Goal: Task Accomplishment & Management: Use online tool/utility

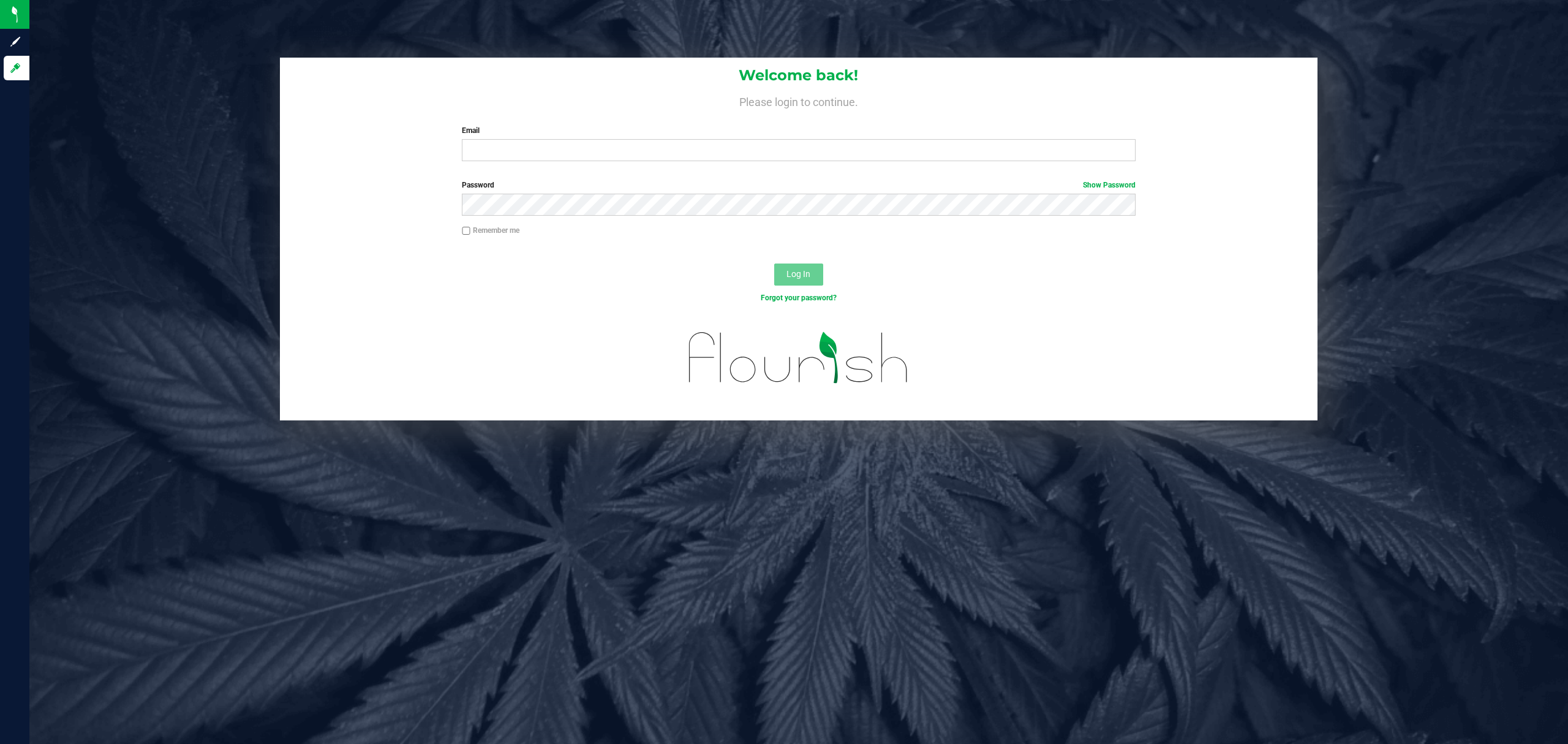
click at [581, 128] on label "Email" at bounding box center [799, 131] width 674 height 11
click at [581, 139] on input "Email" at bounding box center [799, 149] width 674 height 22
click at [582, 153] on input "Email" at bounding box center [799, 149] width 674 height 22
type input "Brollins@liveparallel.com"
click at [774, 263] on button "Log In" at bounding box center [799, 274] width 49 height 22
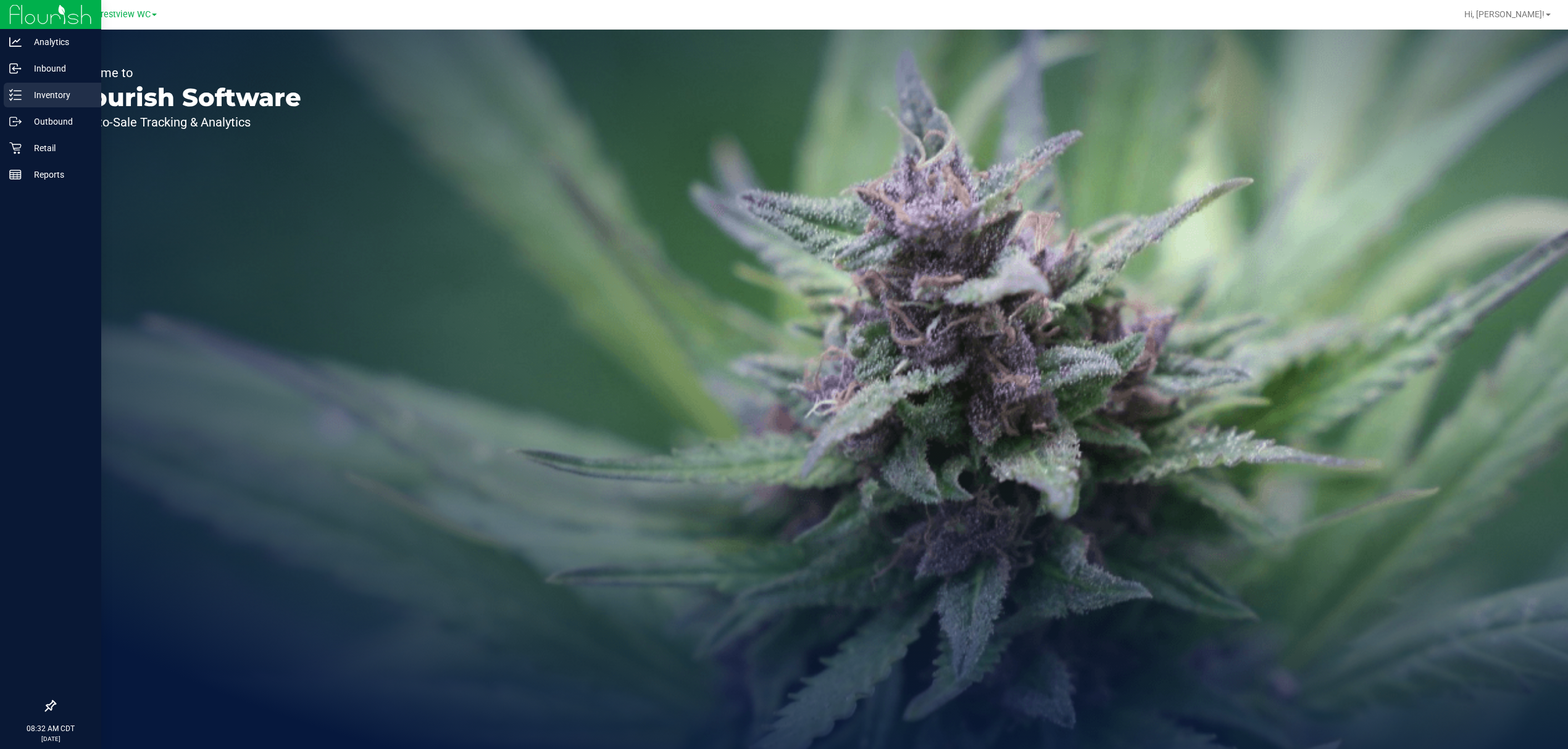
click at [58, 92] on p "Inventory" at bounding box center [59, 95] width 74 height 15
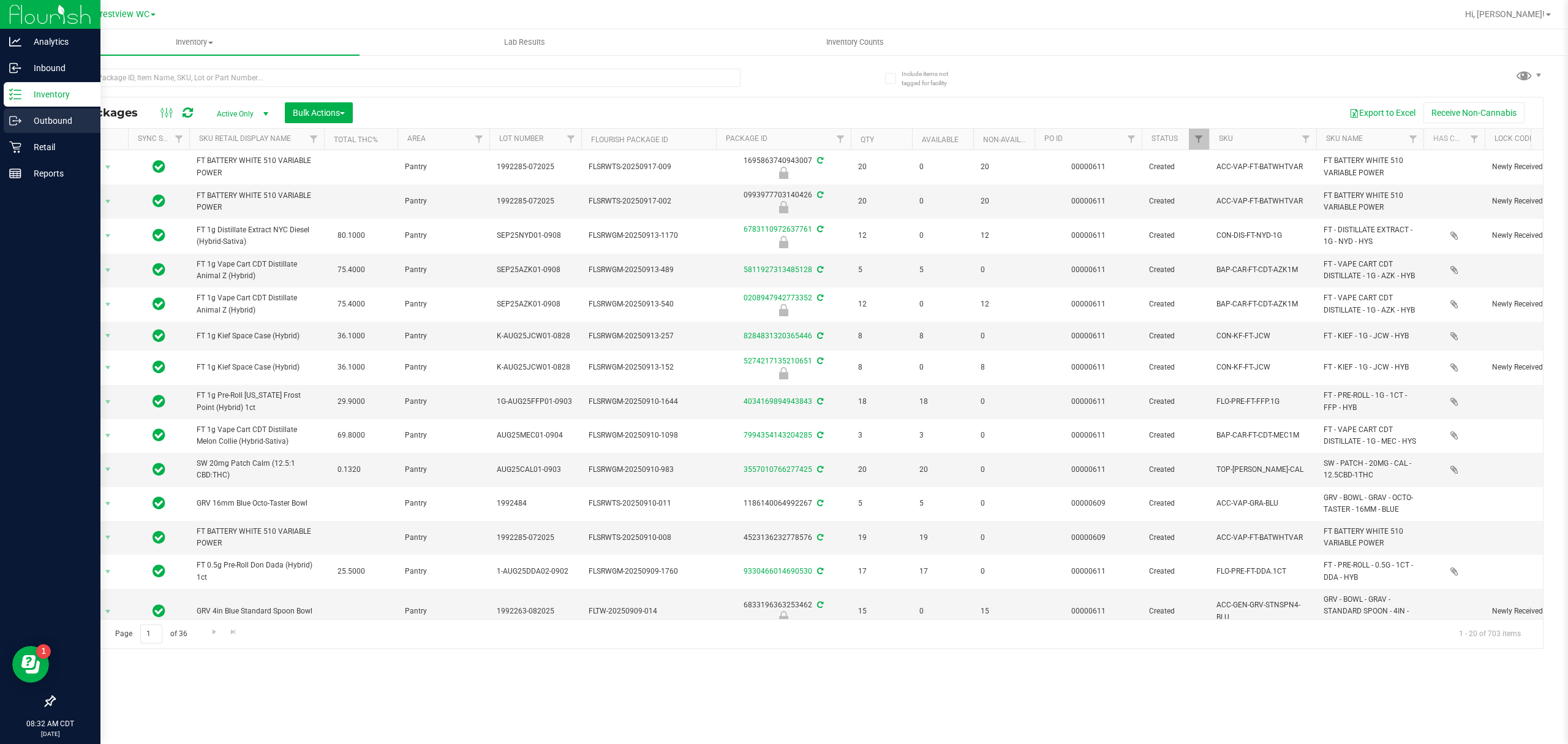
click at [0, 131] on link "Outbound" at bounding box center [50, 121] width 101 height 26
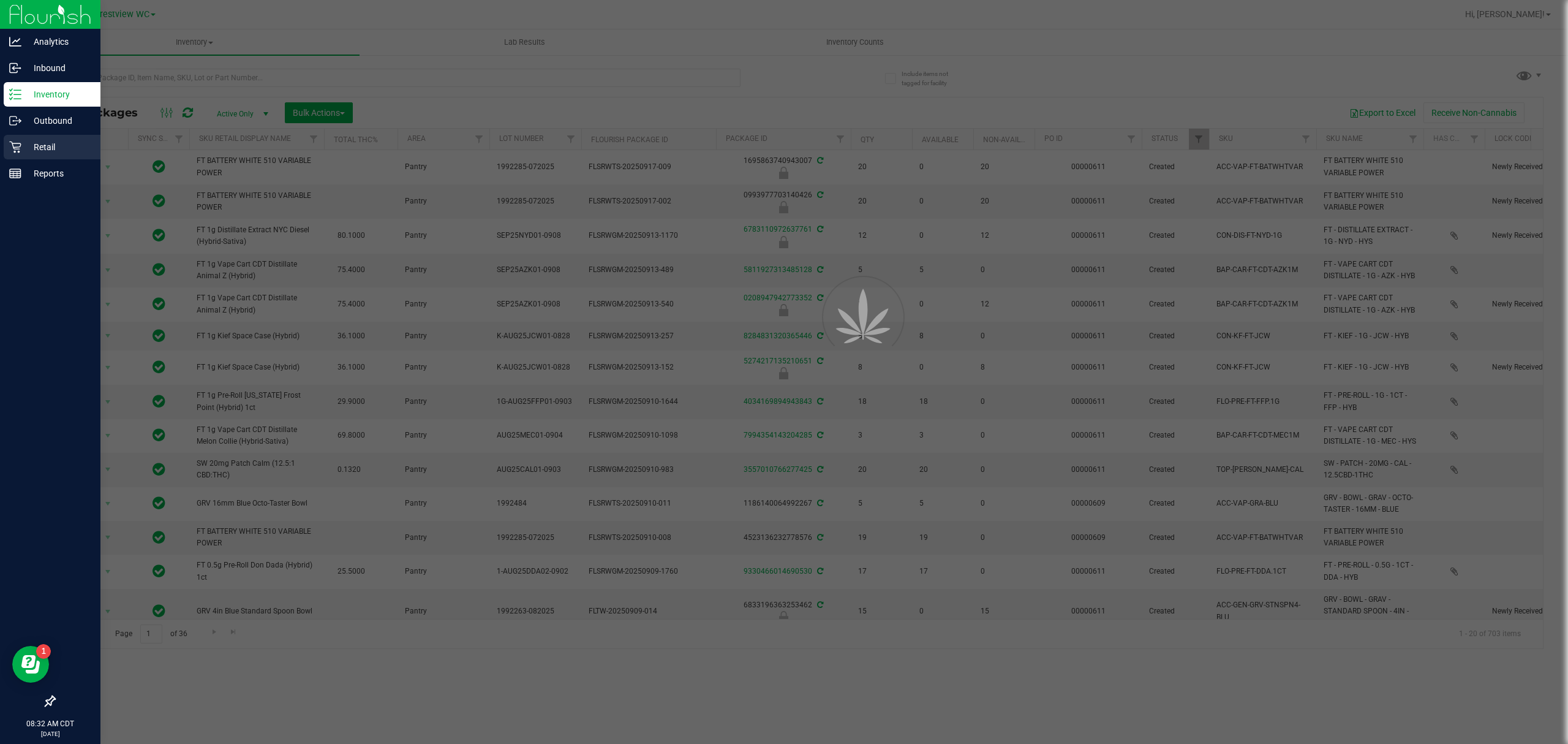
click at [6, 147] on div "Retail" at bounding box center [52, 147] width 97 height 24
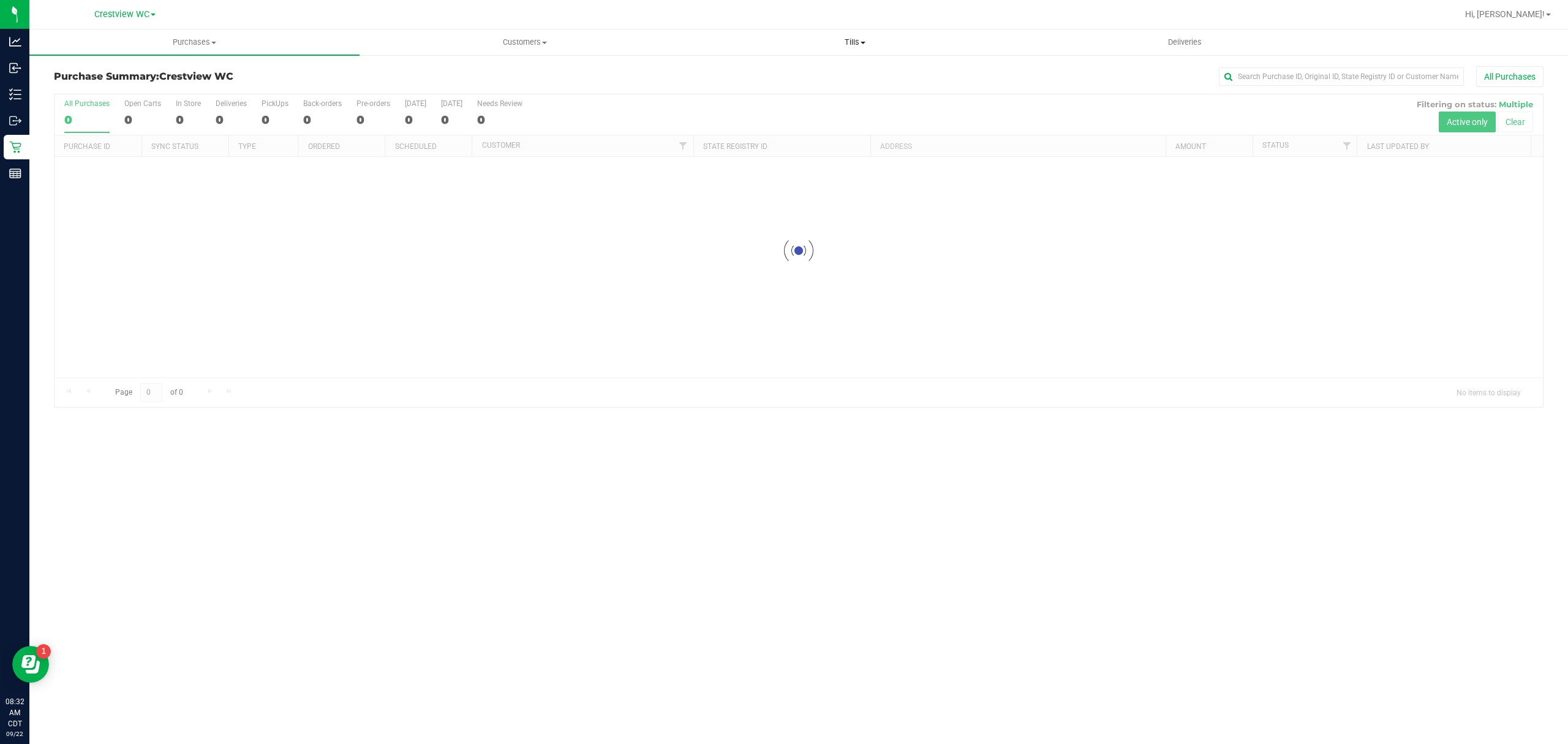
click at [861, 42] on span at bounding box center [863, 43] width 5 height 3
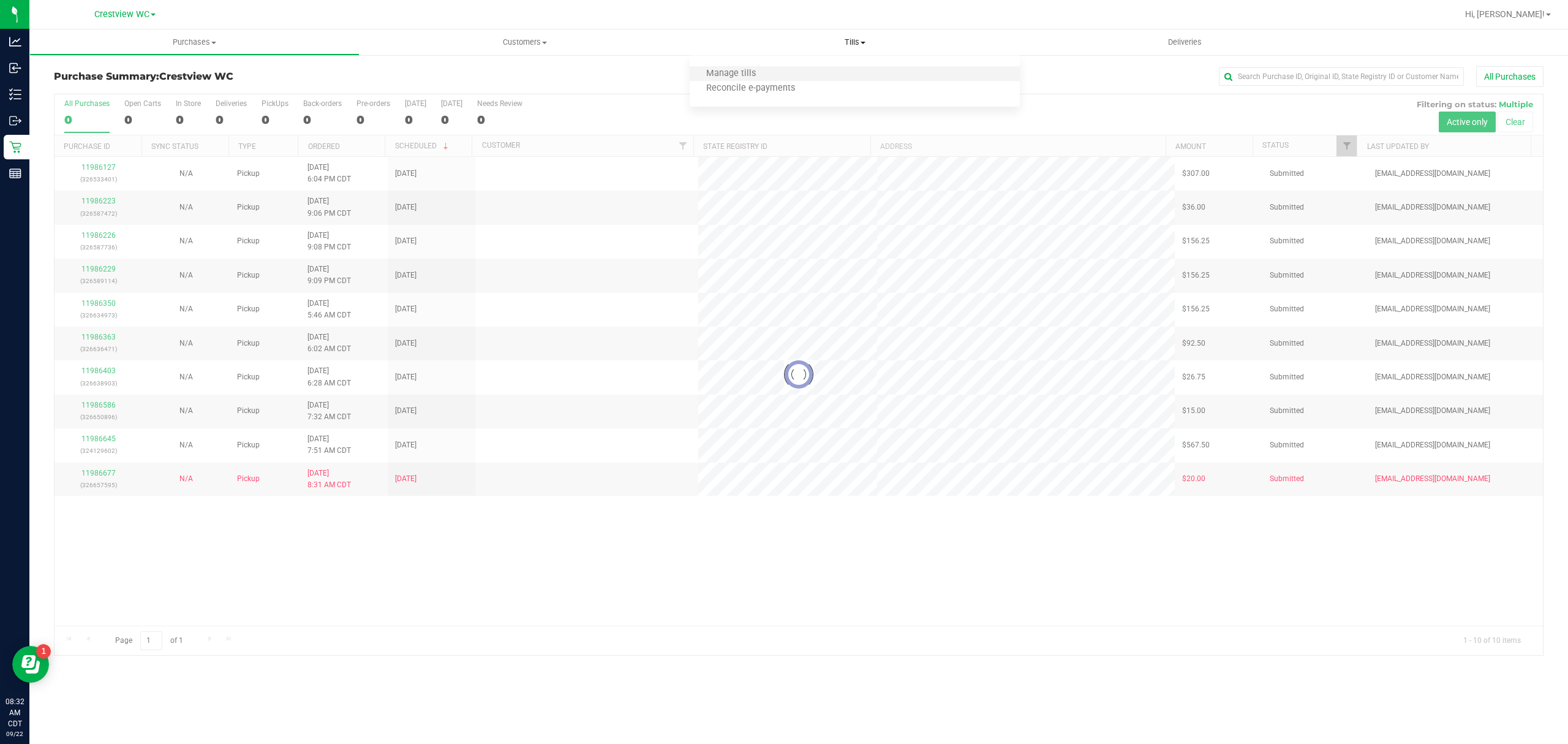
click at [821, 68] on li "Manage tills" at bounding box center [855, 74] width 330 height 15
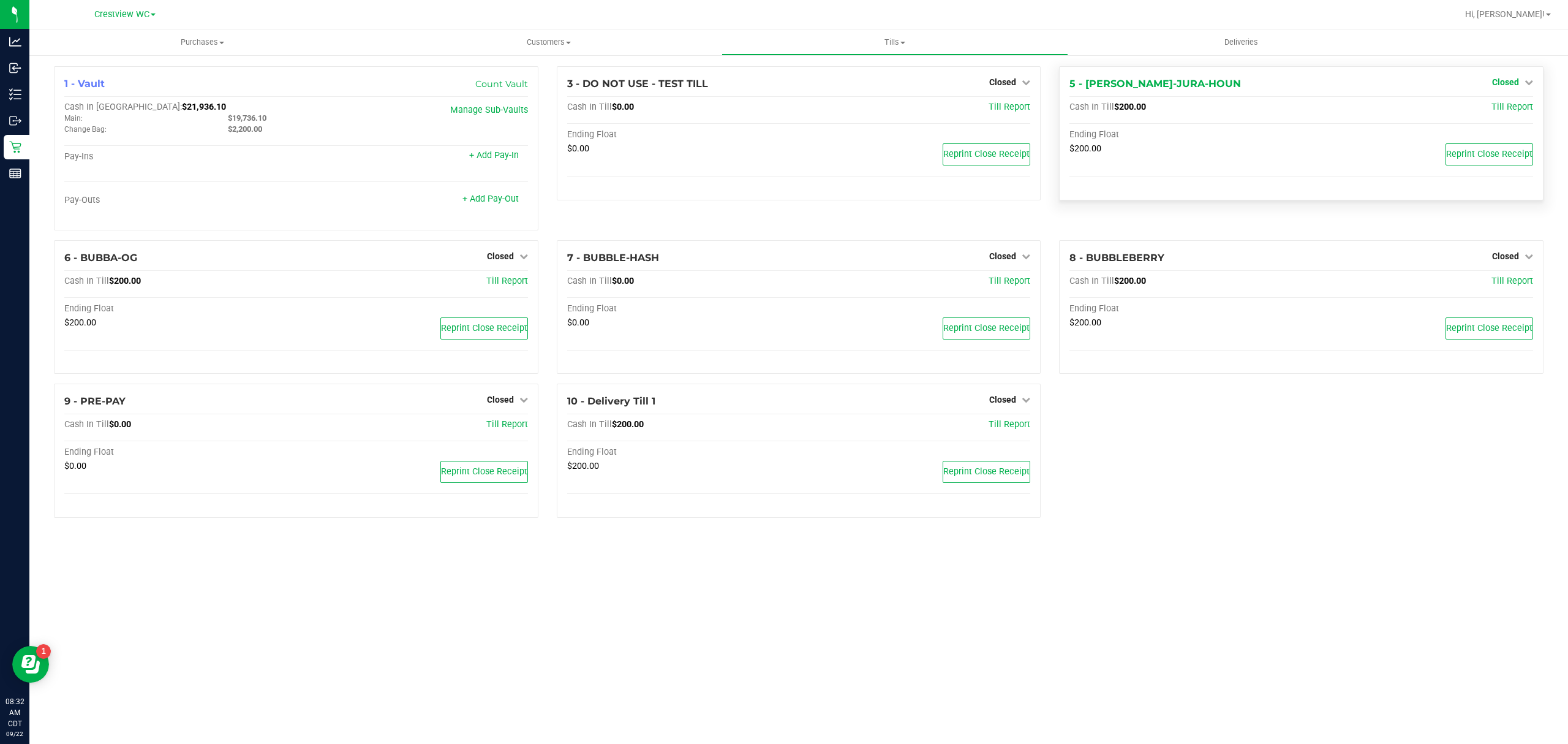
click at [1507, 86] on span "Closed" at bounding box center [1506, 82] width 27 height 10
click at [1514, 104] on link "Open Till" at bounding box center [1506, 108] width 32 height 10
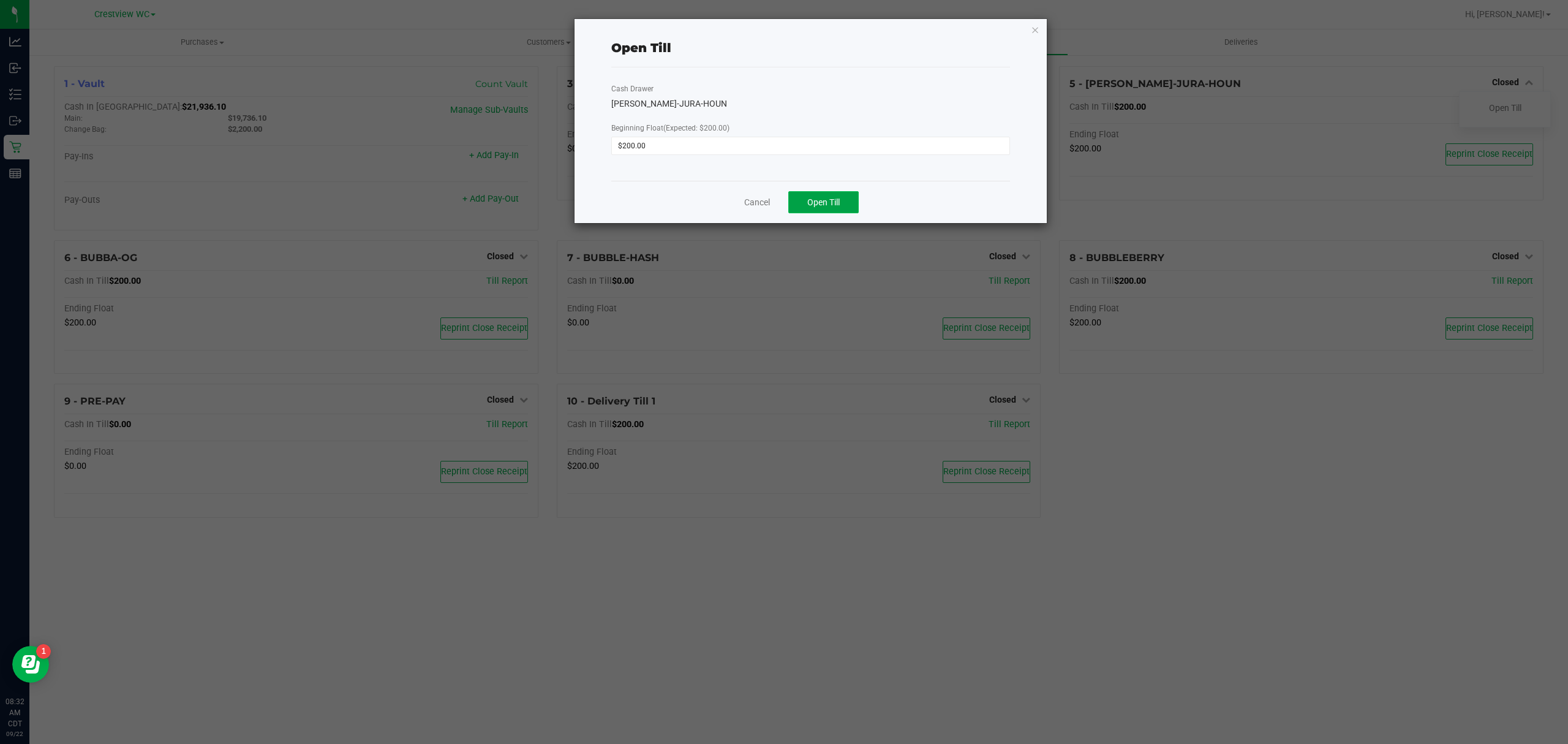
click at [838, 208] on button "Open Till" at bounding box center [823, 202] width 71 height 22
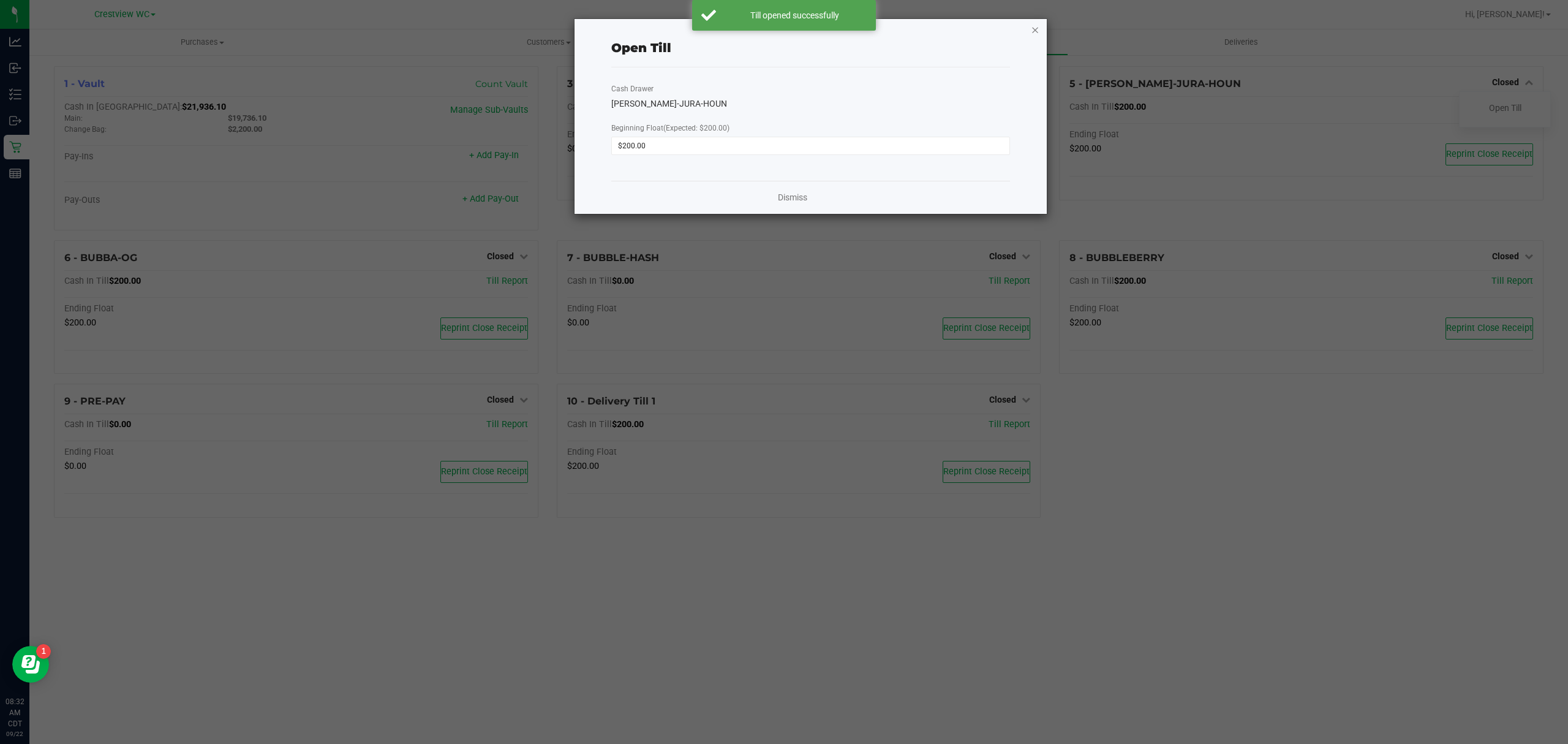
click at [1035, 33] on icon "button" at bounding box center [1036, 29] width 9 height 15
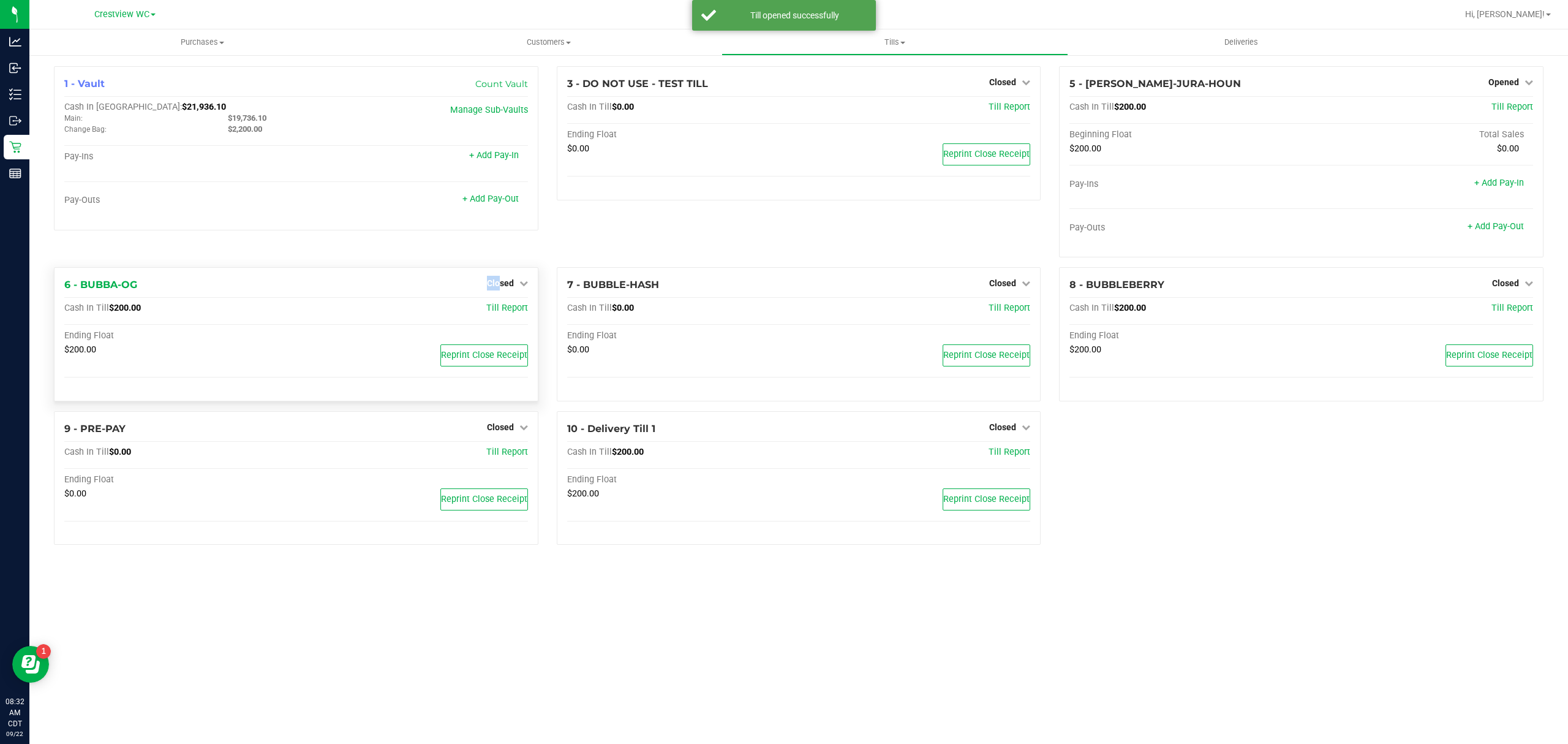
click at [500, 277] on div "6 - BUBBA-OG Closed Open Till Cash In Till $200.00 Till Report Ending Float $20…" at bounding box center [296, 334] width 484 height 134
click at [501, 288] on span "Closed" at bounding box center [500, 283] width 27 height 10
click at [502, 310] on link "Open Till" at bounding box center [500, 309] width 32 height 10
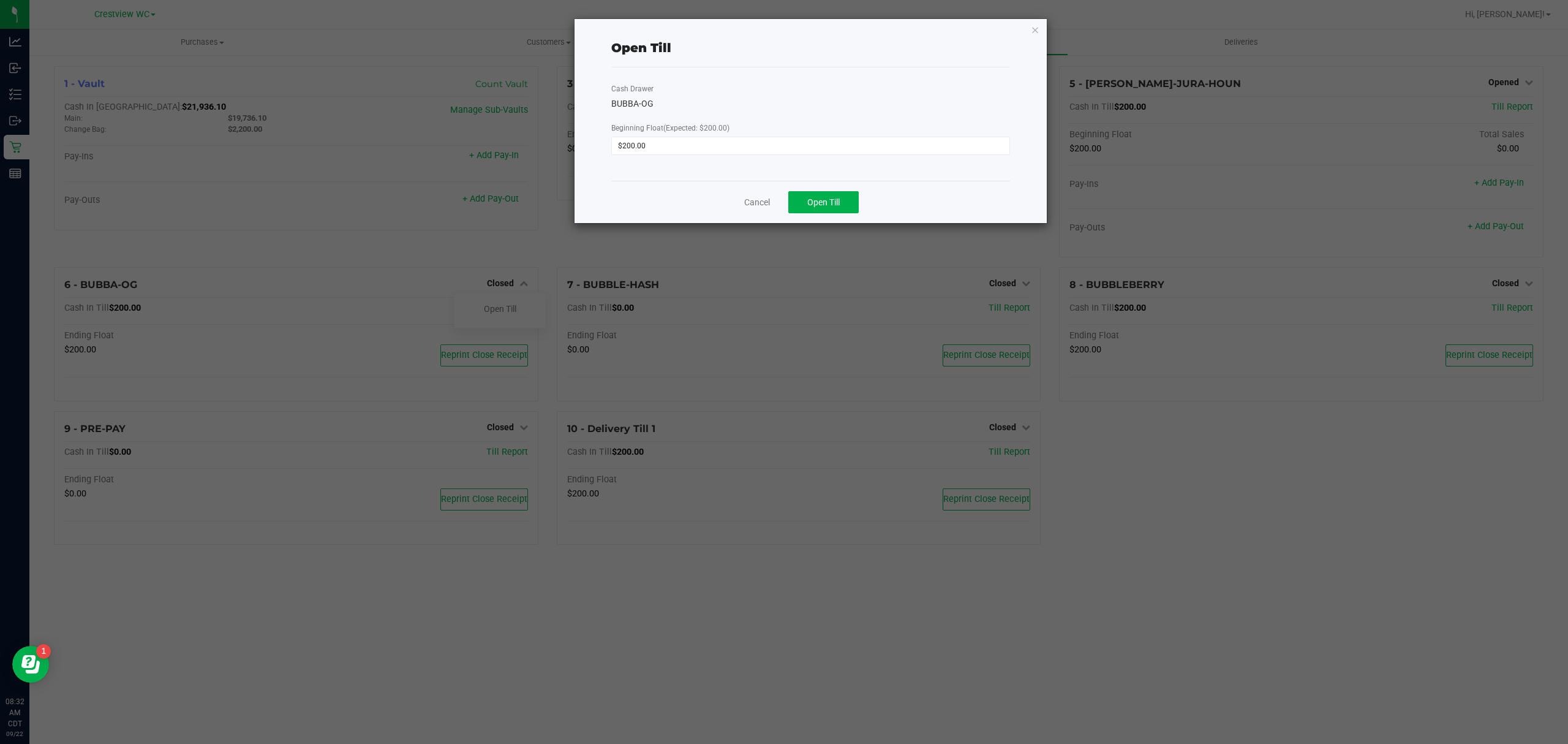
click at [861, 196] on div "Cancel Open Till" at bounding box center [811, 202] width 399 height 43
click at [856, 196] on button "Open Till" at bounding box center [823, 202] width 71 height 22
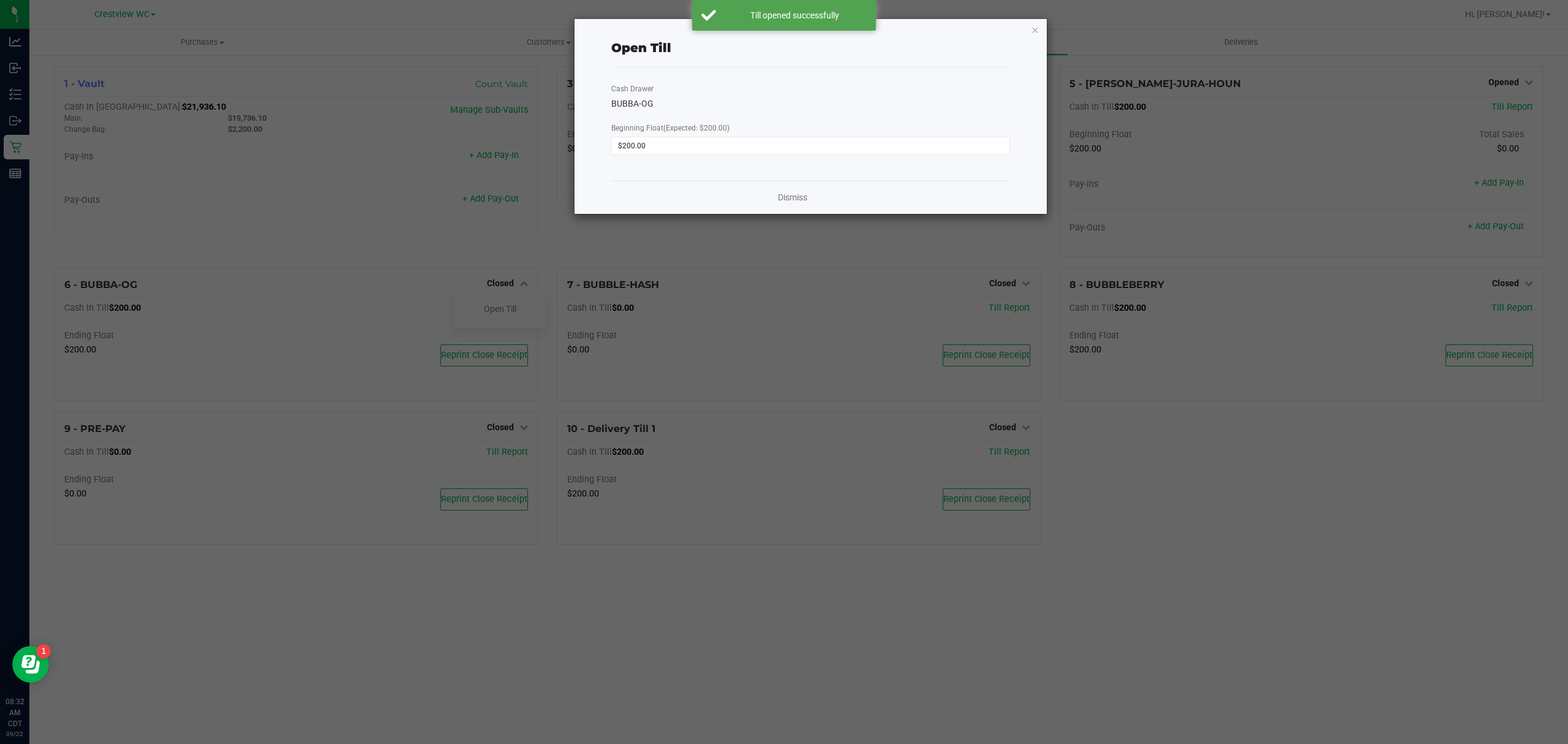
click at [1030, 33] on div "Open Till Cash Drawer BUBBA-OG Beginning Float (Expected: $200.00) $200.00 Dism…" at bounding box center [811, 116] width 472 height 195
click at [1035, 24] on icon "button" at bounding box center [1036, 29] width 9 height 15
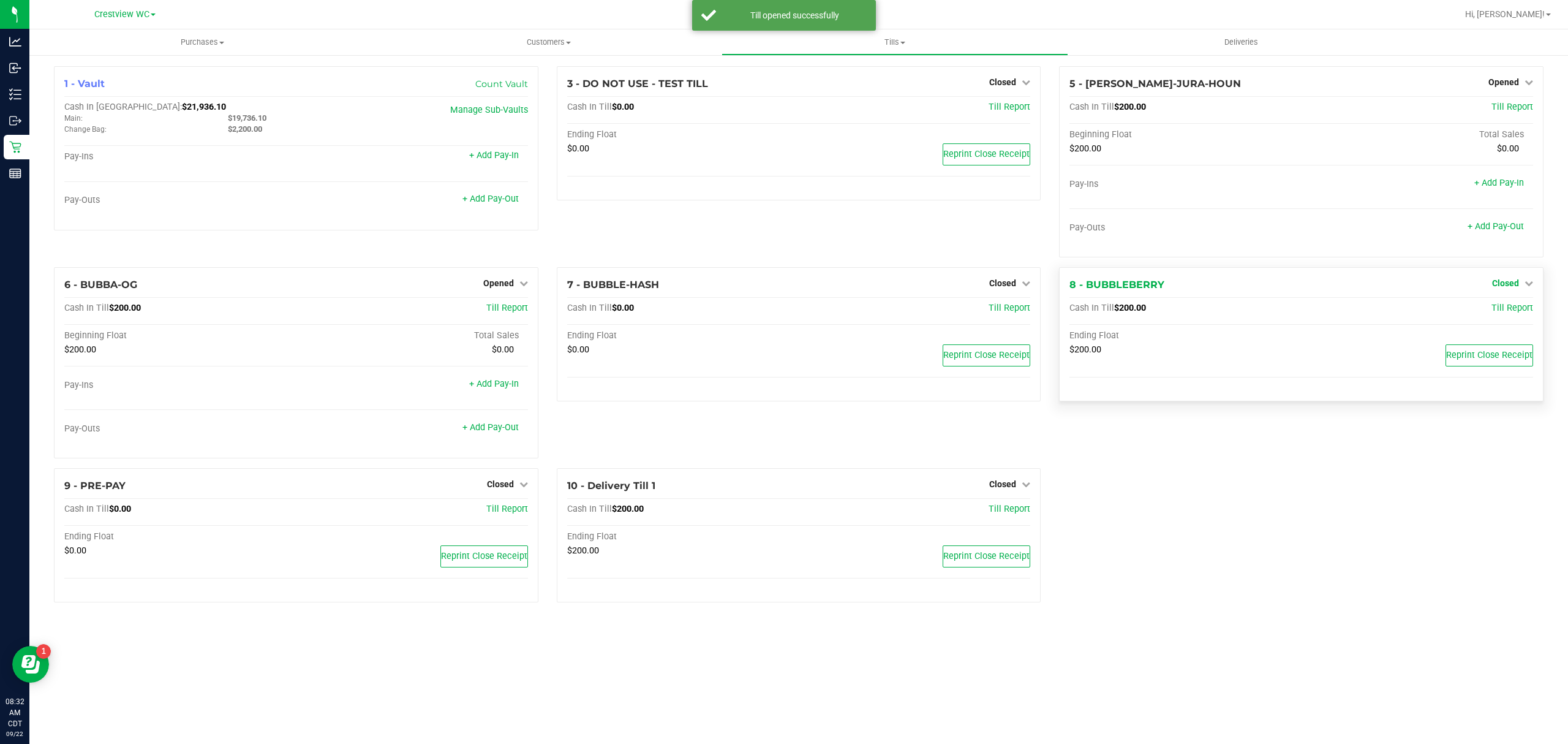
click at [1507, 282] on span "Closed" at bounding box center [1506, 283] width 27 height 10
click at [1509, 314] on link "Open Till" at bounding box center [1506, 309] width 32 height 10
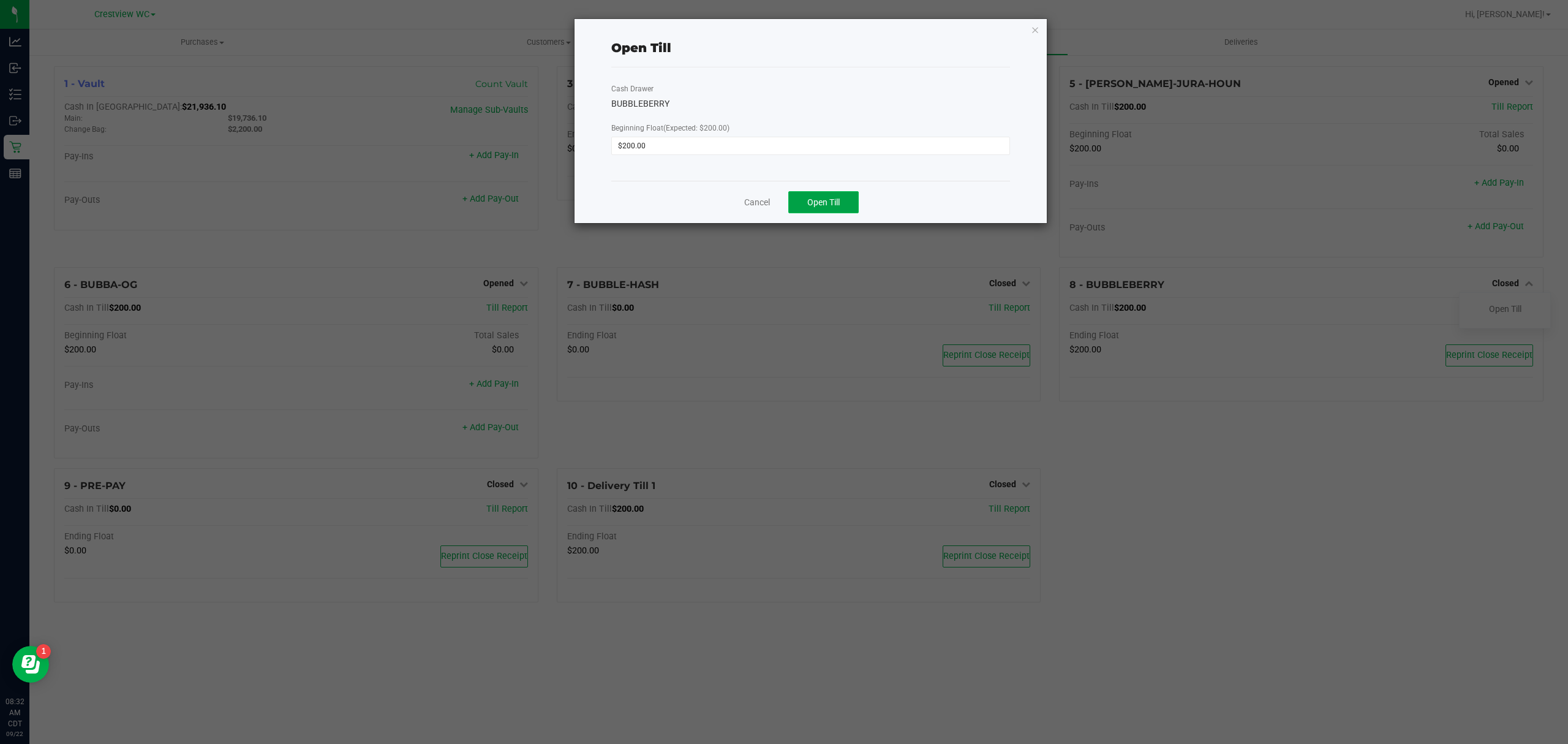
click at [843, 199] on button "Open Till" at bounding box center [823, 202] width 71 height 22
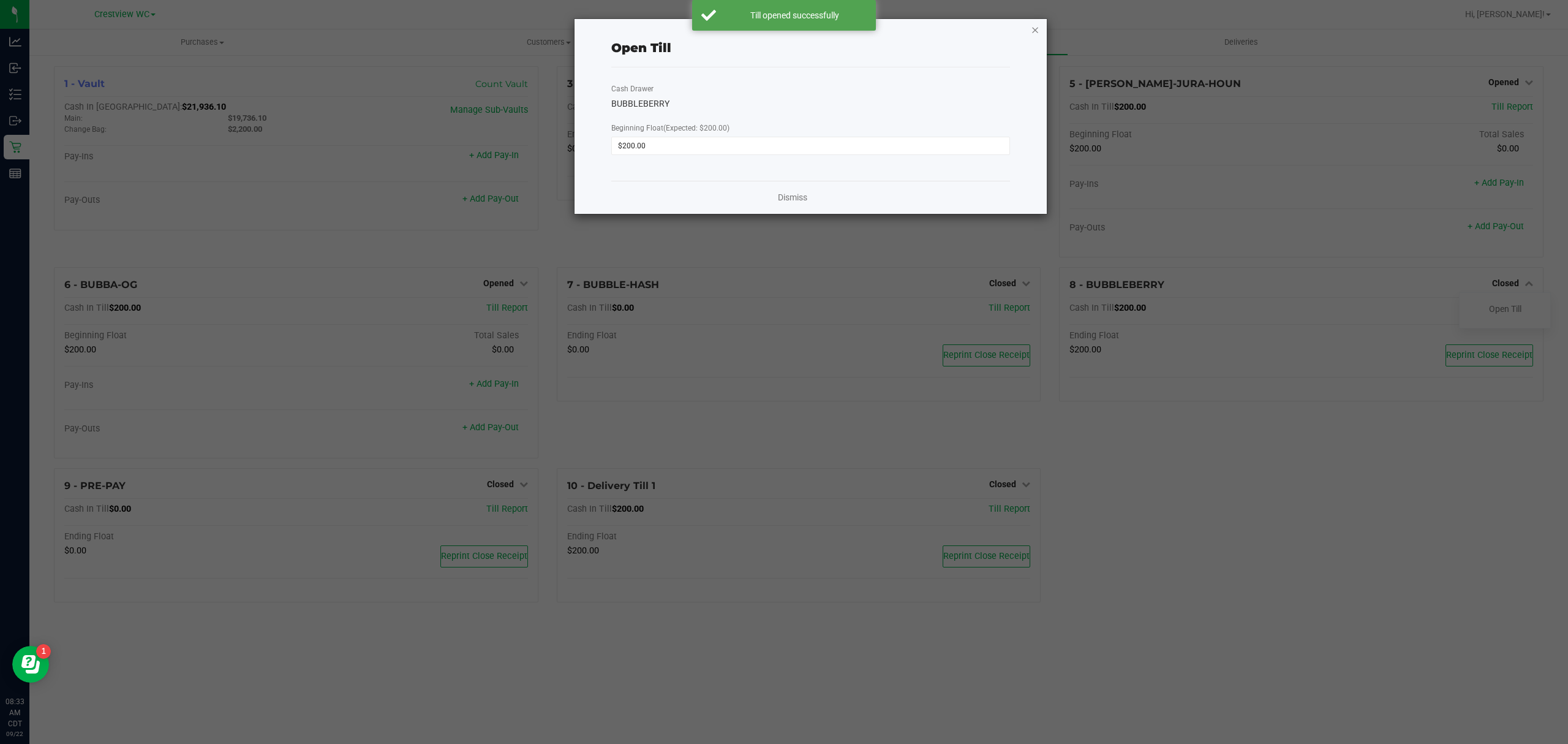
click at [1037, 24] on icon "button" at bounding box center [1036, 29] width 9 height 15
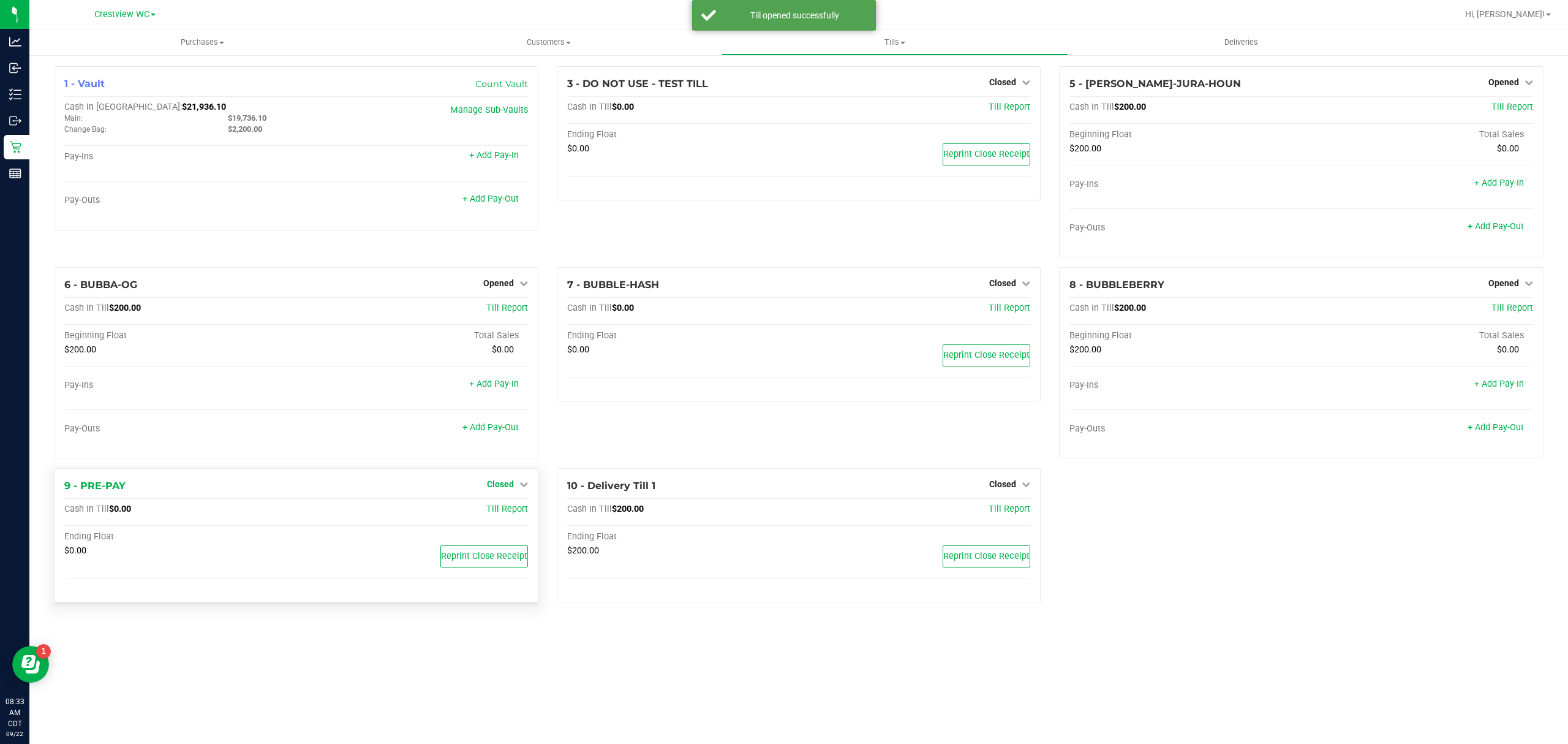
click at [504, 485] on span "Closed" at bounding box center [500, 484] width 27 height 10
click at [501, 510] on link "Open Till" at bounding box center [500, 510] width 32 height 10
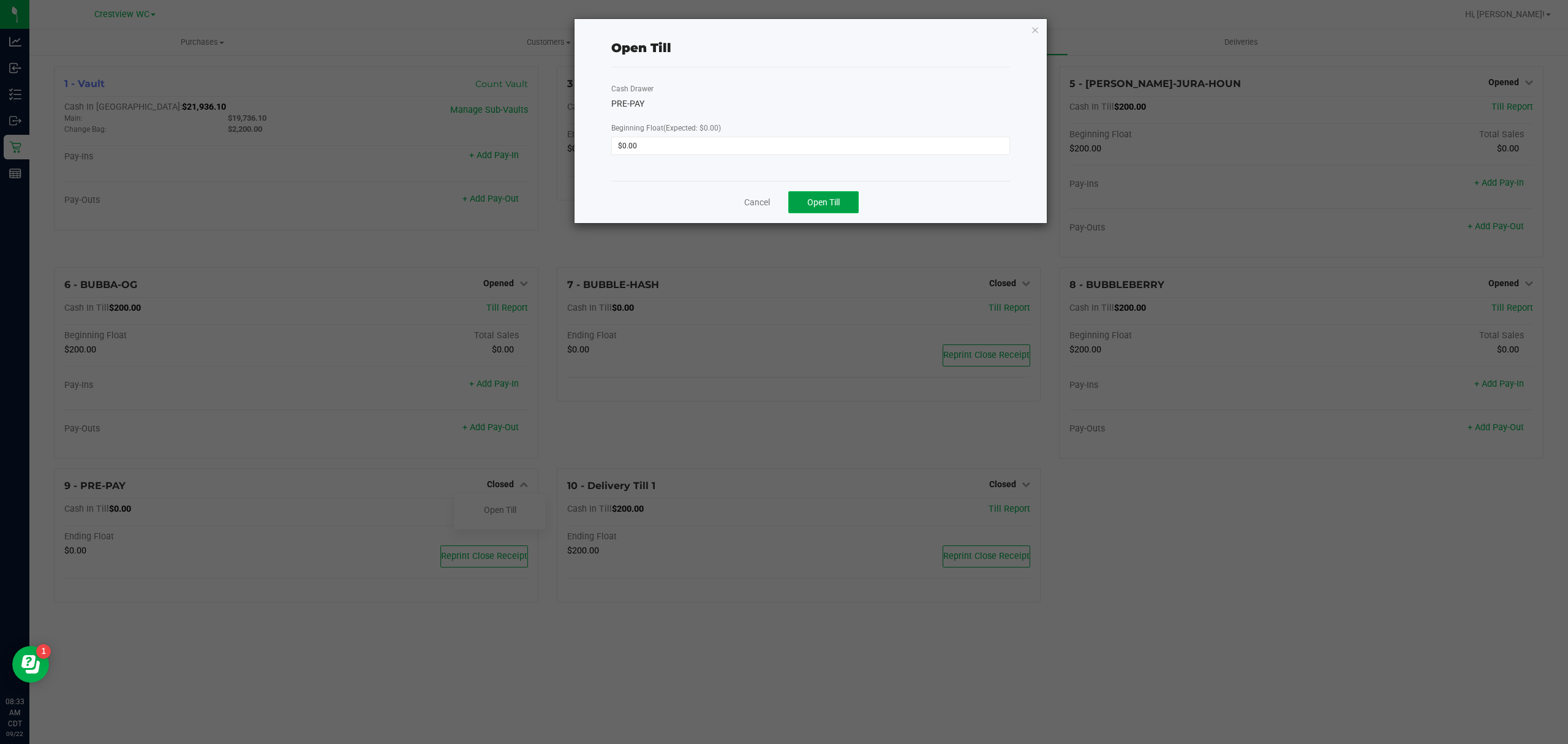
click at [824, 194] on button "Open Till" at bounding box center [823, 202] width 71 height 22
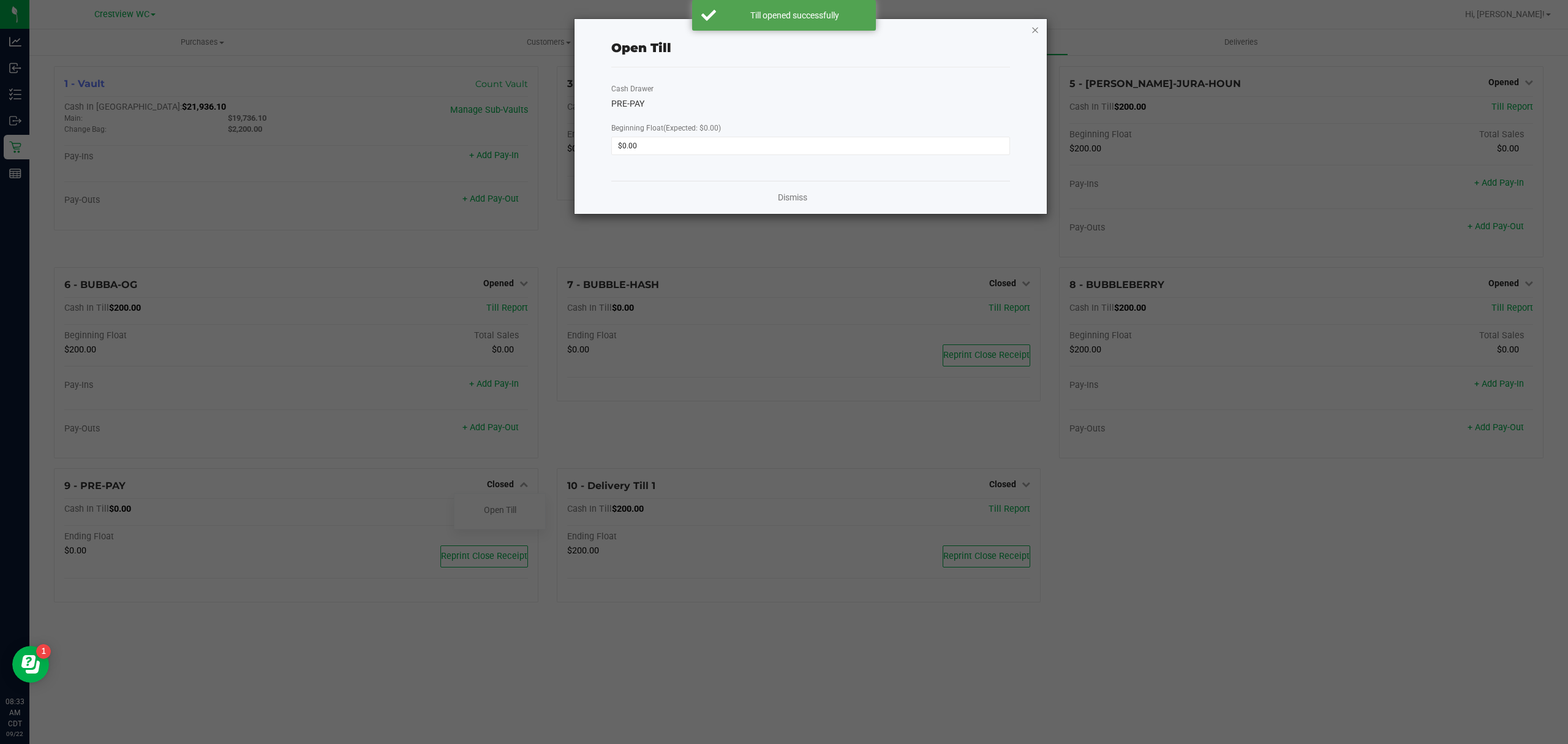
click at [1036, 28] on icon "button" at bounding box center [1036, 29] width 9 height 15
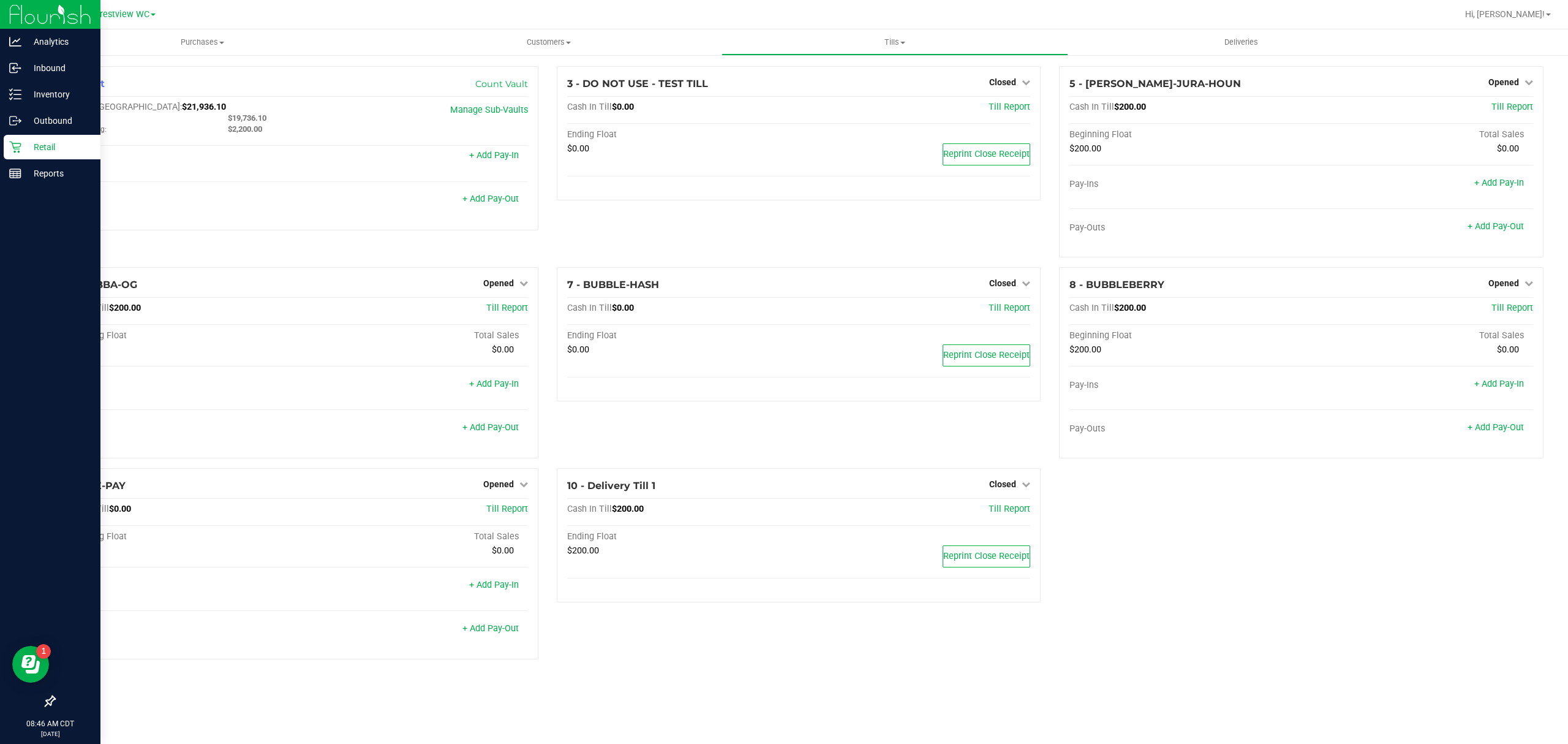
click at [78, 143] on p "Retail" at bounding box center [58, 147] width 74 height 15
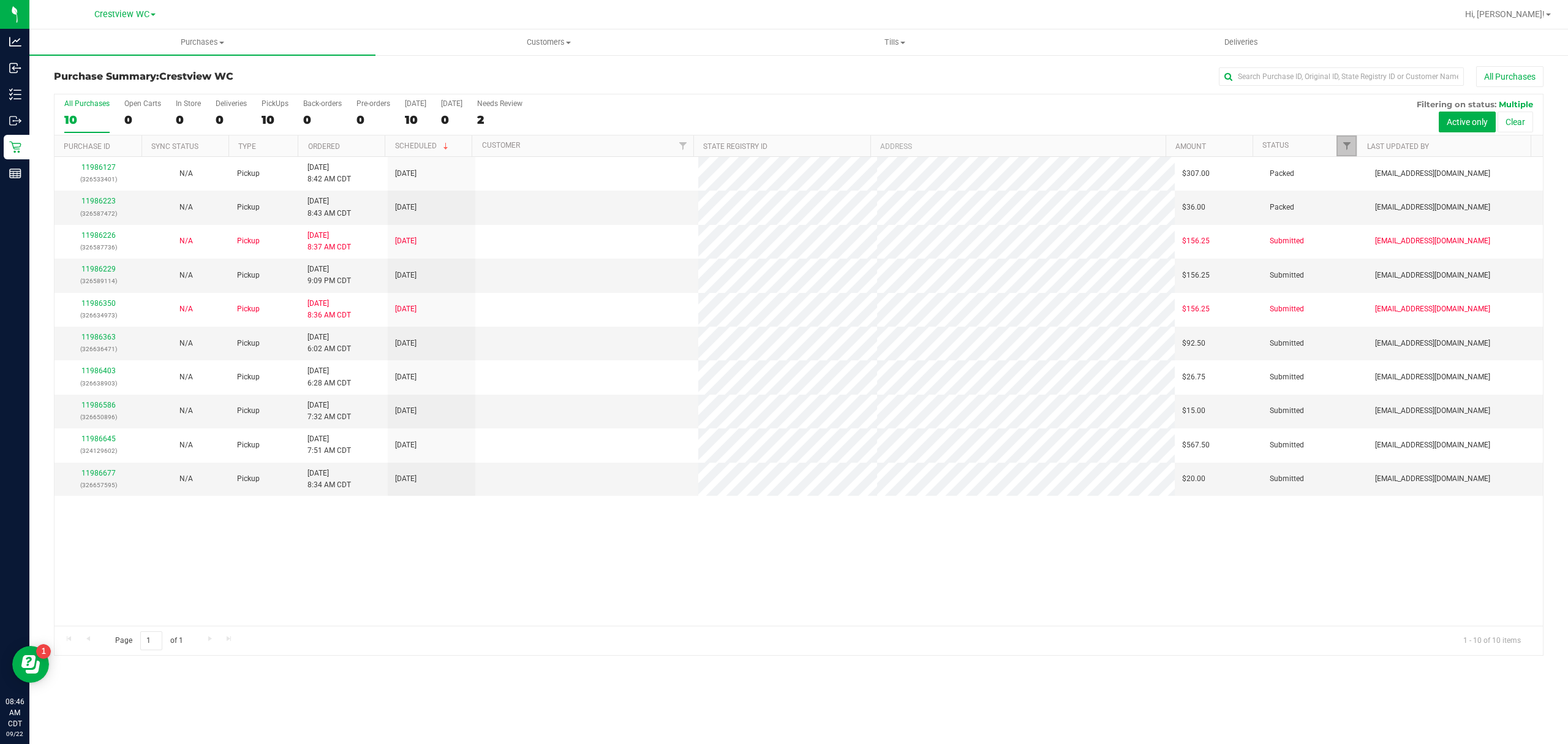
click at [1346, 144] on span "Filter" at bounding box center [1347, 146] width 10 height 10
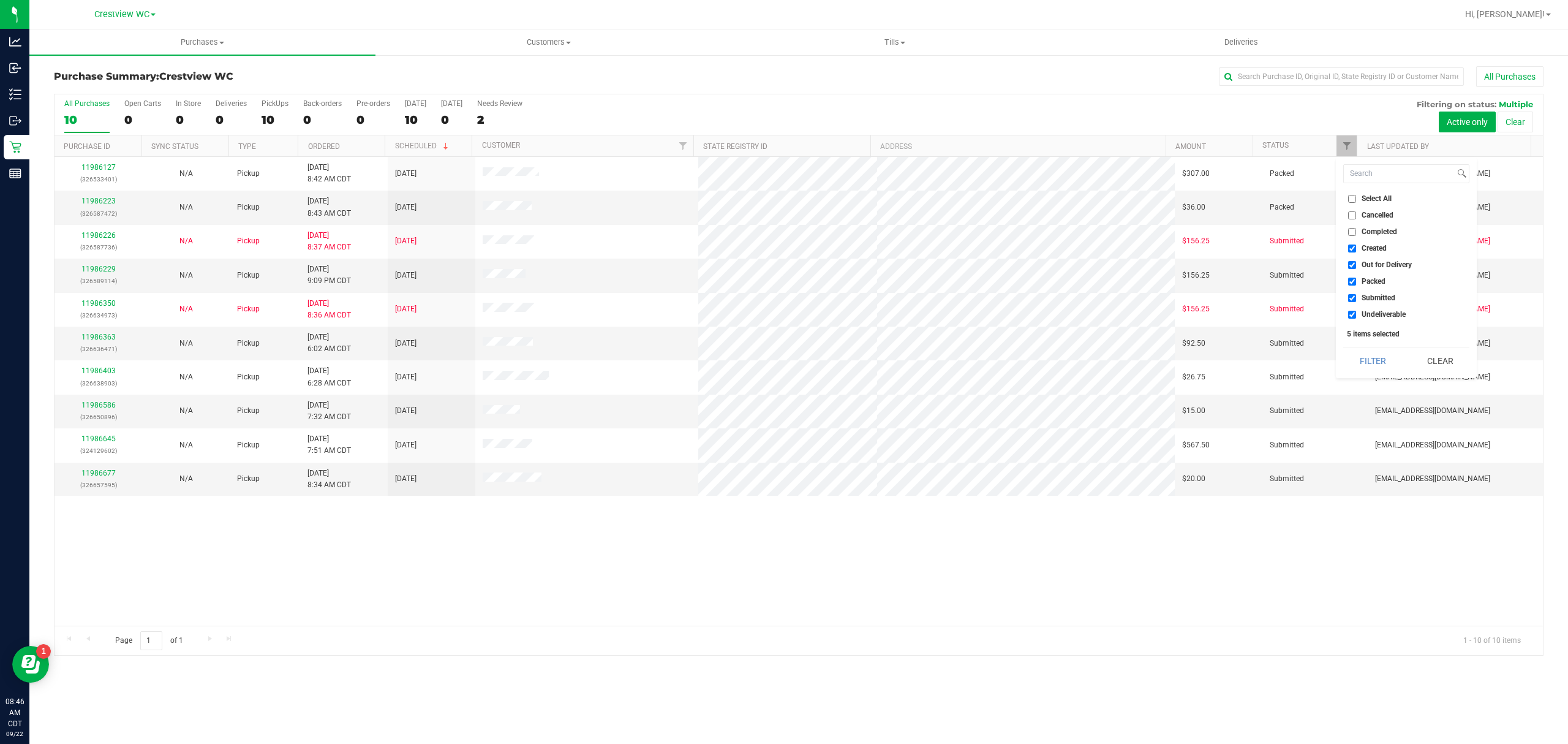
click at [1377, 246] on span "Created" at bounding box center [1374, 248] width 25 height 8
click at [1356, 246] on input "Created" at bounding box center [1352, 248] width 8 height 8
checkbox input "false"
click at [1384, 270] on li "Out for Delivery" at bounding box center [1406, 265] width 126 height 13
click at [1389, 271] on li "Out for Delivery" at bounding box center [1406, 265] width 126 height 13
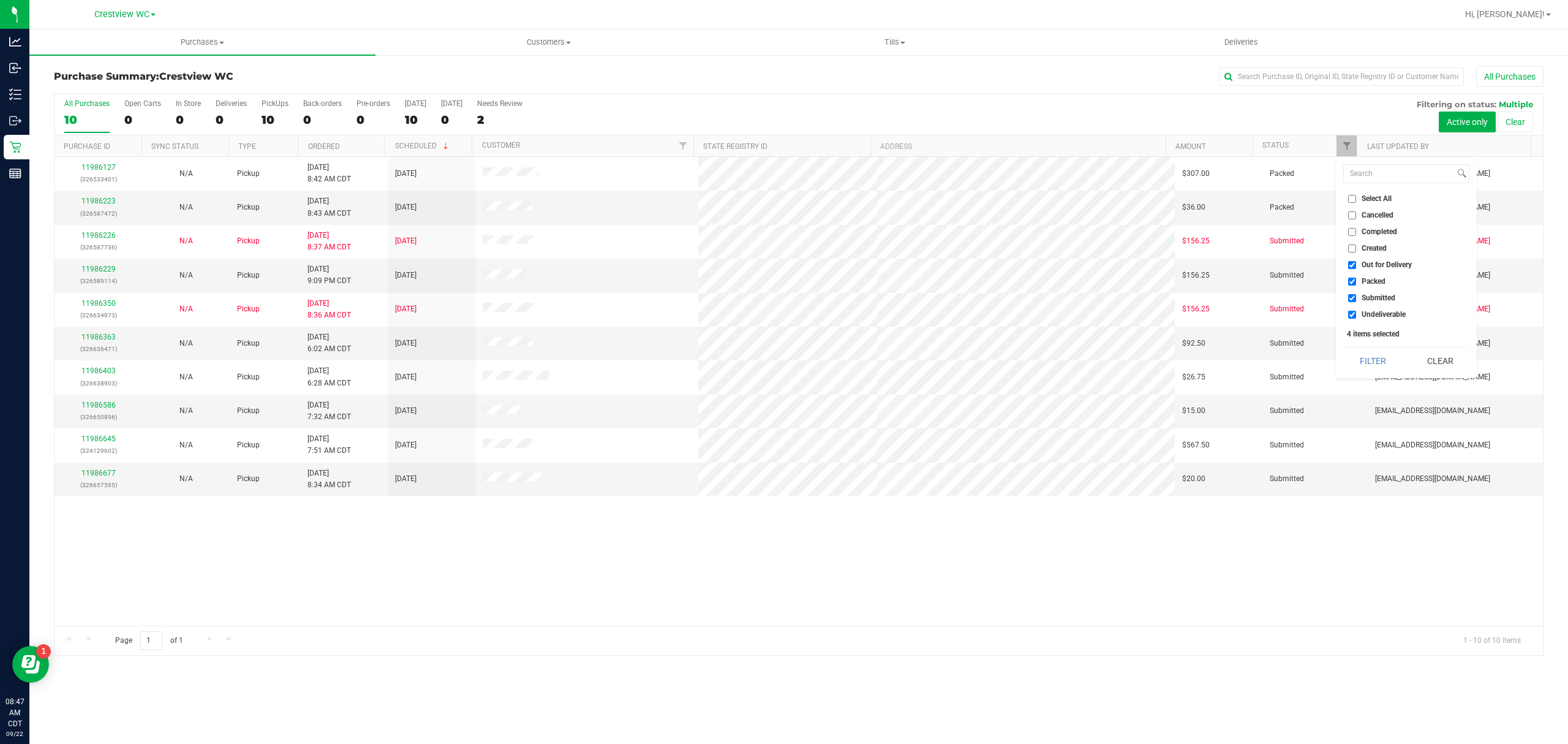
click at [1375, 278] on span "Packed" at bounding box center [1374, 281] width 24 height 8
click at [1356, 278] on input "Packed" at bounding box center [1352, 281] width 8 height 8
checkbox input "false"
click at [1382, 264] on span "Out for Delivery" at bounding box center [1387, 265] width 50 height 8
click at [1356, 264] on input "Out for Delivery" at bounding box center [1352, 265] width 8 height 8
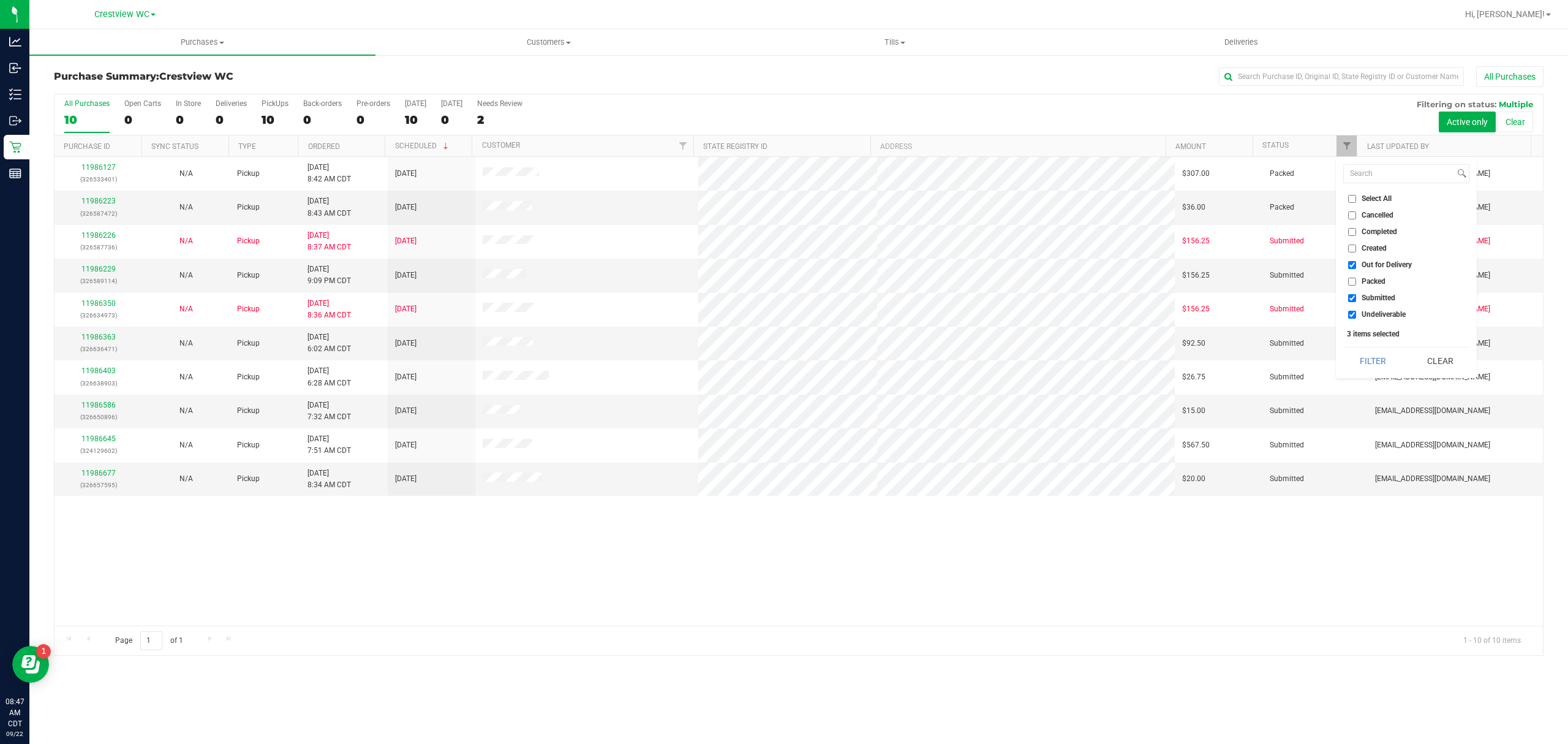
checkbox input "false"
click at [1377, 317] on span "Undeliverable" at bounding box center [1384, 314] width 44 height 8
click at [1356, 317] on input "Undeliverable" at bounding box center [1352, 314] width 8 height 8
checkbox input "false"
click at [1369, 360] on button "Filter" at bounding box center [1372, 361] width 59 height 27
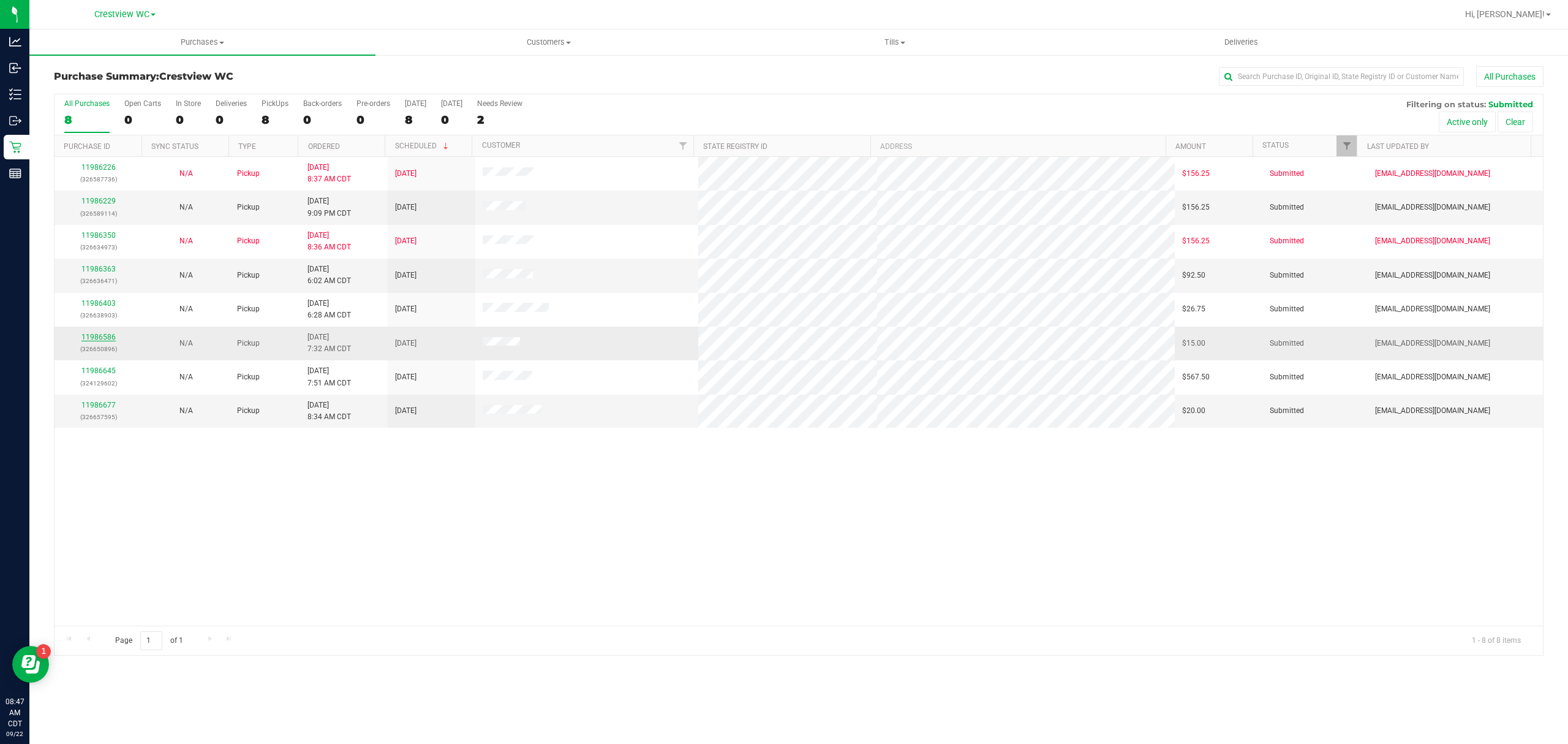
click at [108, 341] on link "11986586" at bounding box center [98, 337] width 34 height 9
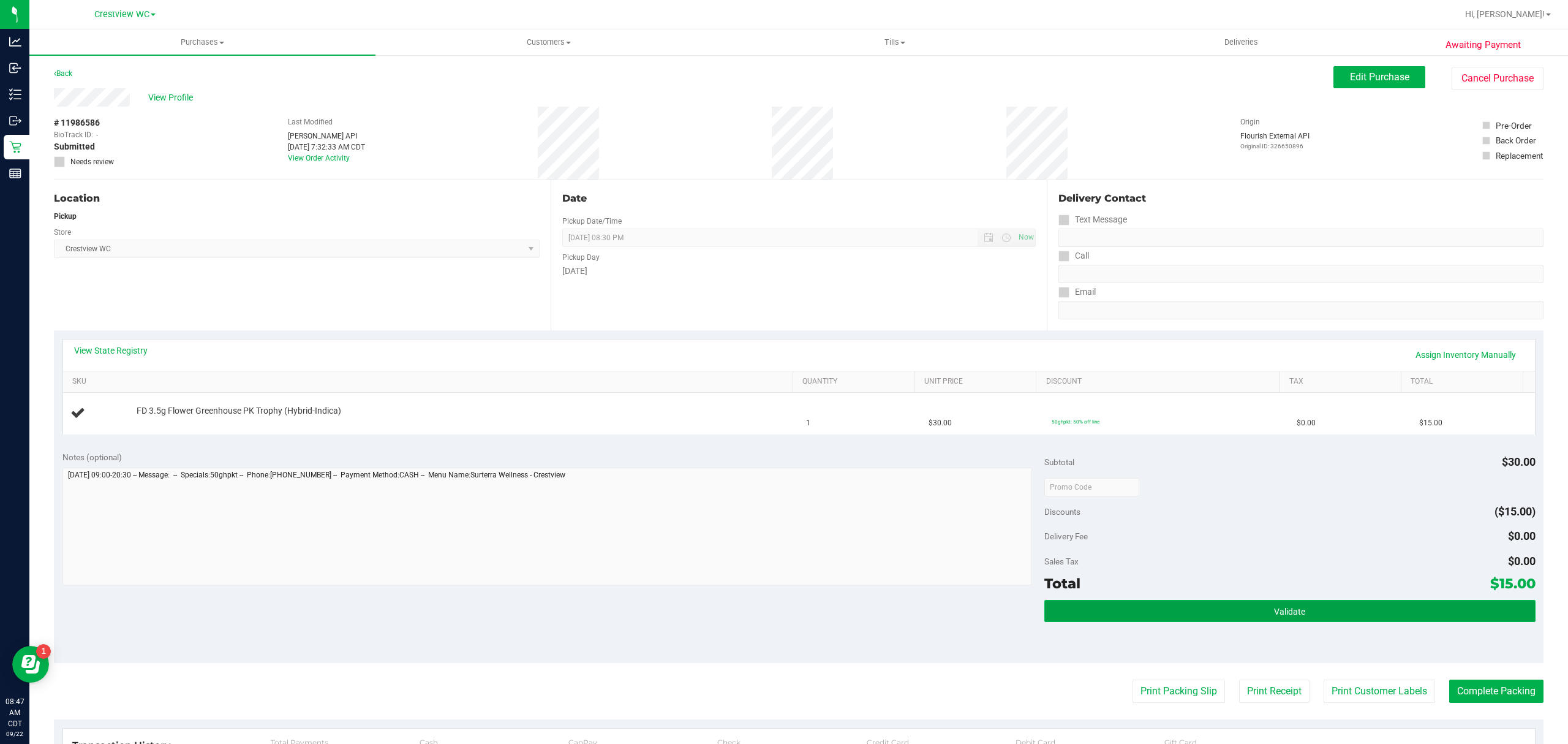
click at [1216, 601] on button "Validate" at bounding box center [1290, 611] width 491 height 22
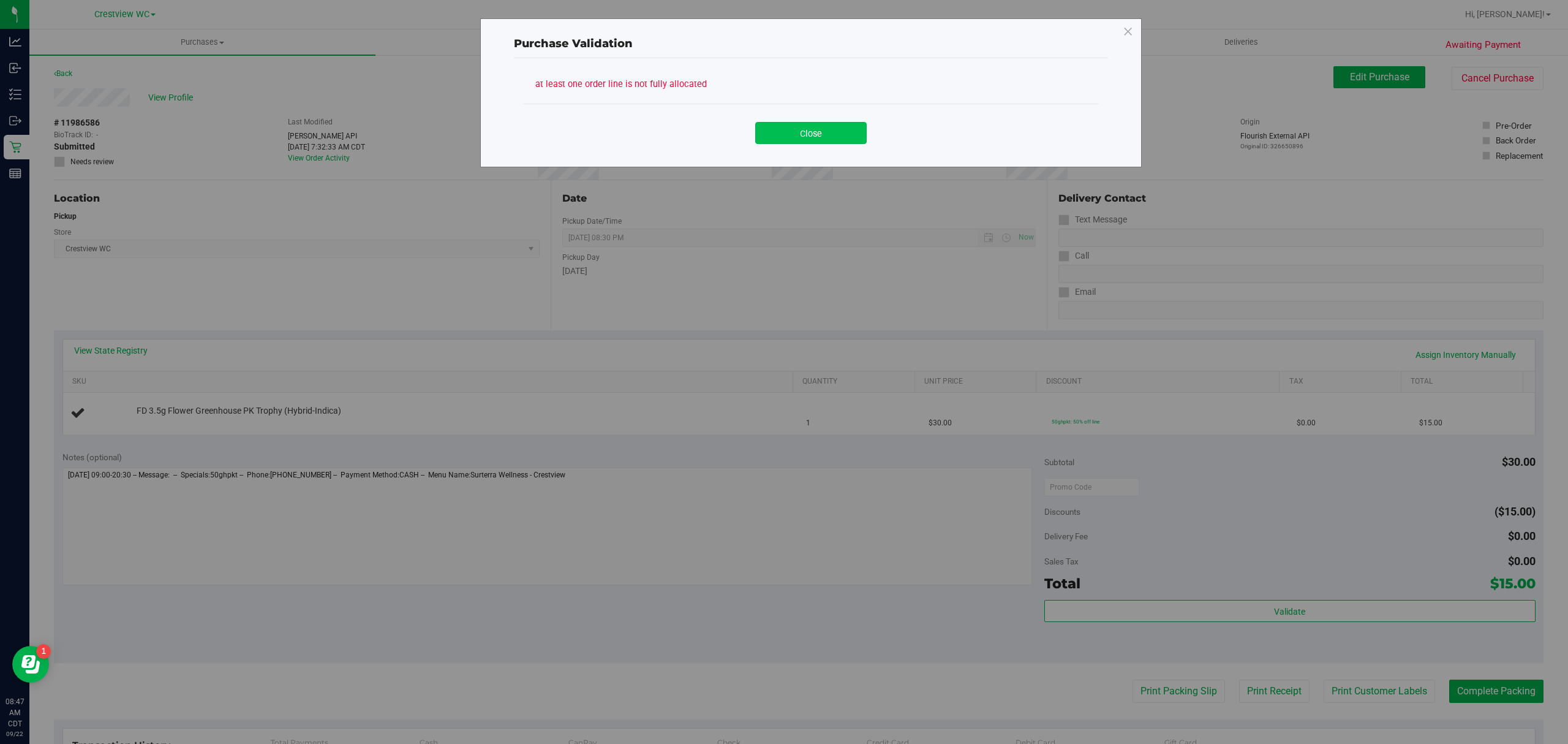
click at [811, 128] on button "Close" at bounding box center [811, 133] width 111 height 22
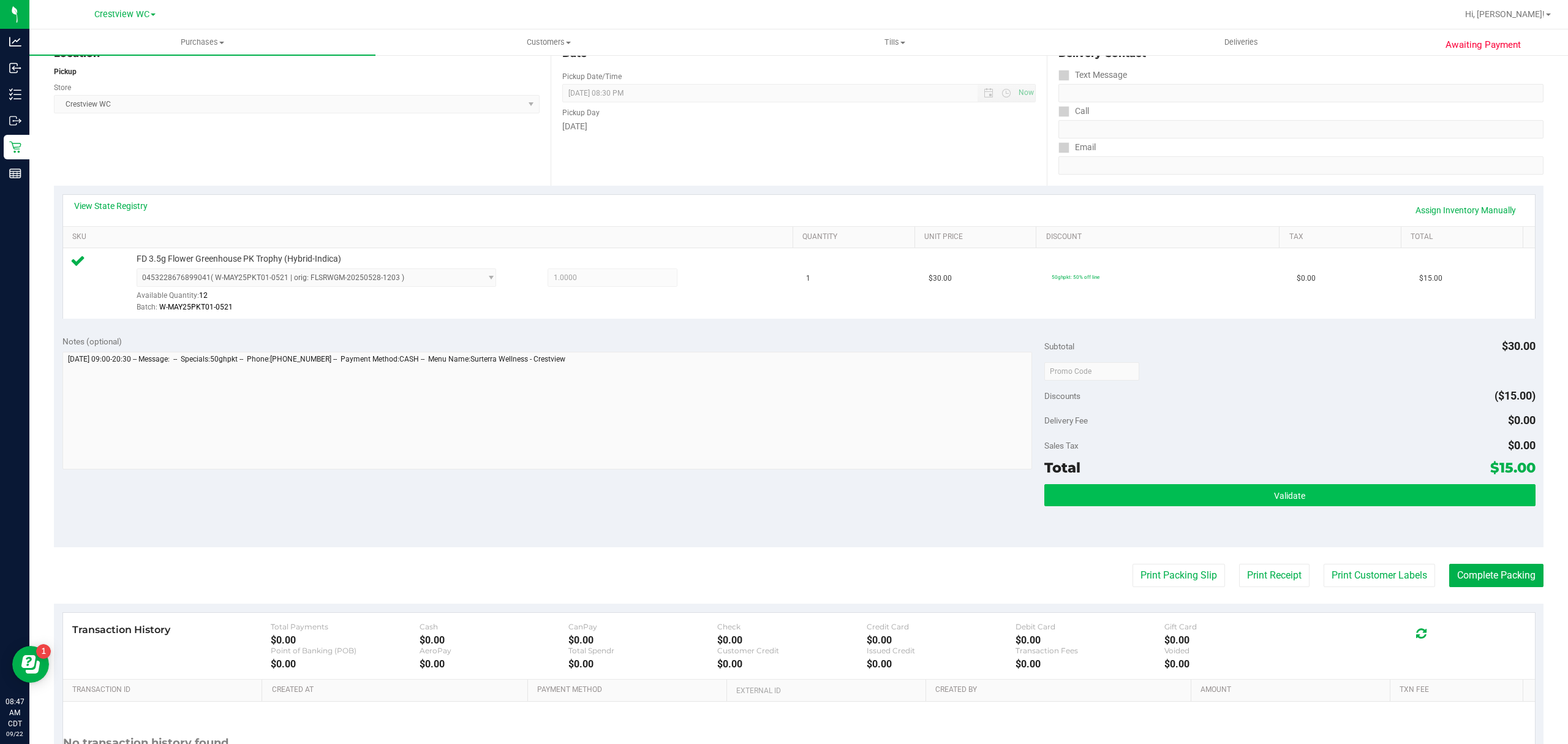
scroll to position [245, 0]
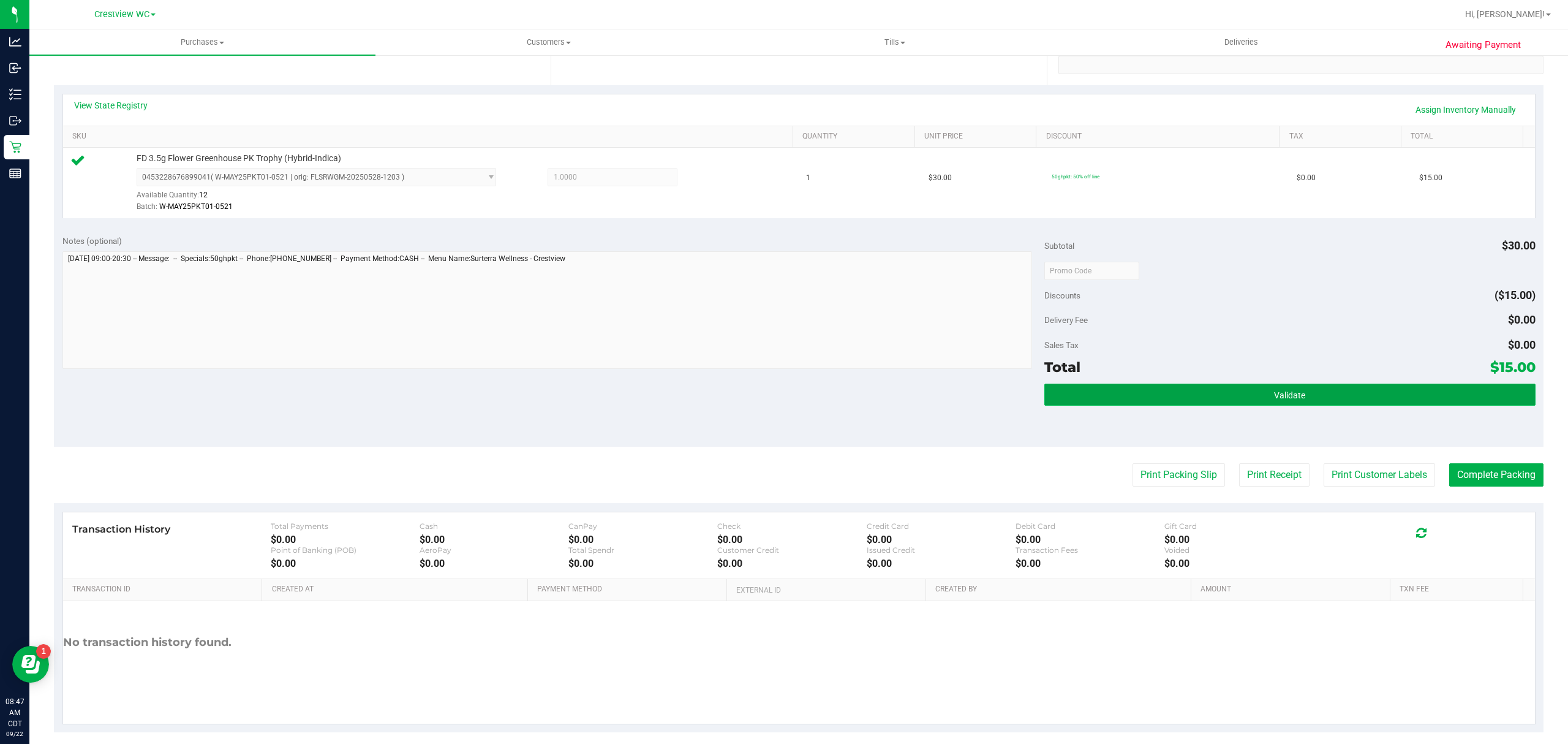
click at [1094, 397] on button "Validate" at bounding box center [1290, 395] width 491 height 22
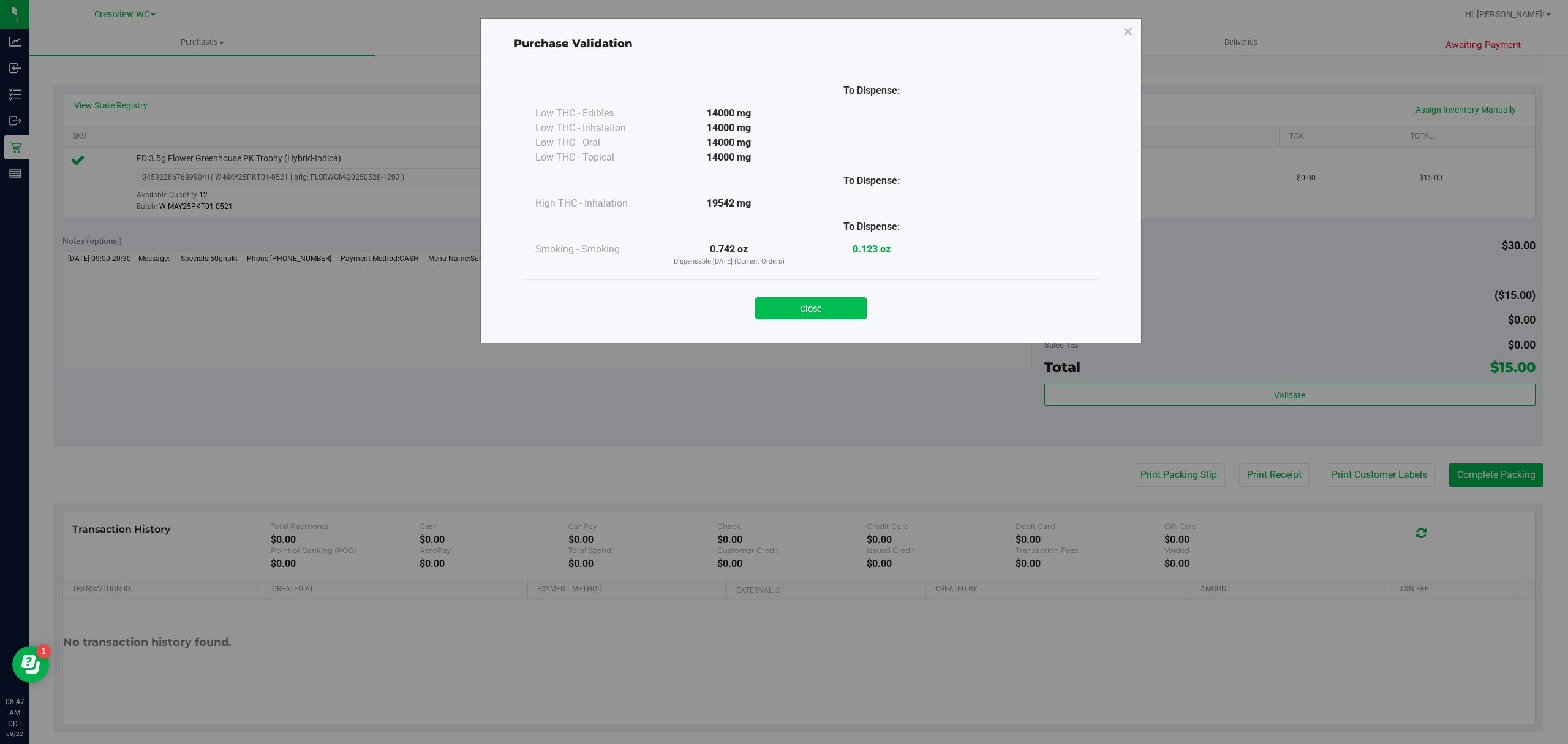
click at [814, 300] on button "Close" at bounding box center [811, 308] width 111 height 22
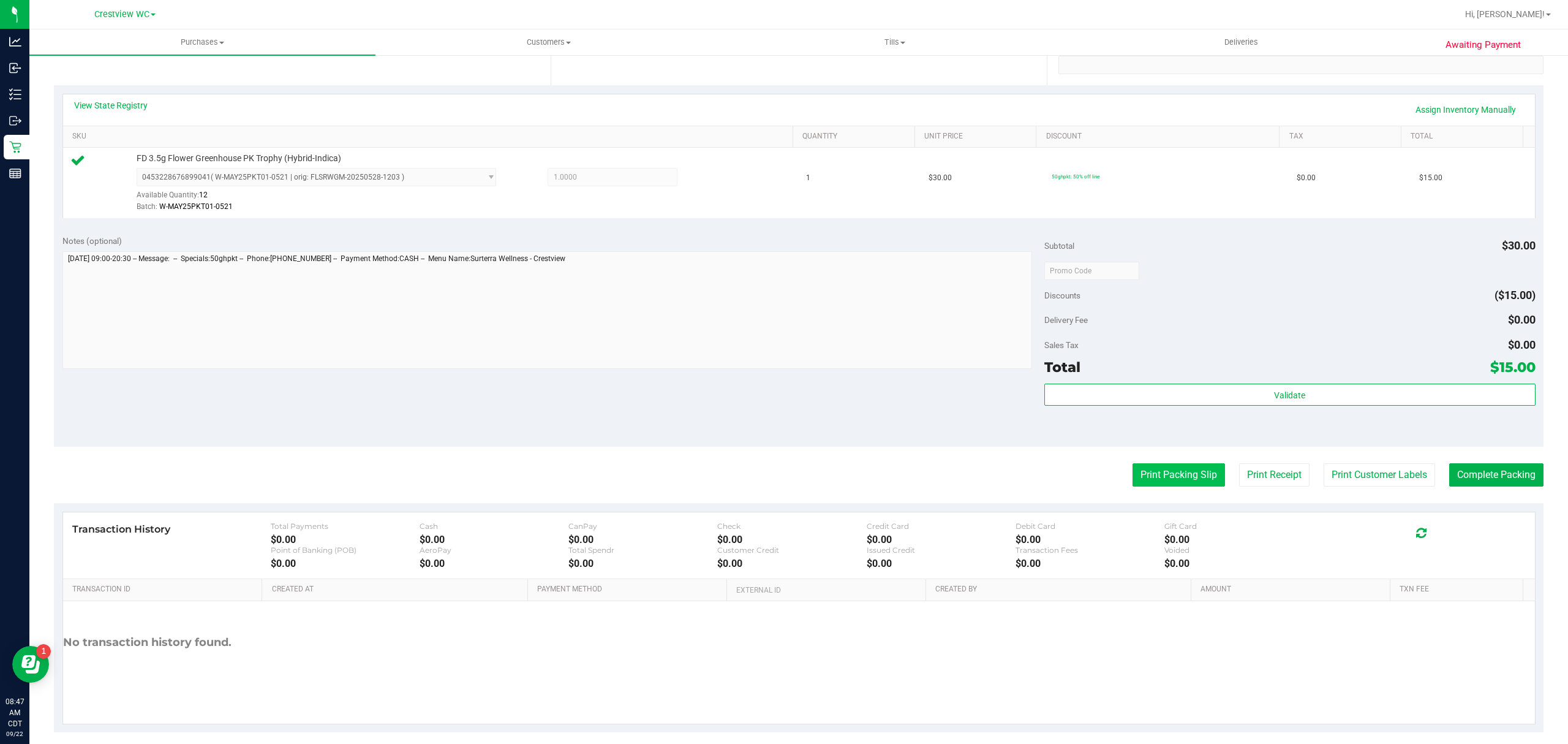
click at [1167, 476] on button "Print Packing Slip" at bounding box center [1179, 475] width 92 height 23
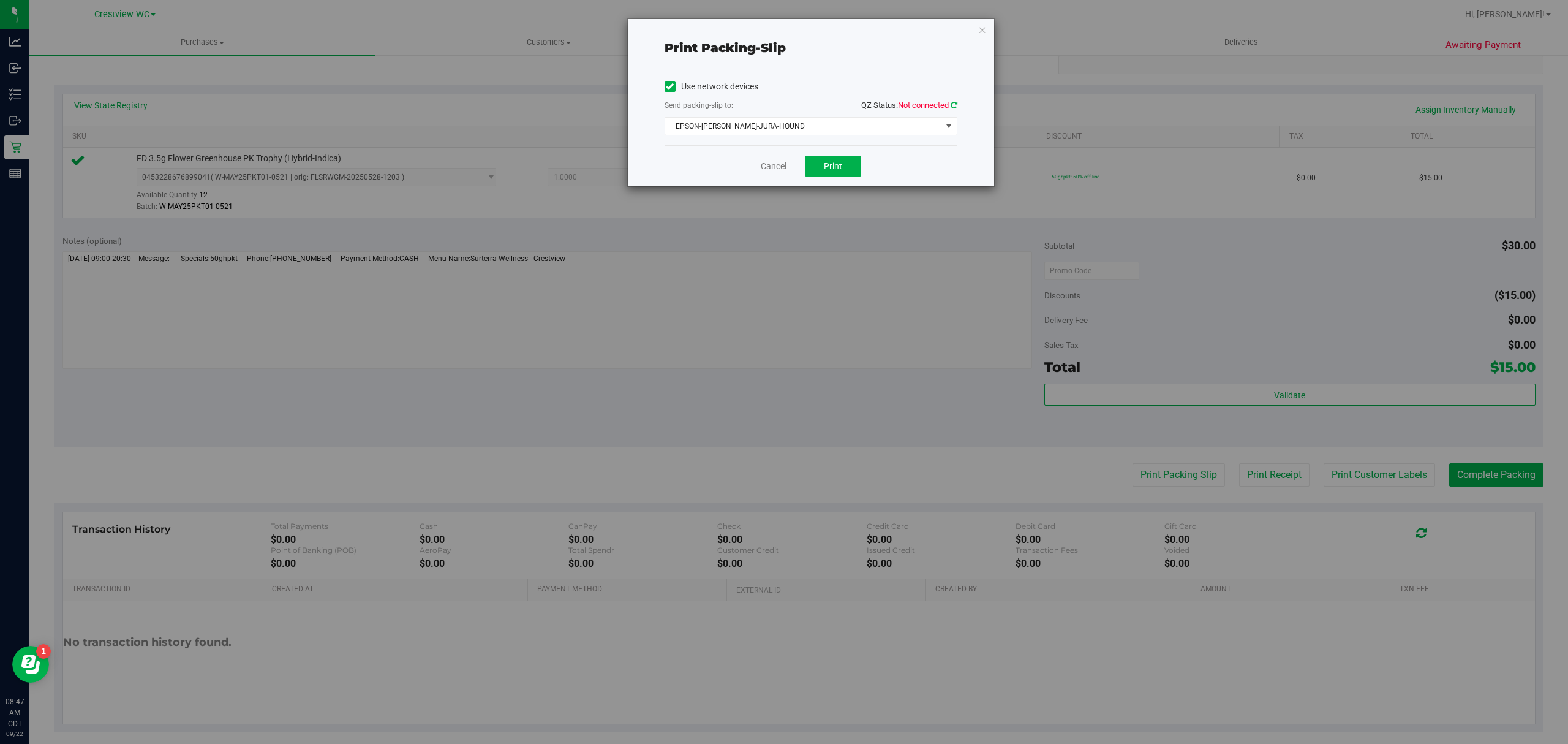
click at [954, 104] on icon at bounding box center [954, 105] width 7 height 8
drag, startPoint x: 954, startPoint y: 104, endPoint x: 936, endPoint y: 128, distance: 30.0
click at [936, 128] on span "EPSON-[PERSON_NAME]-JURA-HOUND" at bounding box center [803, 126] width 276 height 17
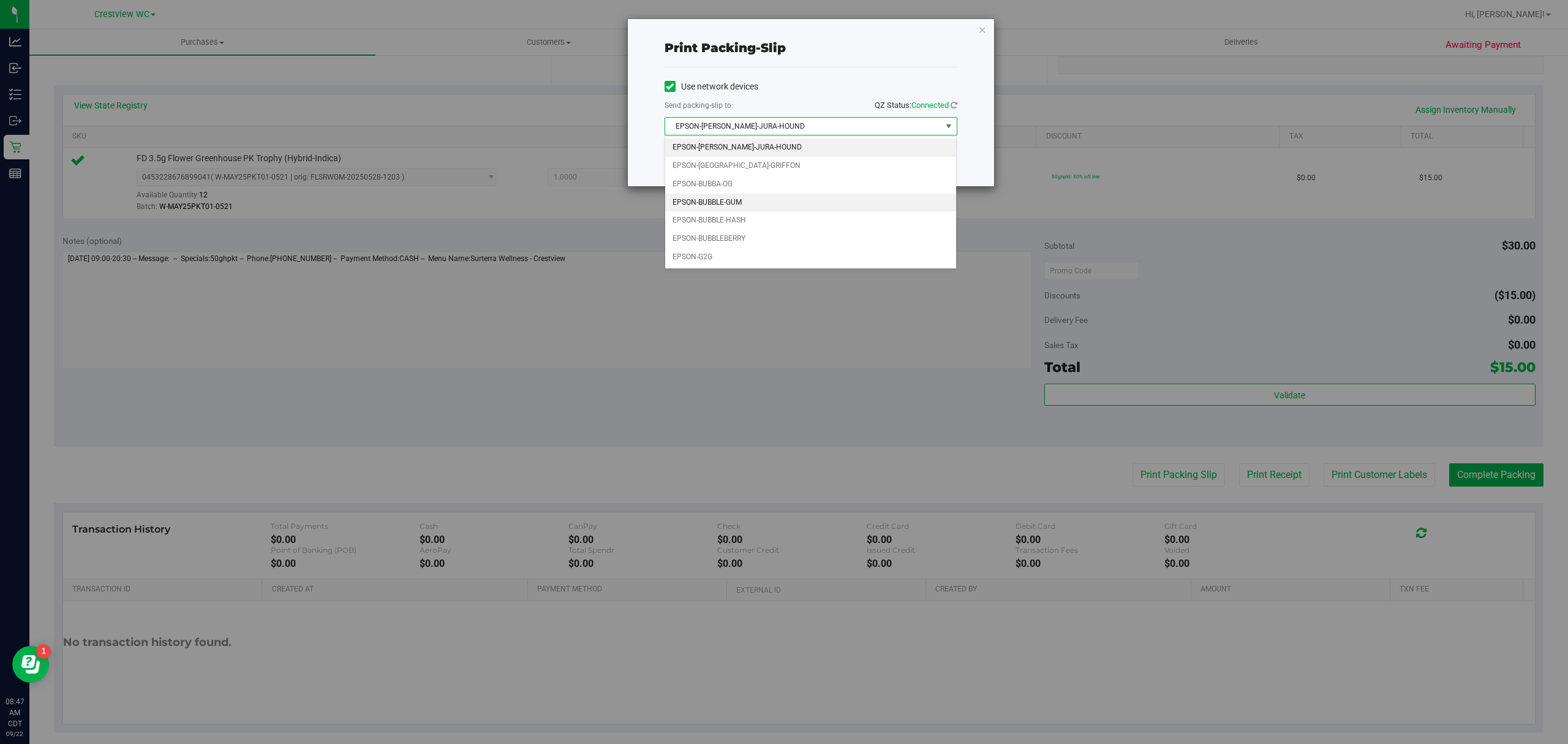
click at [807, 204] on li "EPSON-BUBBLE-GUM" at bounding box center [811, 203] width 291 height 18
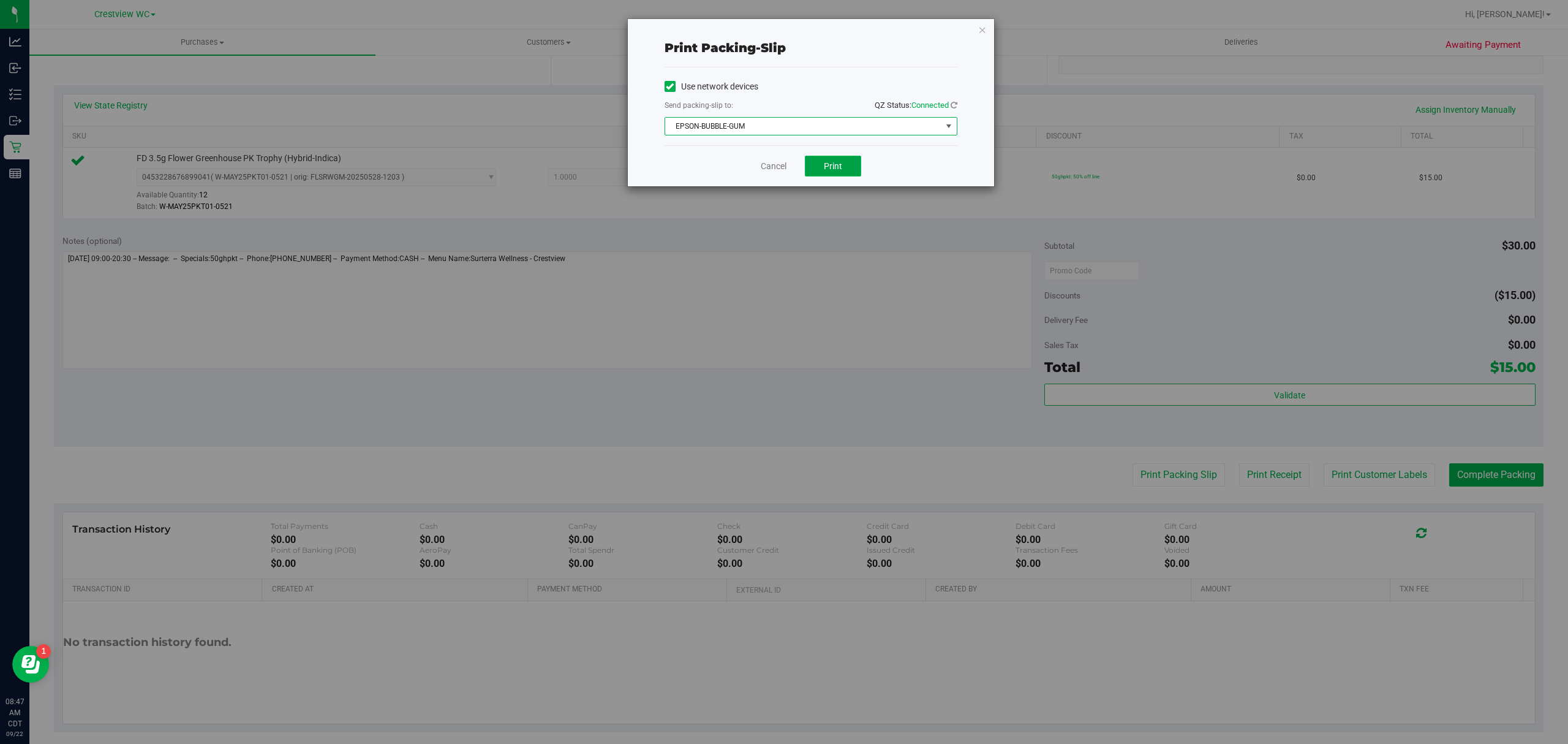
click at [827, 174] on button "Print" at bounding box center [833, 166] width 56 height 21
click at [984, 22] on icon "button" at bounding box center [982, 29] width 9 height 15
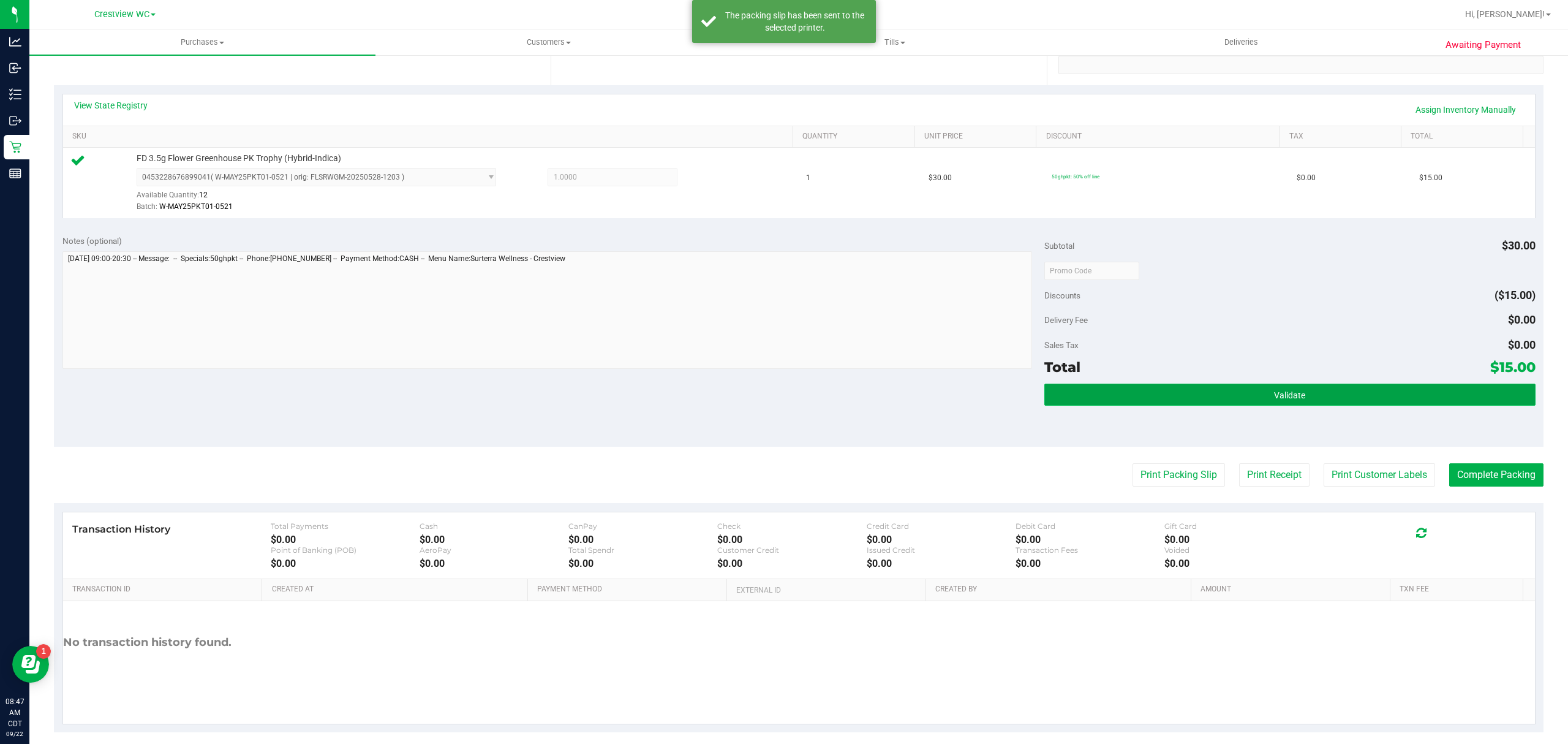
click at [1326, 392] on button "Validate" at bounding box center [1290, 395] width 491 height 22
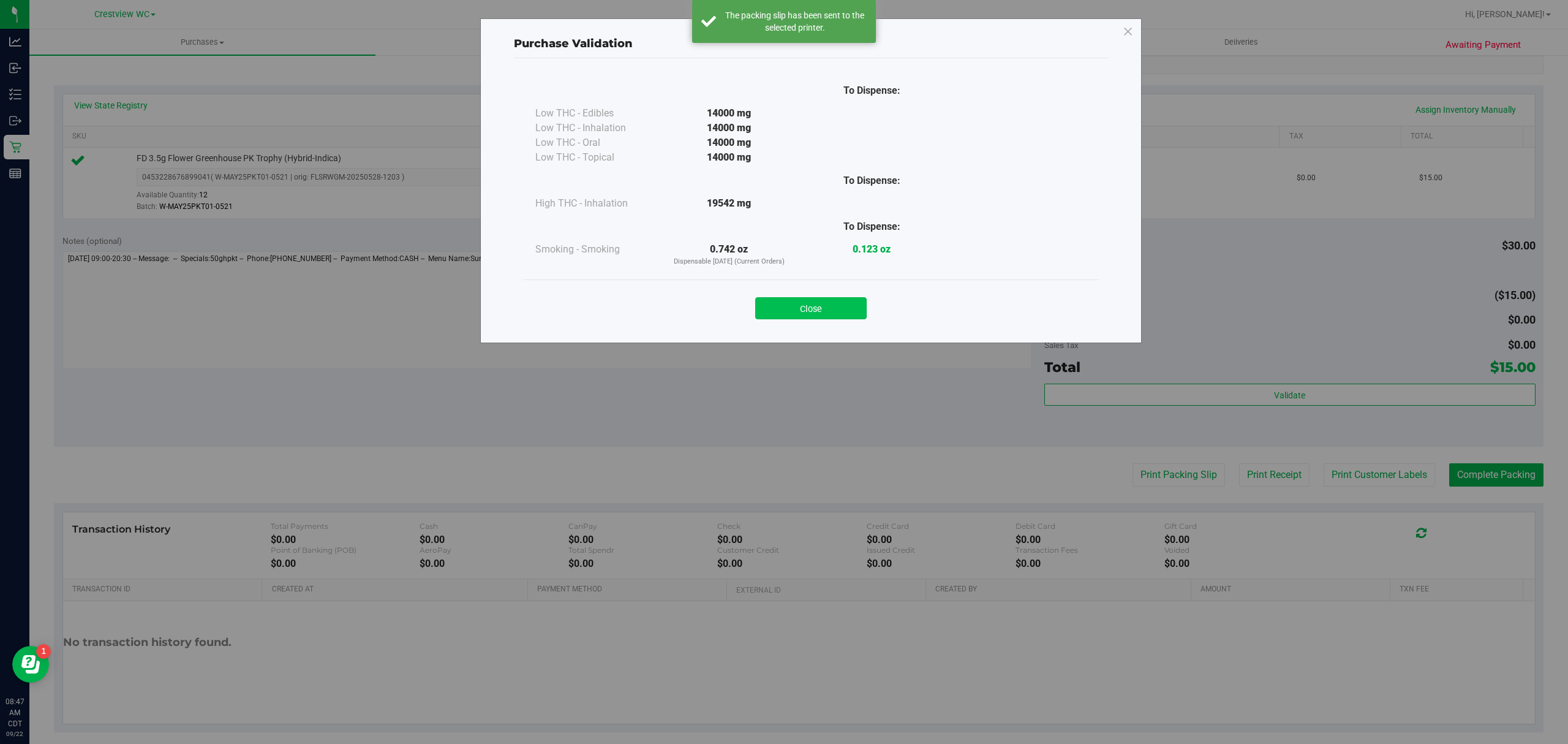
click at [776, 311] on button "Close" at bounding box center [811, 308] width 111 height 22
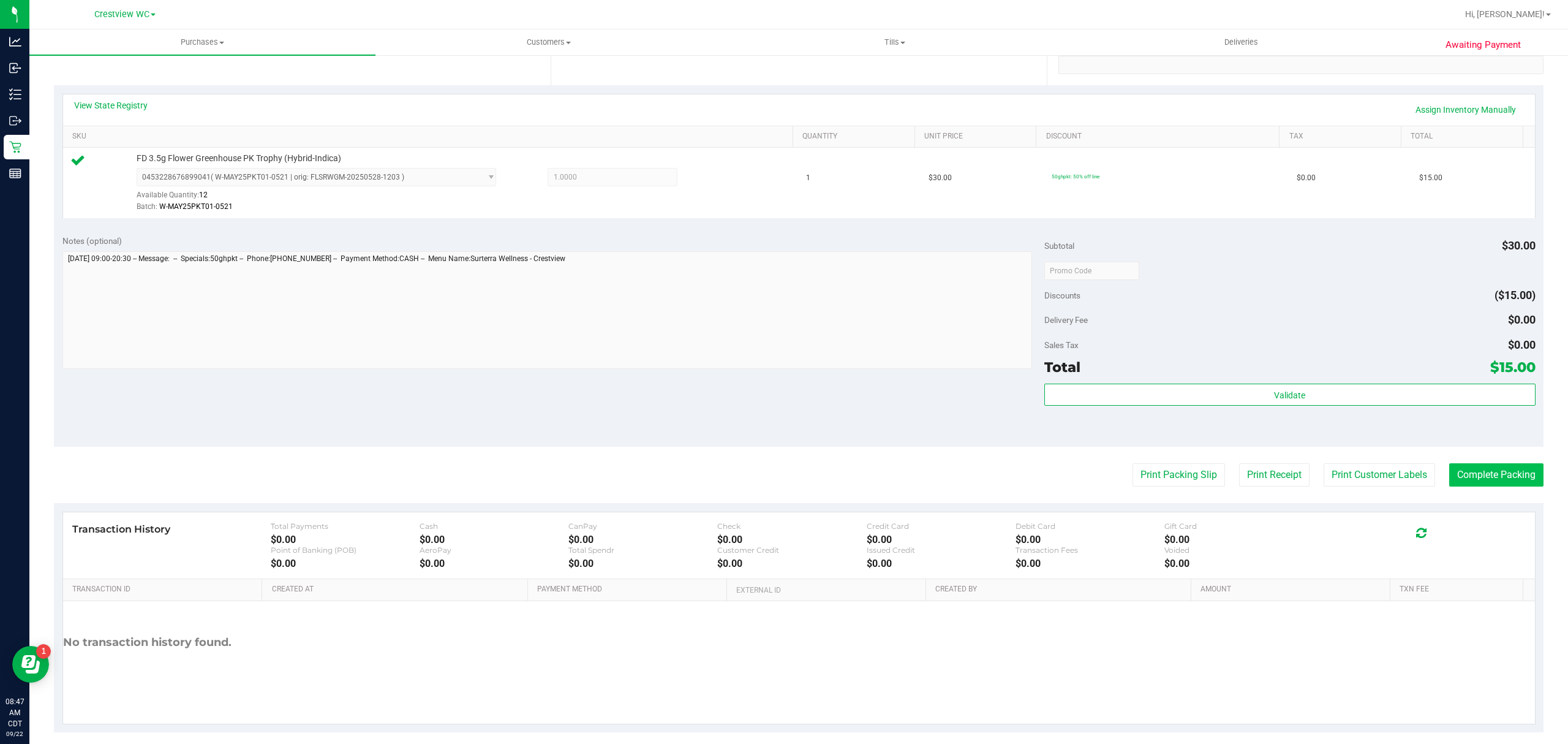
click at [1512, 476] on button "Complete Packing" at bounding box center [1496, 475] width 94 height 23
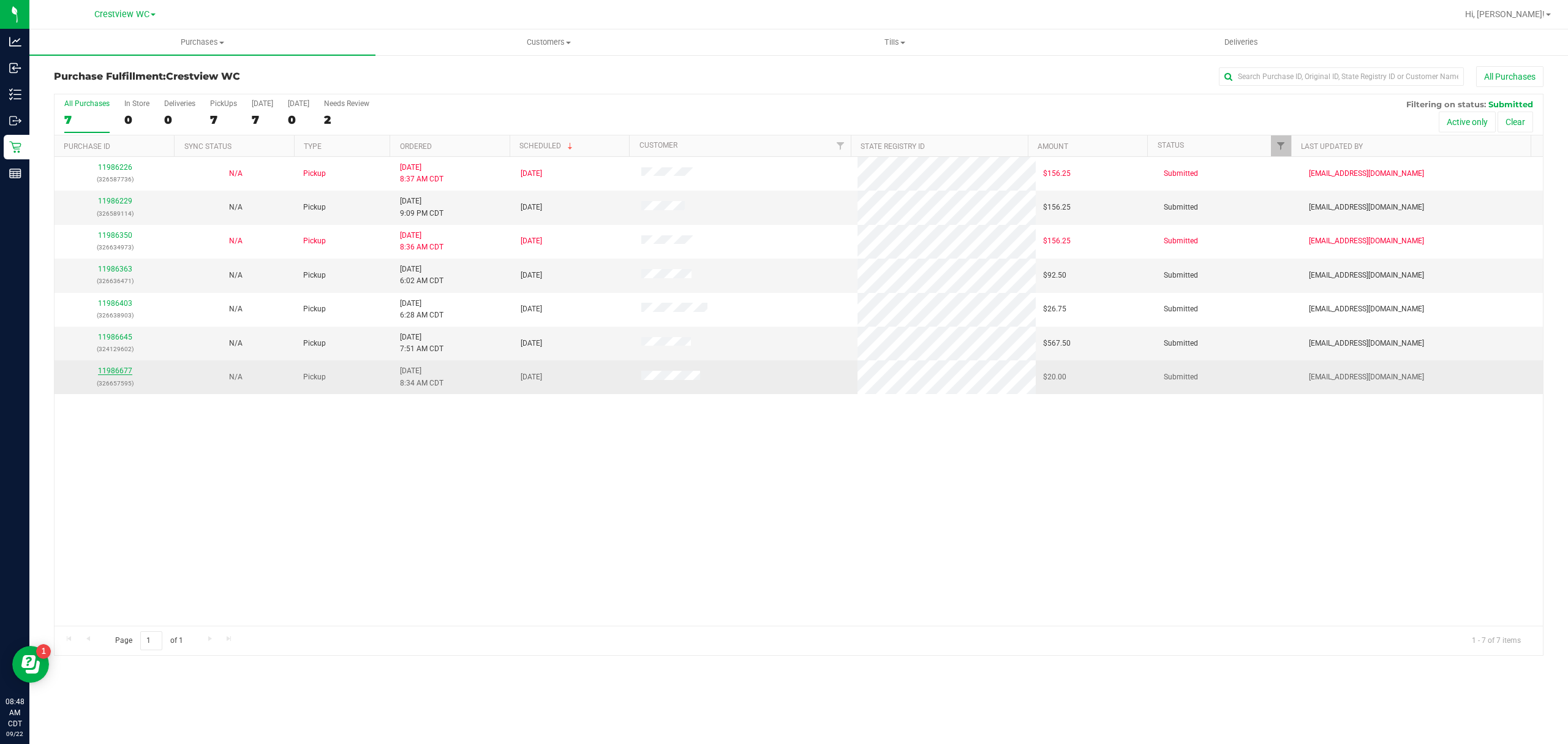
click at [117, 371] on link "11986677" at bounding box center [115, 371] width 34 height 9
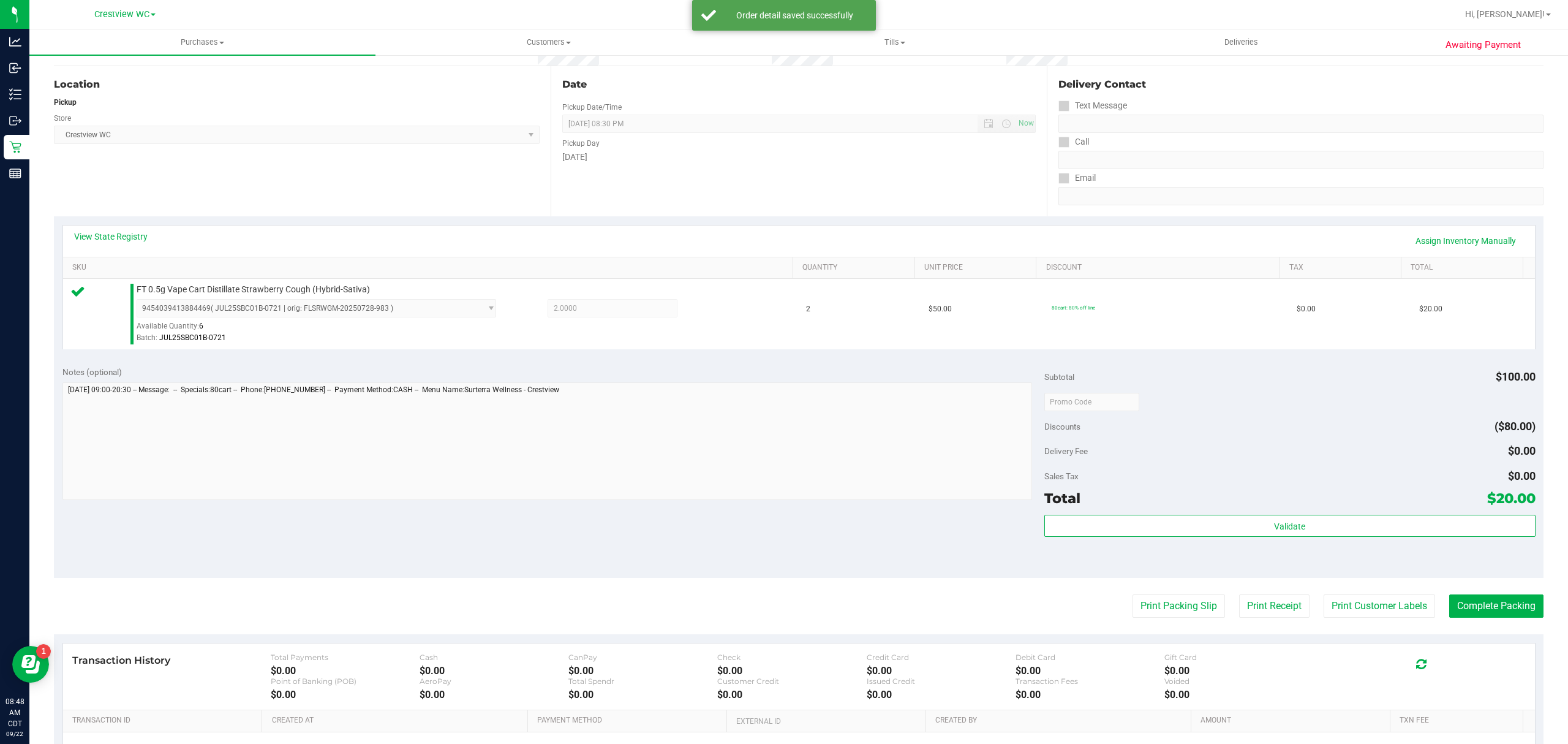
scroll to position [245, 0]
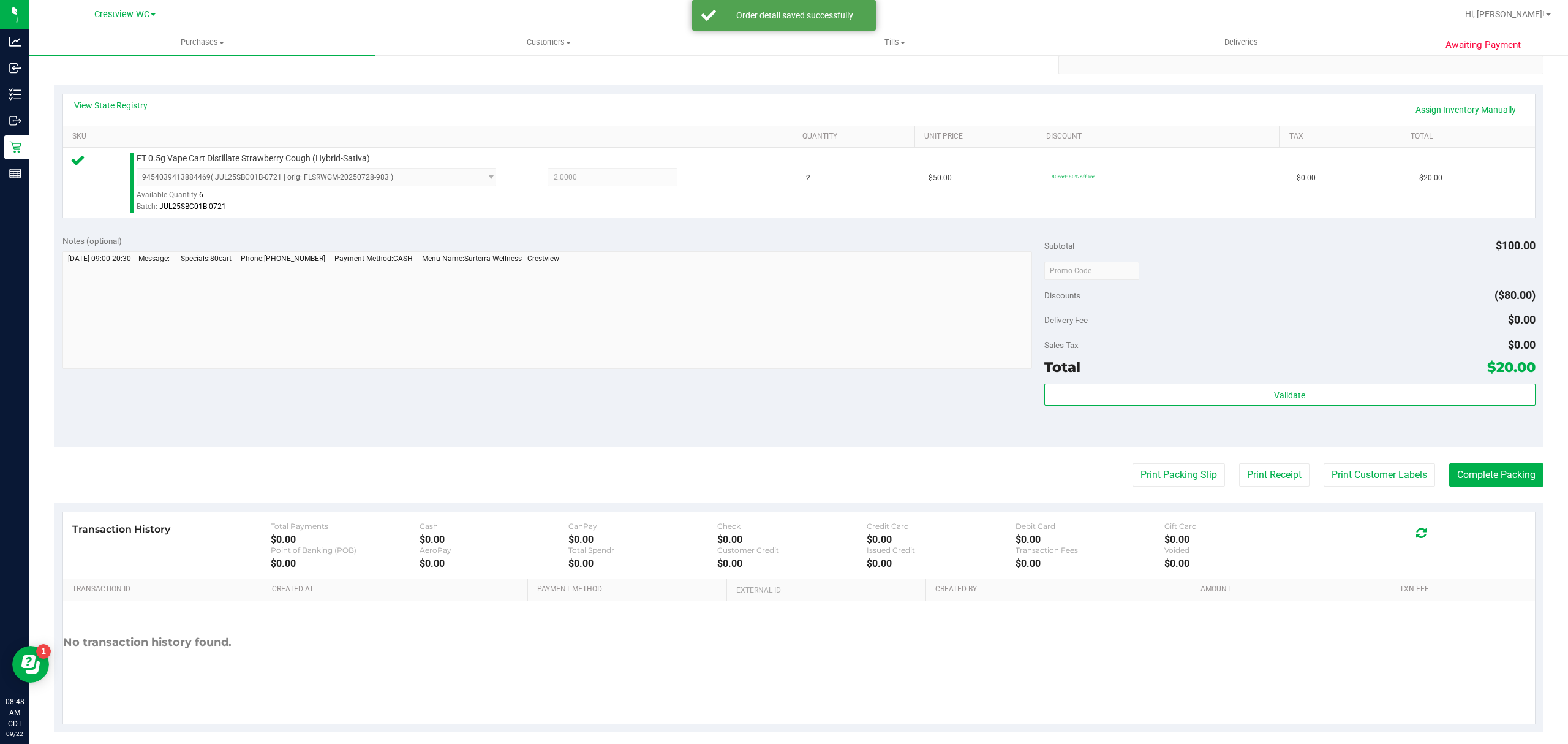
click at [1131, 410] on div "Validate" at bounding box center [1290, 411] width 491 height 55
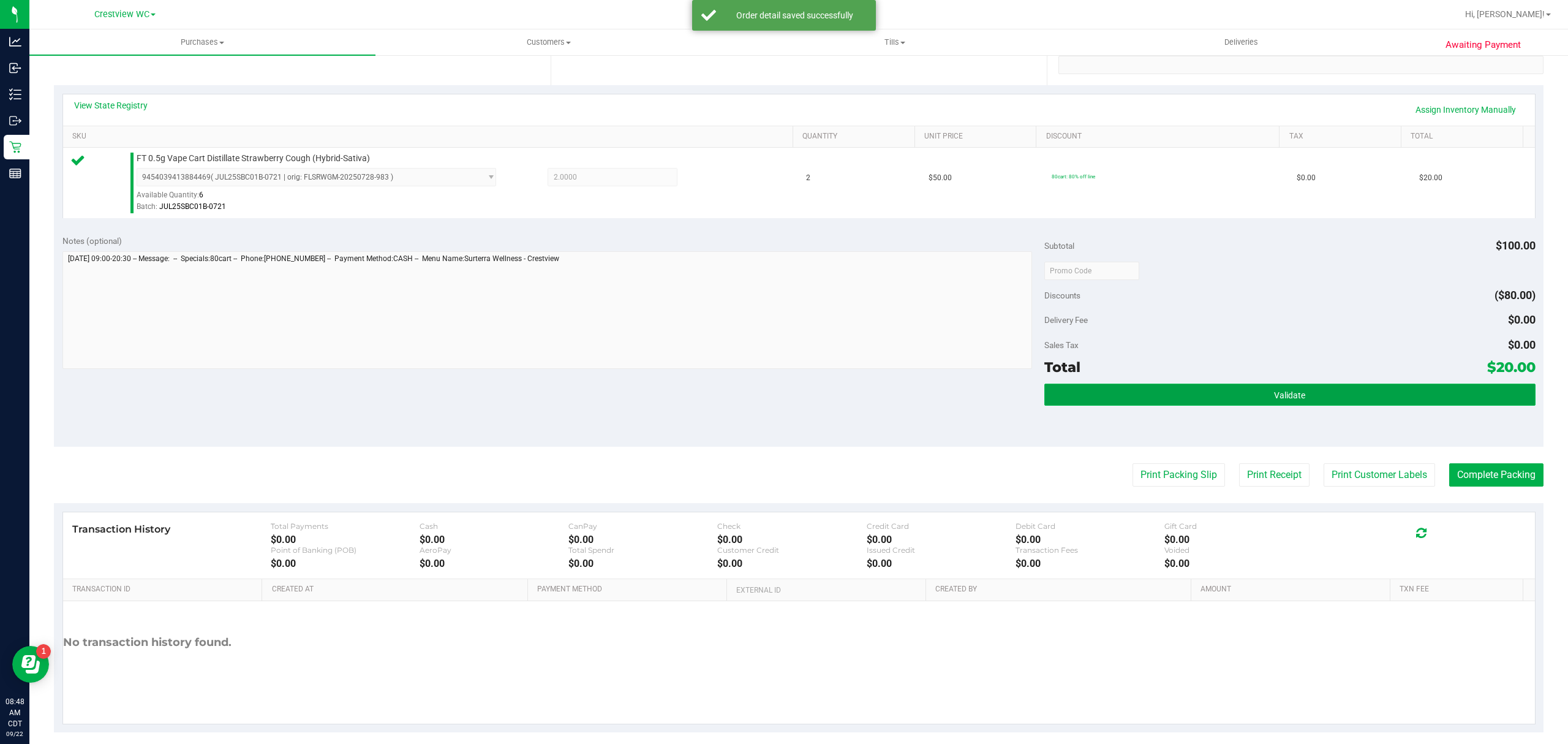
click at [1152, 398] on button "Validate" at bounding box center [1290, 395] width 491 height 22
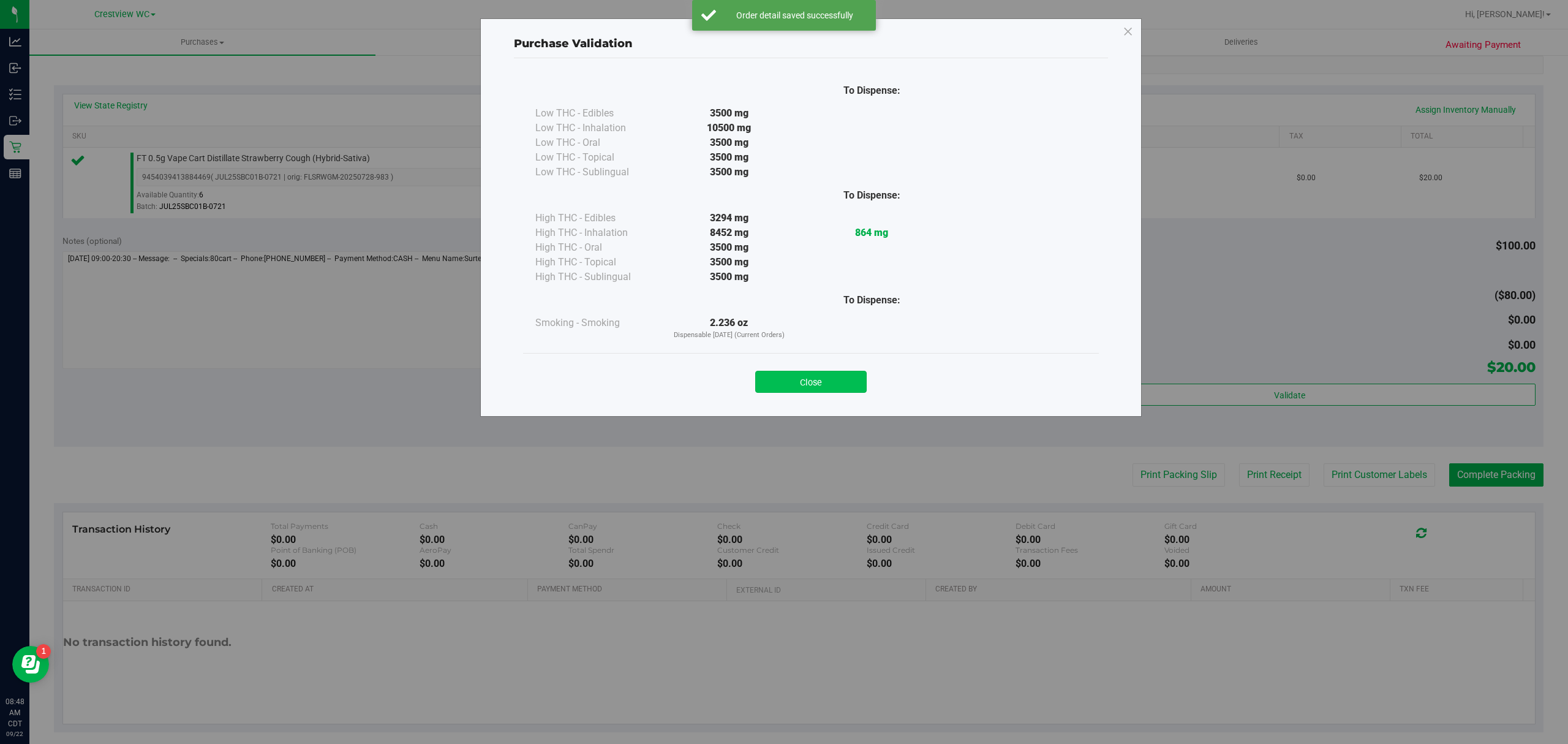
click at [804, 388] on button "Close" at bounding box center [811, 381] width 111 height 22
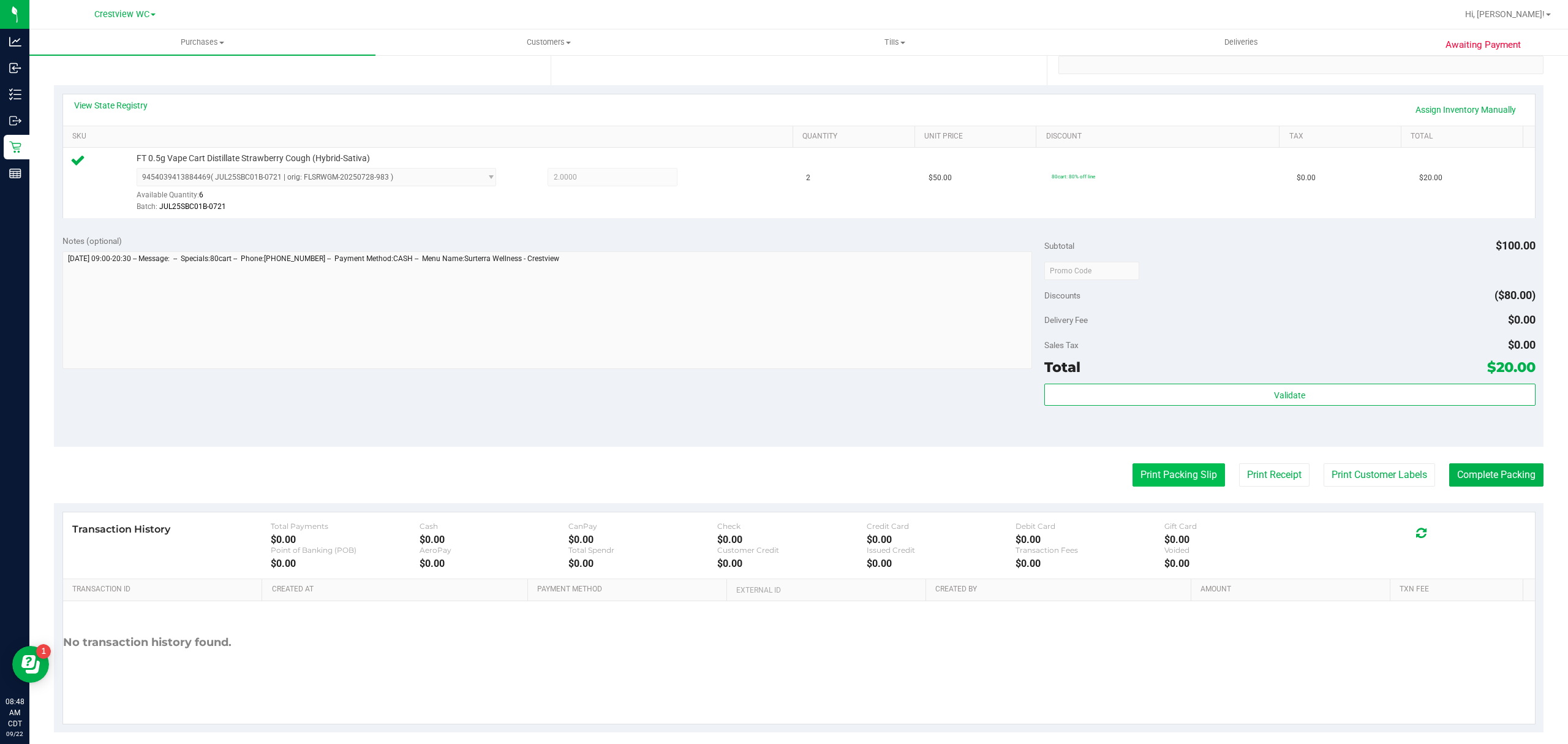
click at [1189, 474] on button "Print Packing Slip" at bounding box center [1179, 475] width 92 height 23
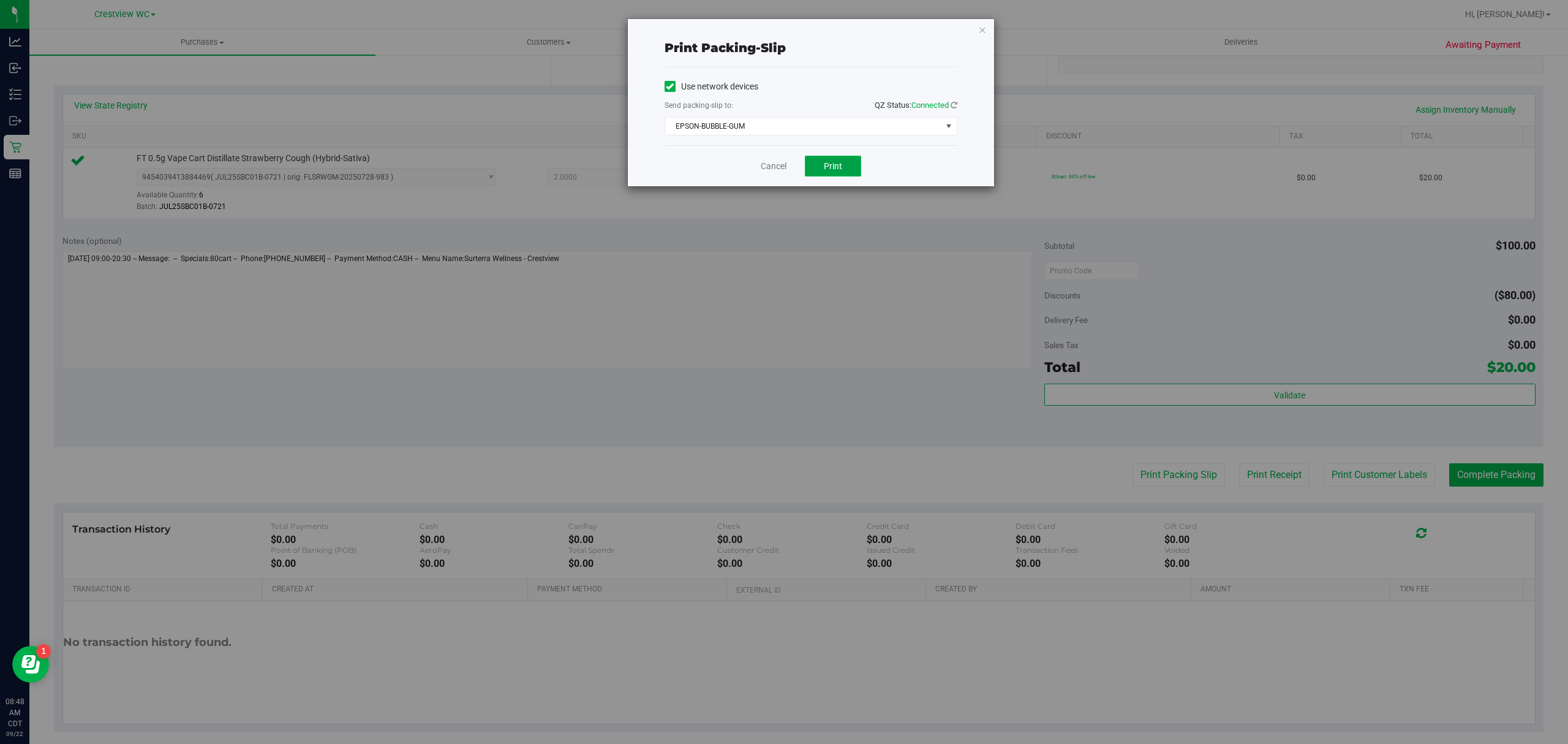
click at [817, 165] on button "Print" at bounding box center [833, 166] width 56 height 21
click at [981, 28] on icon "button" at bounding box center [982, 29] width 9 height 15
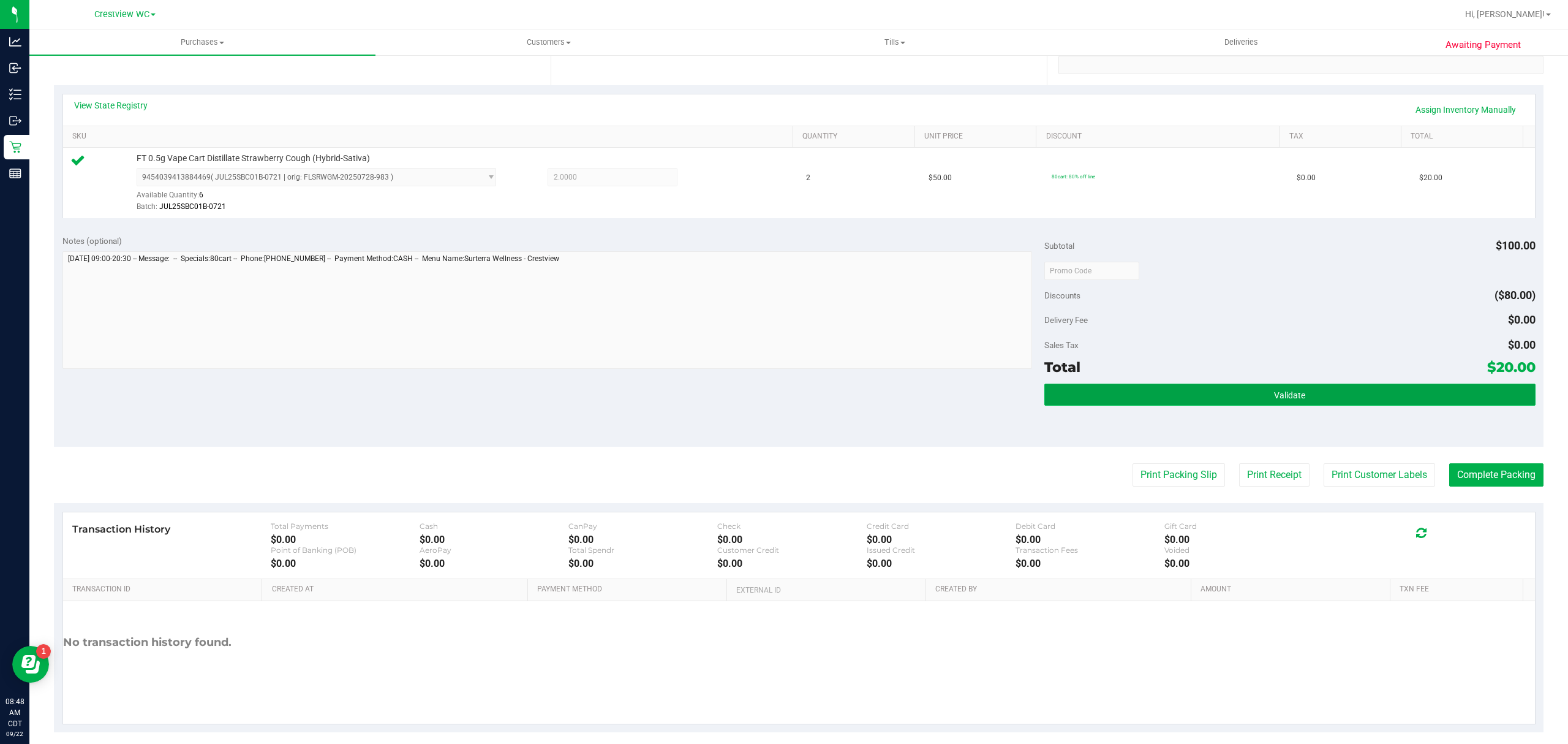
click at [1141, 403] on button "Validate" at bounding box center [1290, 395] width 491 height 22
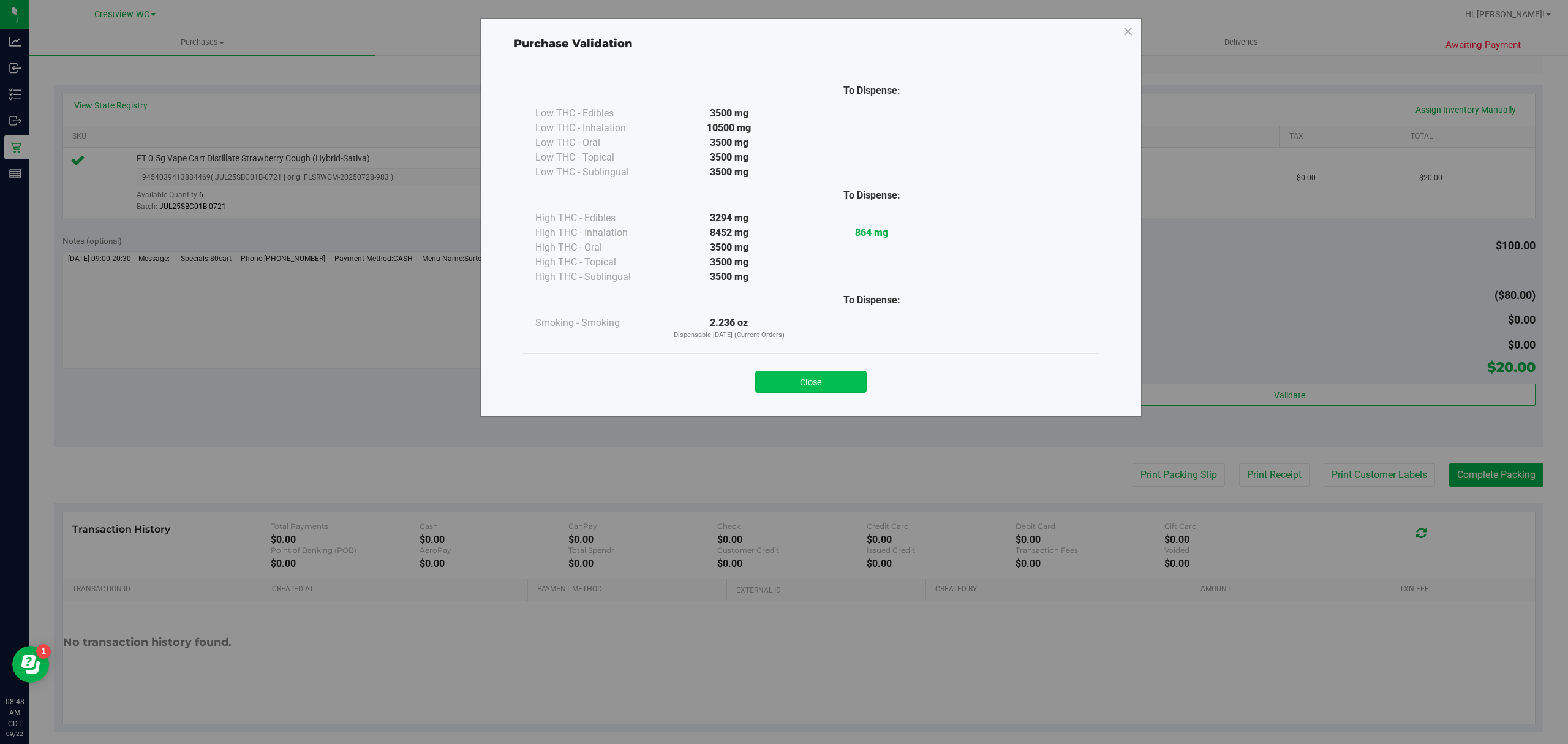
click at [801, 378] on button "Close" at bounding box center [811, 381] width 111 height 22
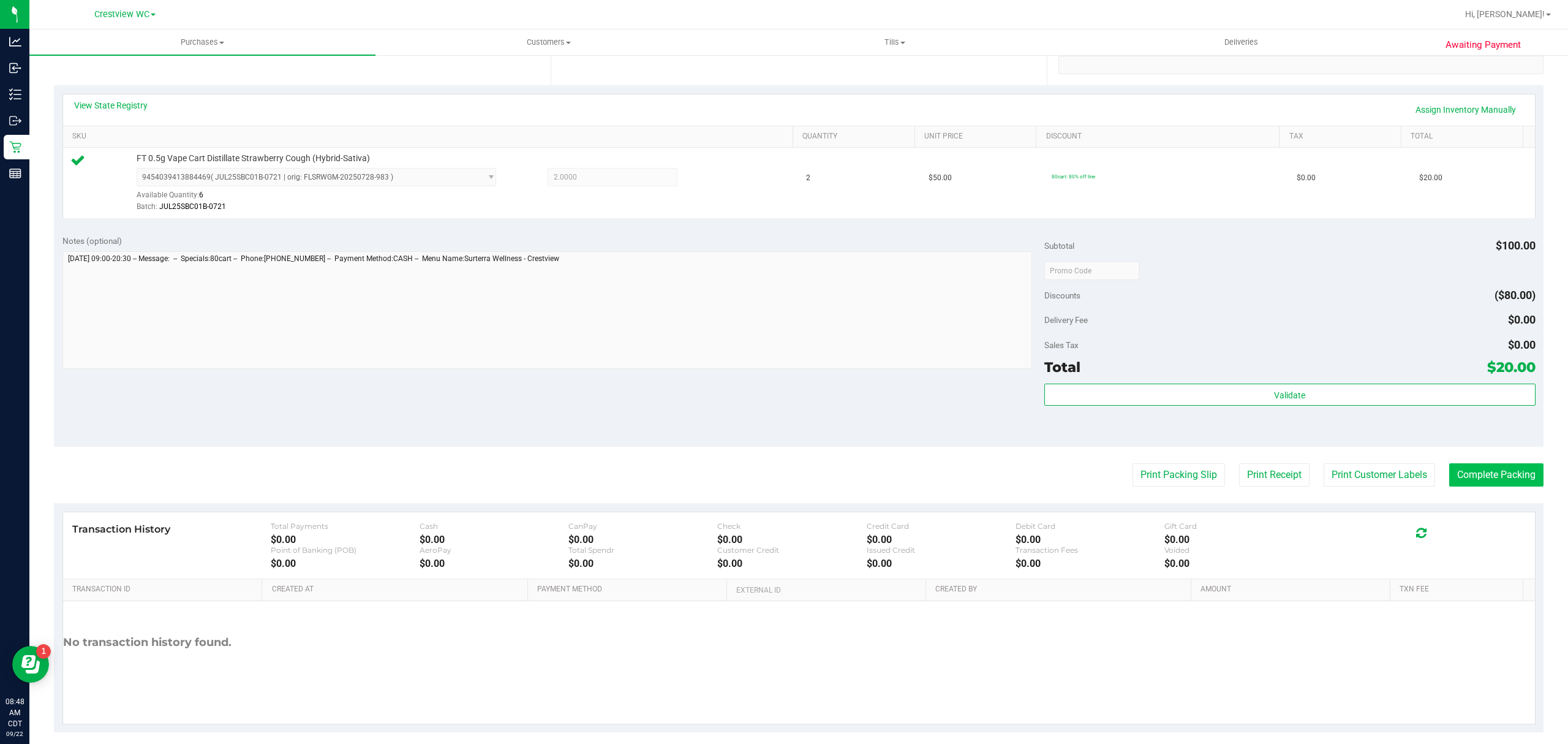
click at [1449, 469] on button "Complete Packing" at bounding box center [1496, 475] width 94 height 23
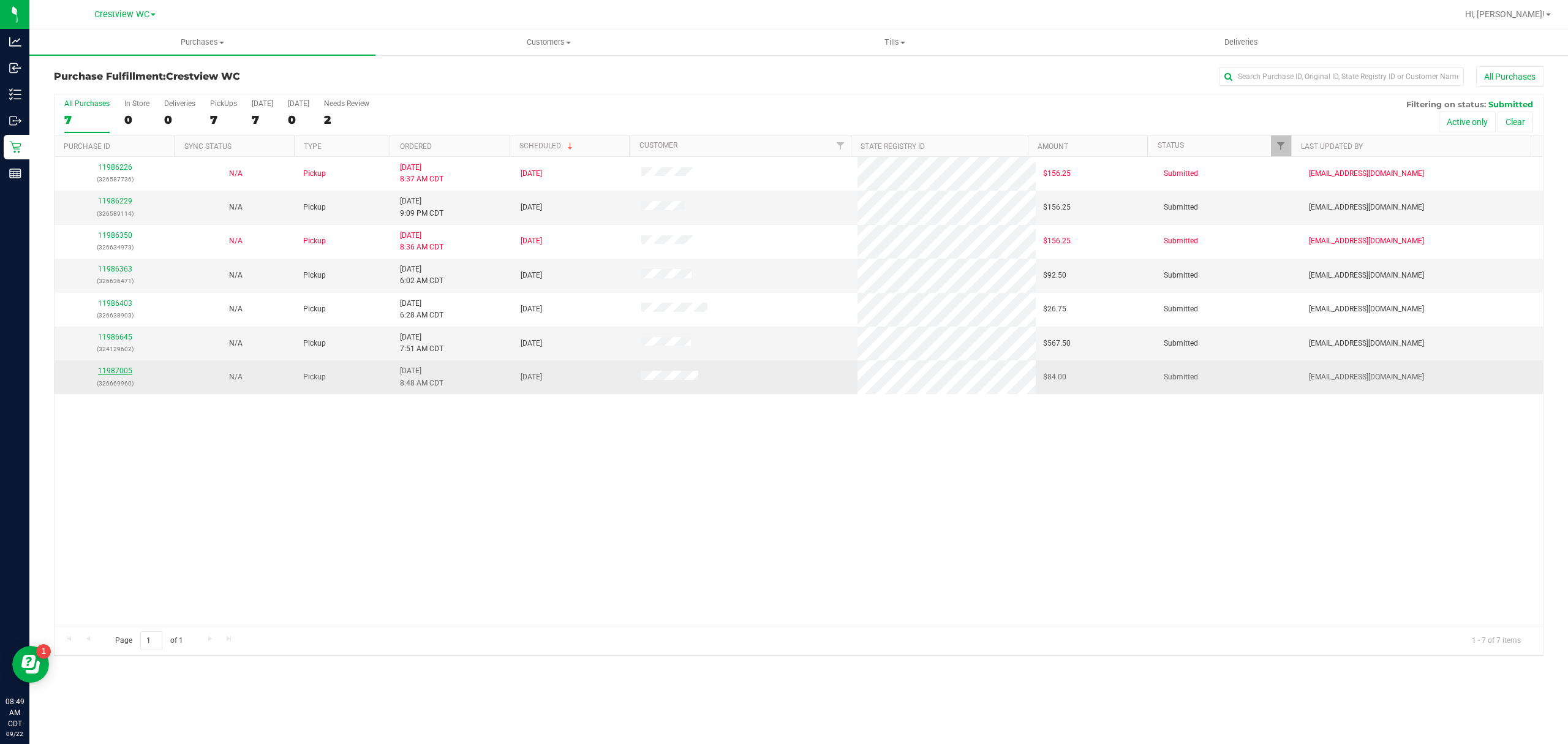
click at [117, 371] on link "11987005" at bounding box center [115, 371] width 34 height 9
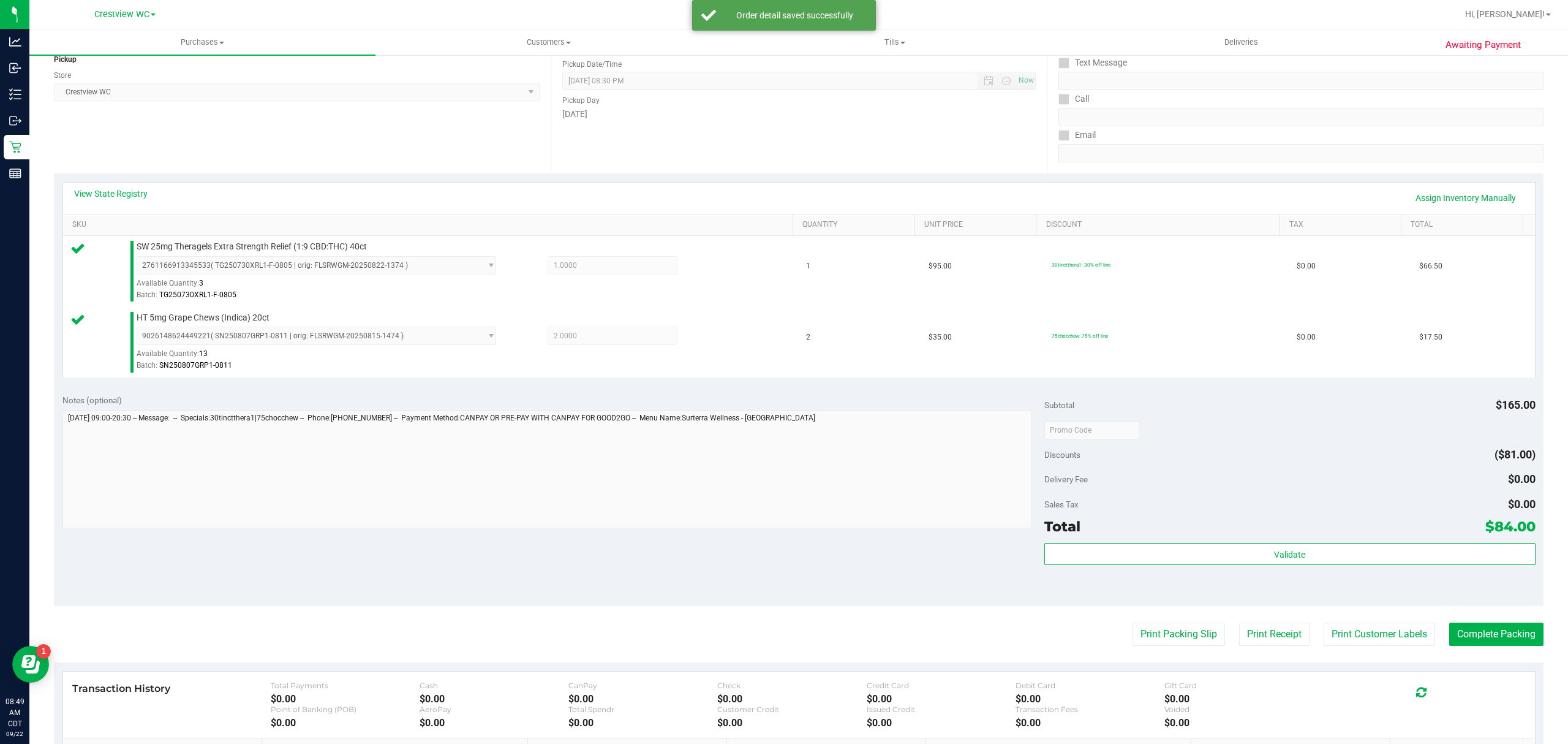
scroll to position [245, 0]
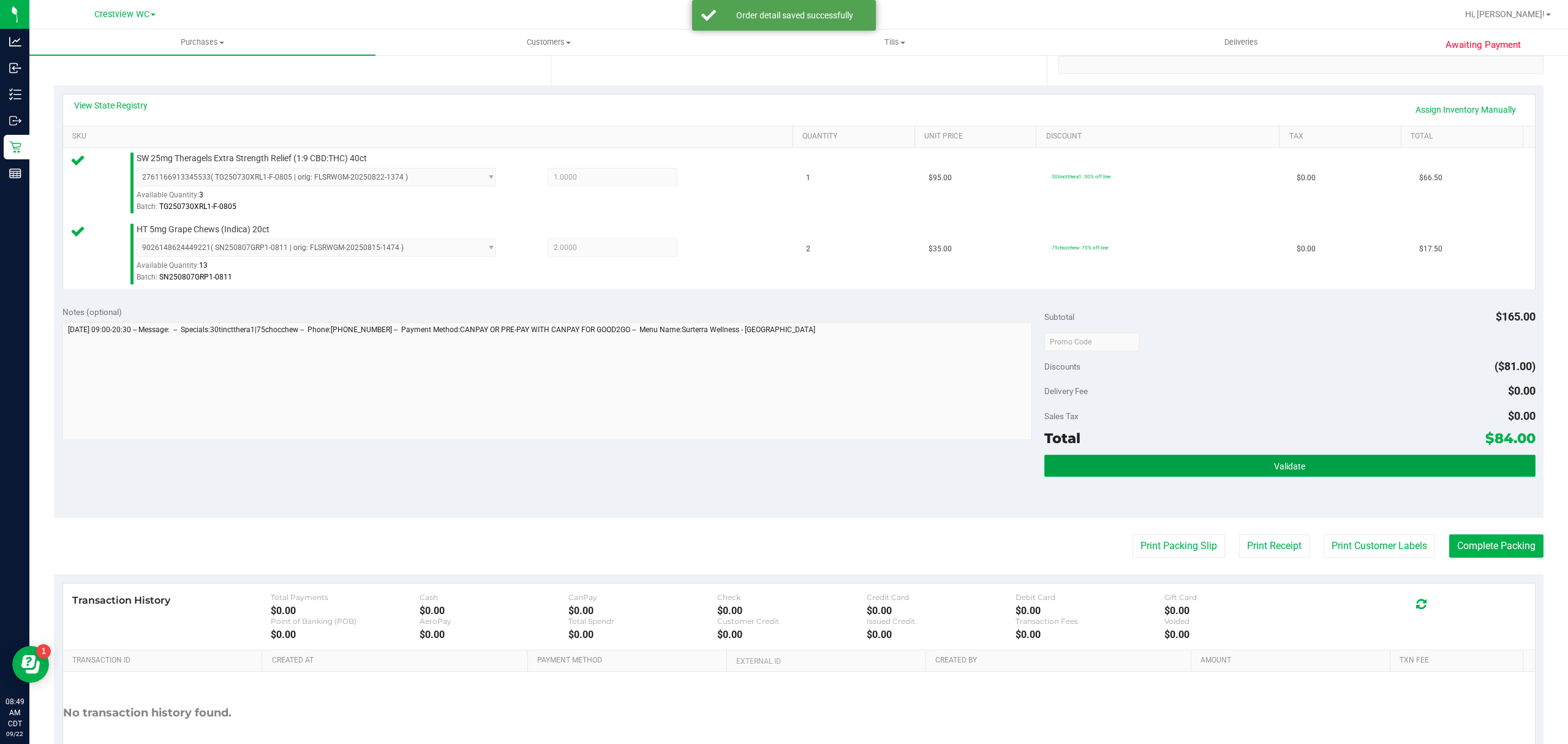
click at [1209, 465] on button "Validate" at bounding box center [1290, 465] width 491 height 22
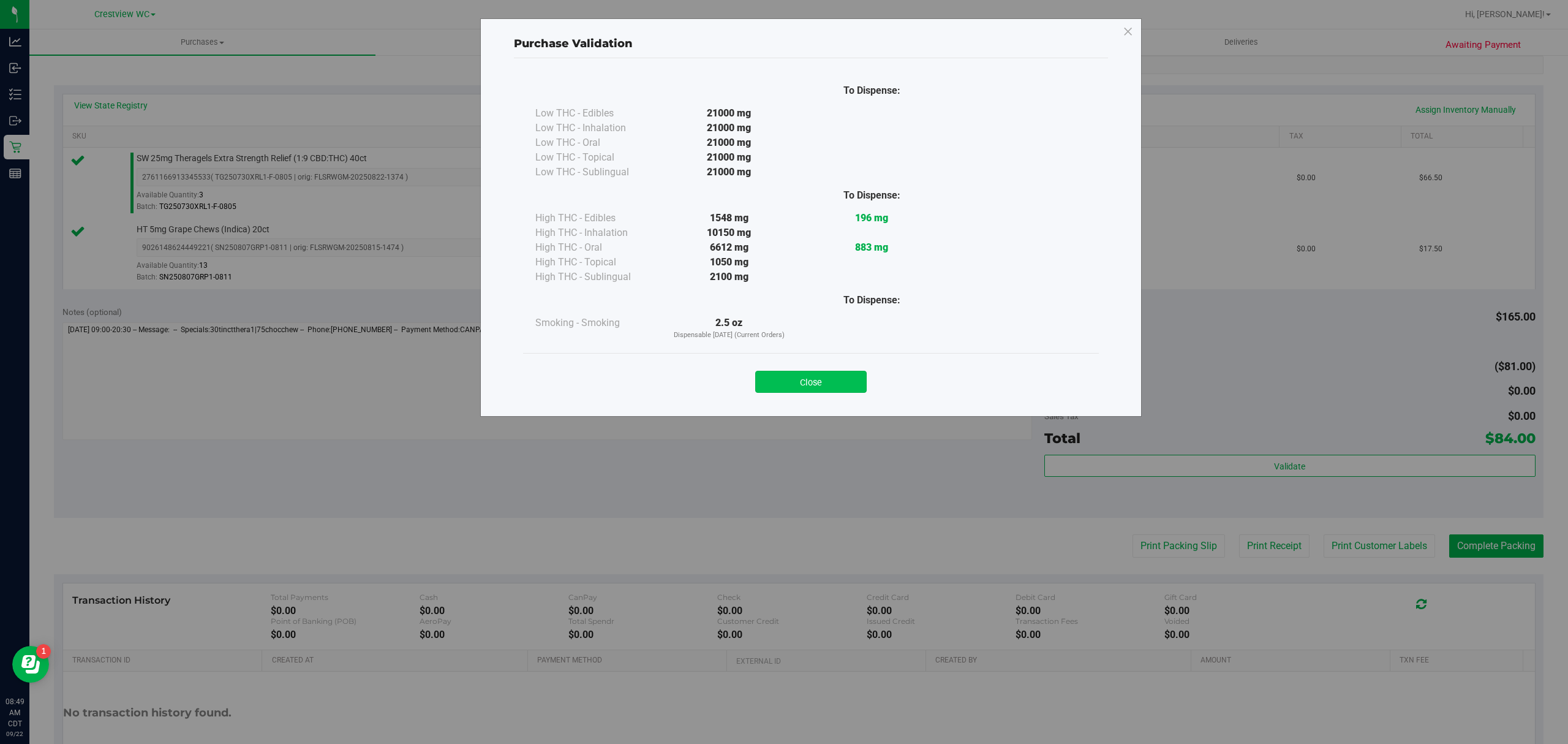
click at [833, 379] on button "Close" at bounding box center [811, 381] width 111 height 22
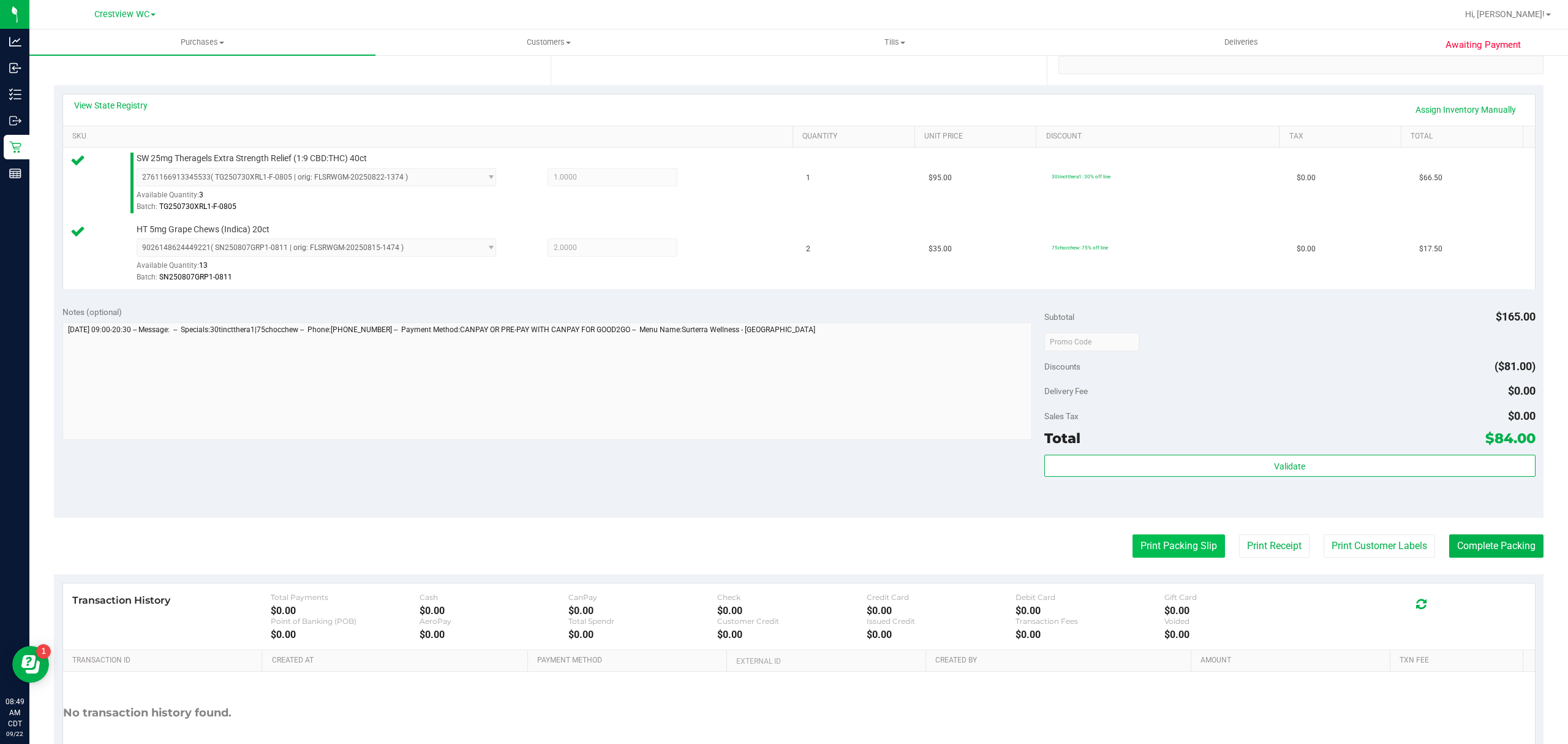
click at [1167, 557] on button "Print Packing Slip" at bounding box center [1179, 546] width 92 height 23
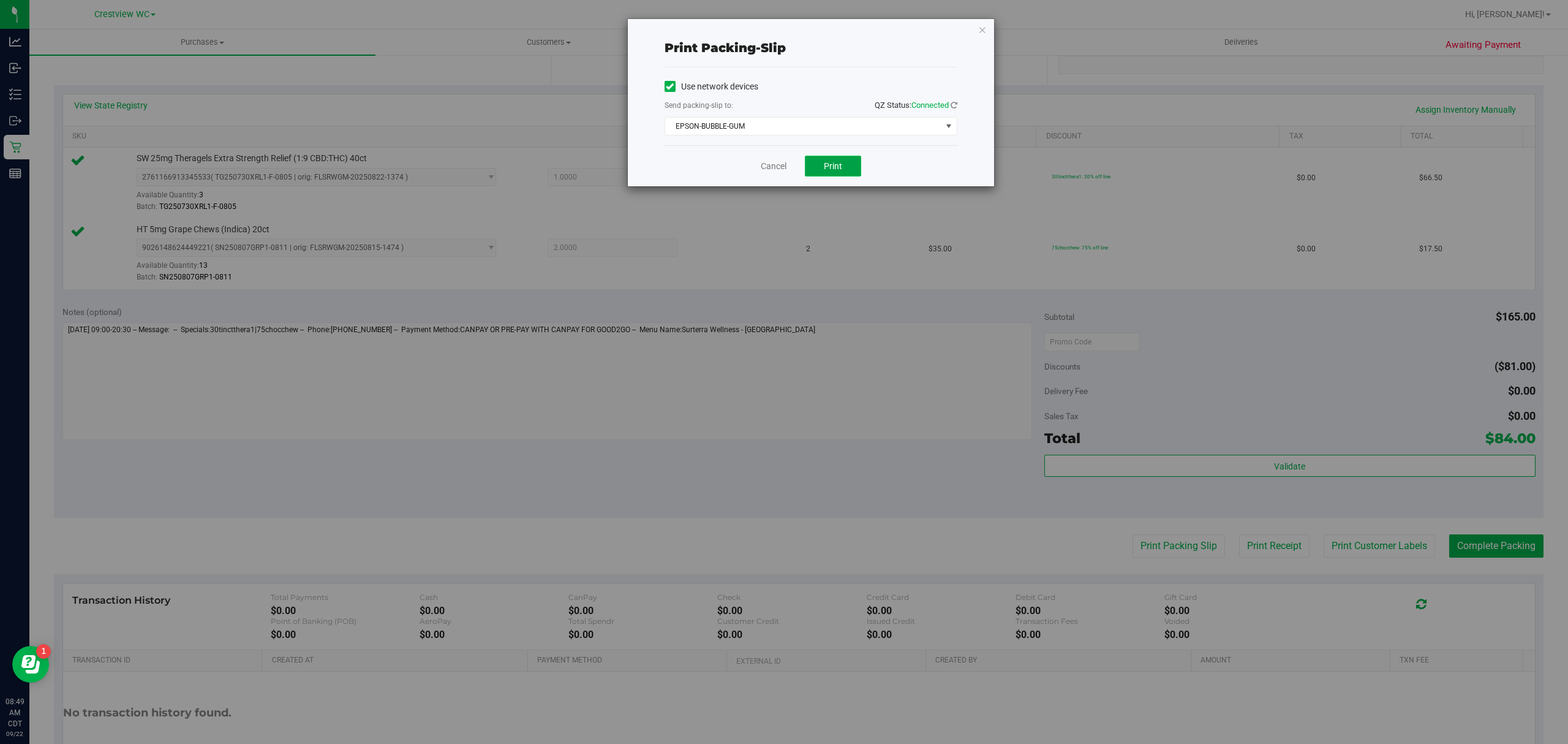
click at [852, 156] on button "Print" at bounding box center [833, 166] width 56 height 21
click at [981, 28] on icon "button" at bounding box center [982, 29] width 9 height 15
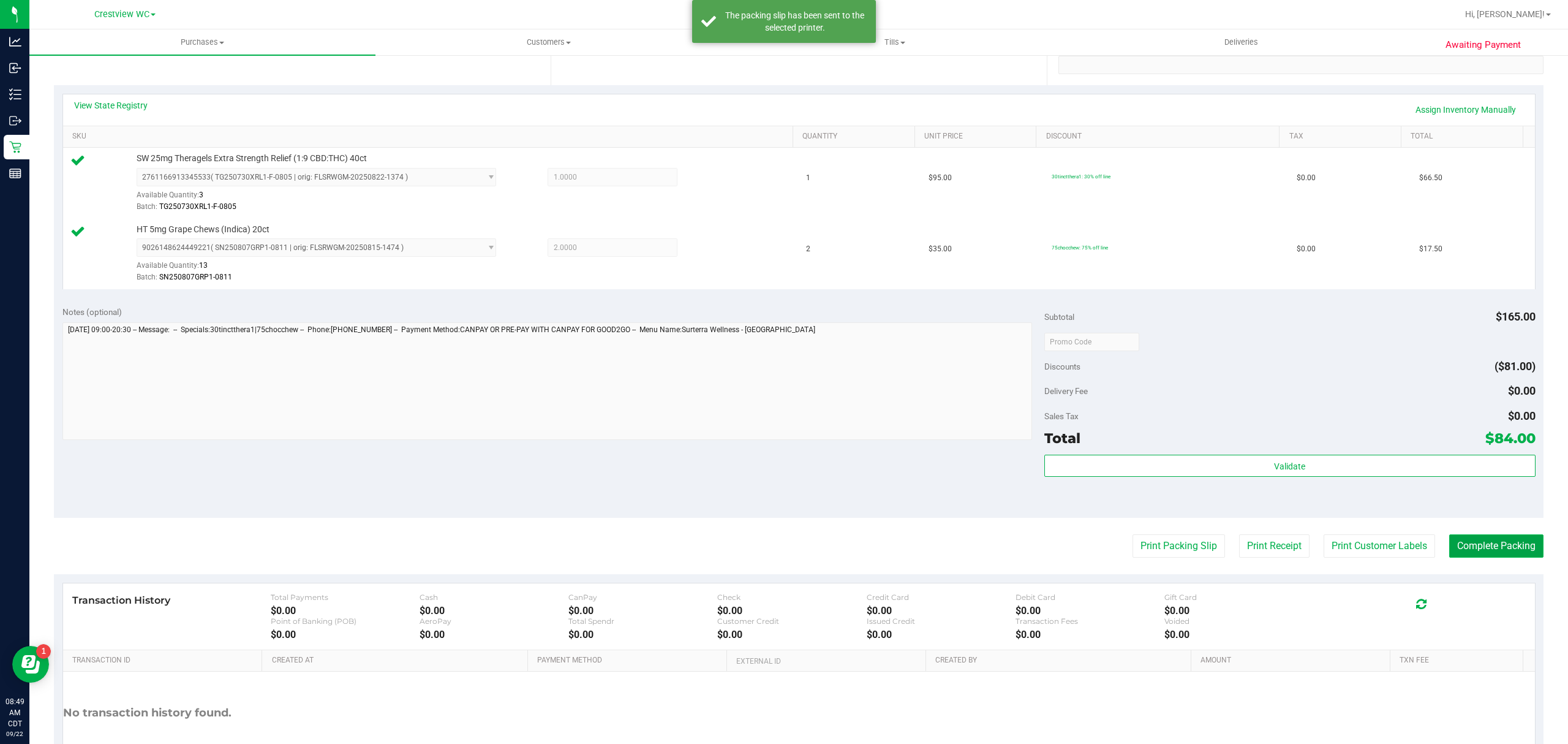
click at [1518, 541] on button "Complete Packing" at bounding box center [1496, 546] width 94 height 23
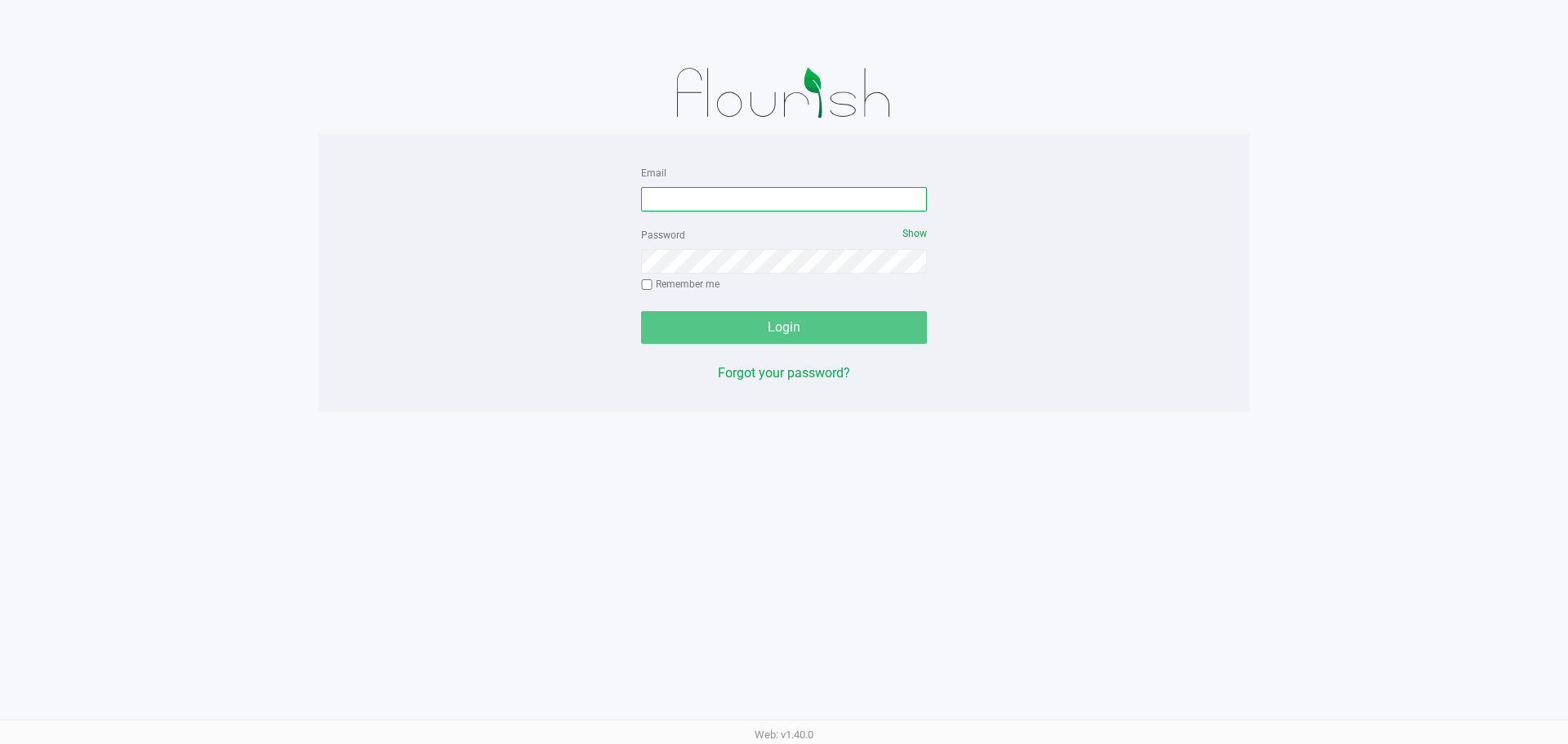
drag, startPoint x: 757, startPoint y: 202, endPoint x: 738, endPoint y: 177, distance: 31.4
click at [753, 202] on input "Email" at bounding box center [783, 198] width 286 height 24
type input "[EMAIL_ADDRESS][DOMAIN_NAME]"
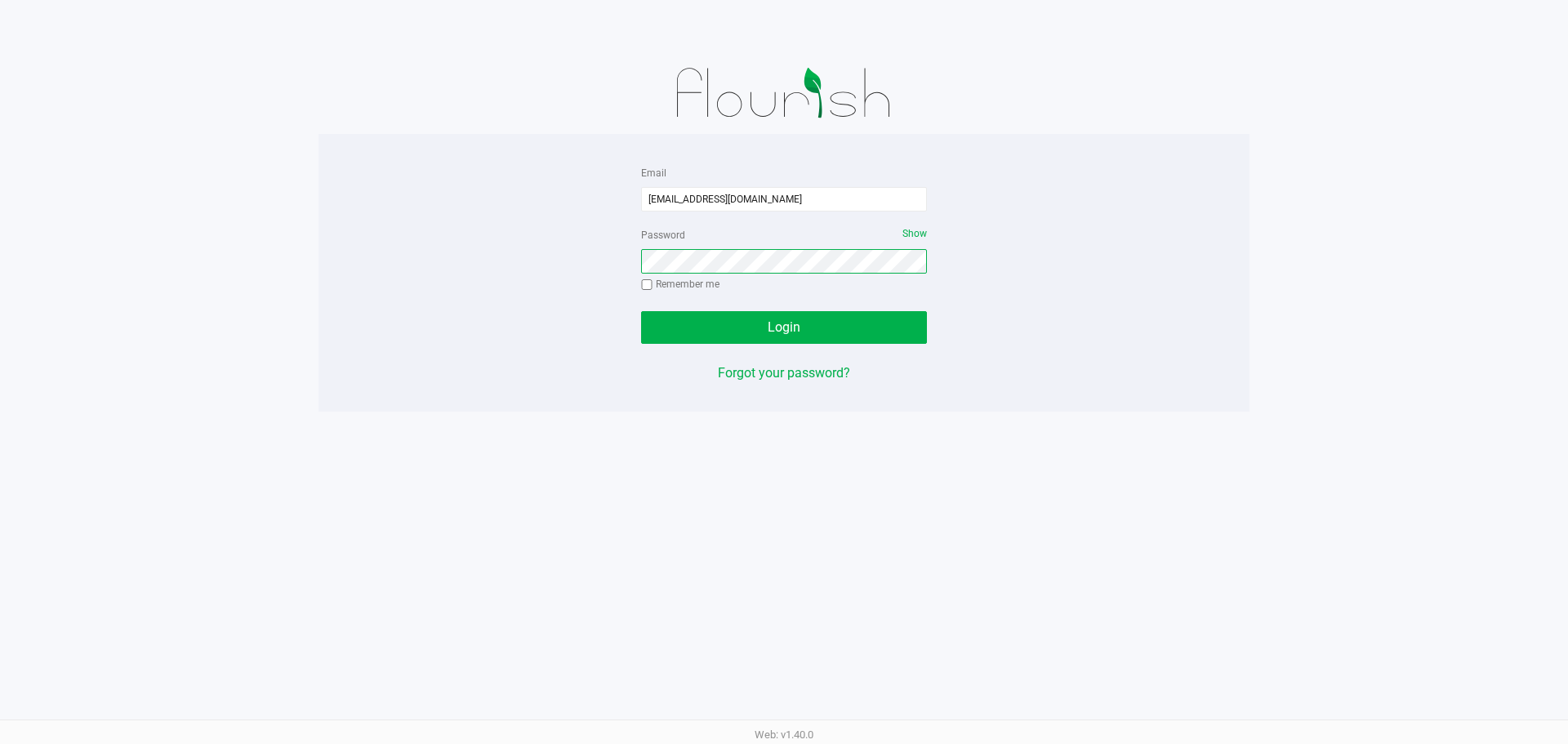
click at [641, 311] on button "Login" at bounding box center [783, 327] width 286 height 32
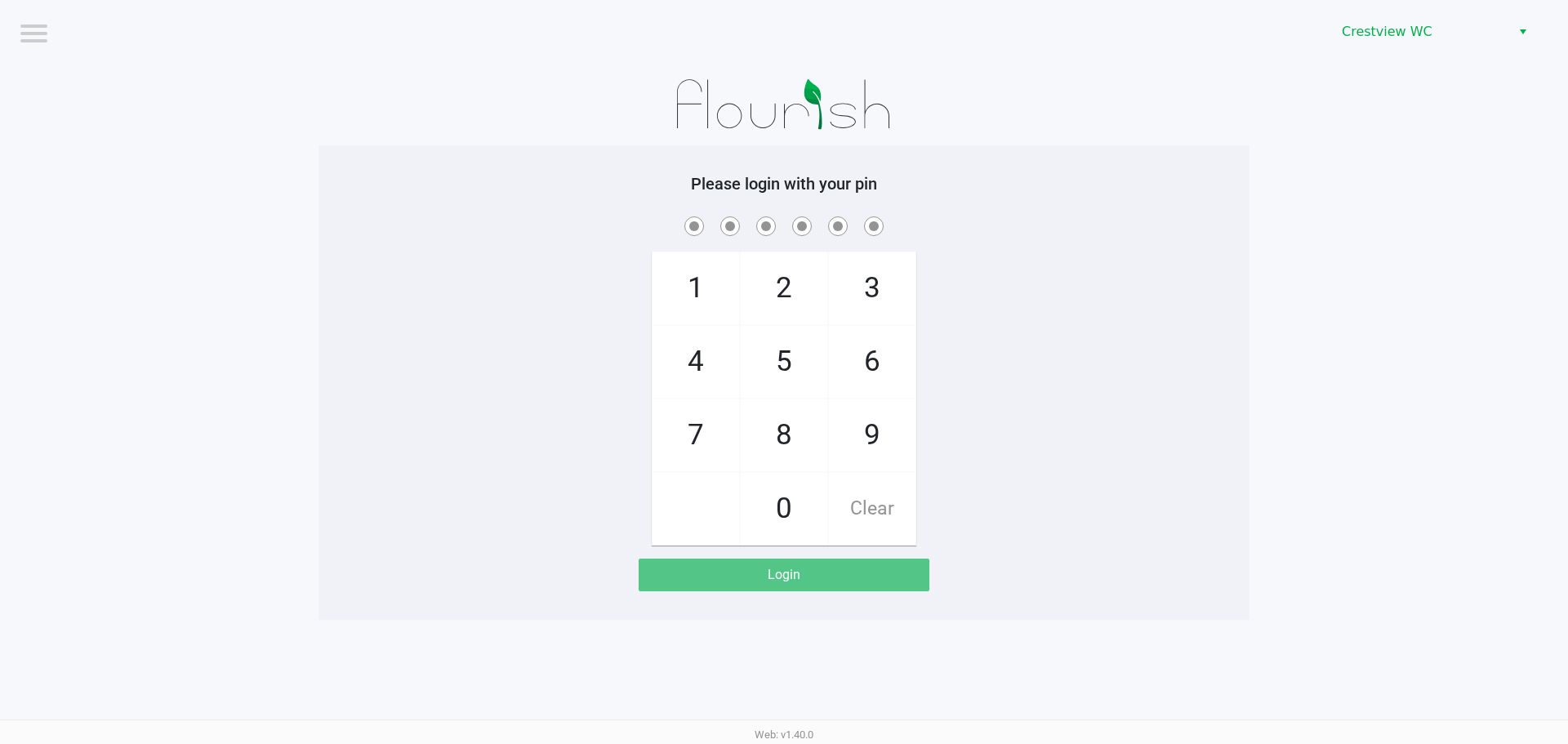
click at [871, 447] on span "9" at bounding box center [872, 435] width 87 height 72
checkbox input "true"
click at [793, 331] on span "5" at bounding box center [784, 362] width 87 height 72
checkbox input "true"
click at [882, 521] on span "Clear" at bounding box center [872, 508] width 87 height 72
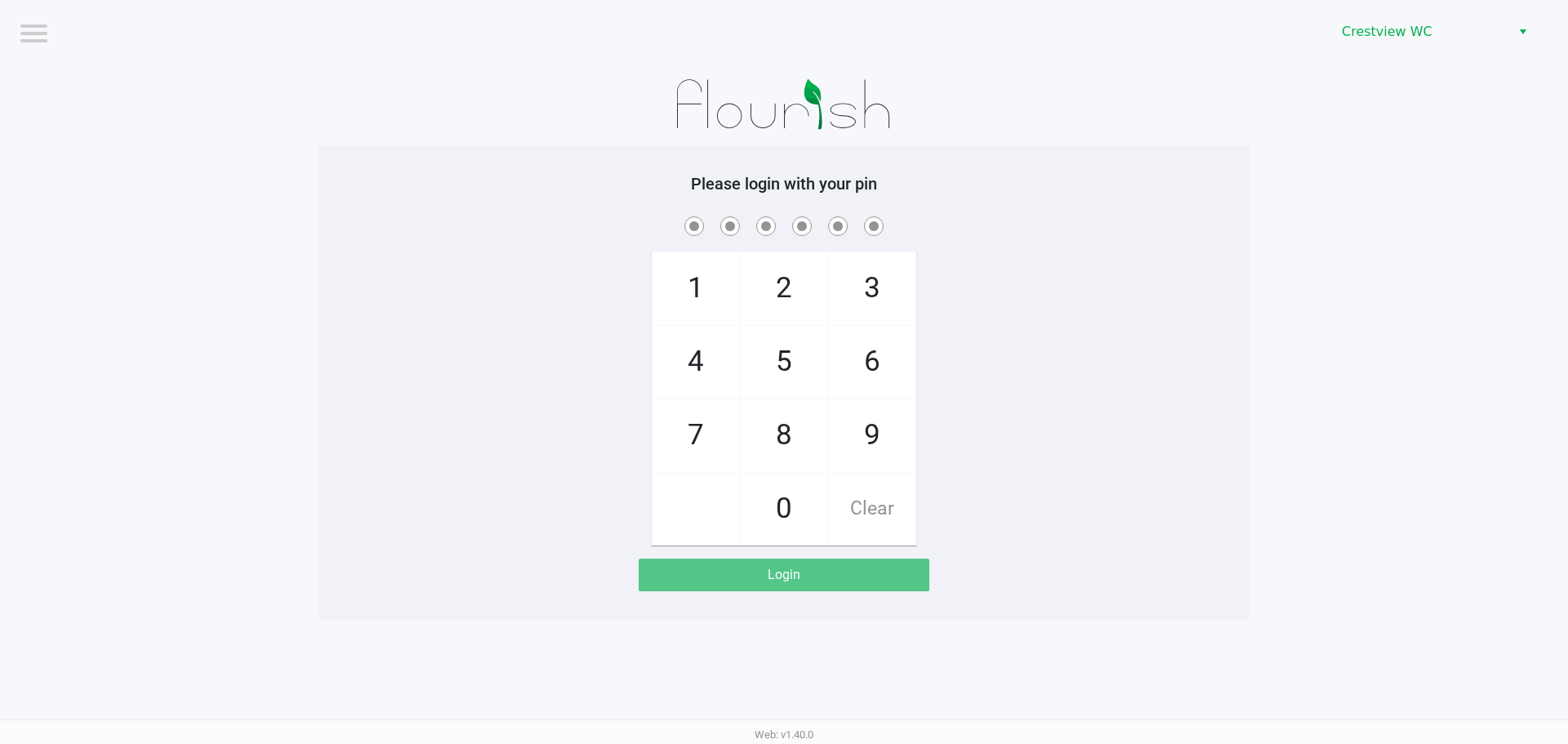
checkbox input "false"
click at [888, 450] on span "9" at bounding box center [872, 435] width 87 height 72
checkbox input "true"
click at [788, 277] on span "2" at bounding box center [784, 288] width 87 height 72
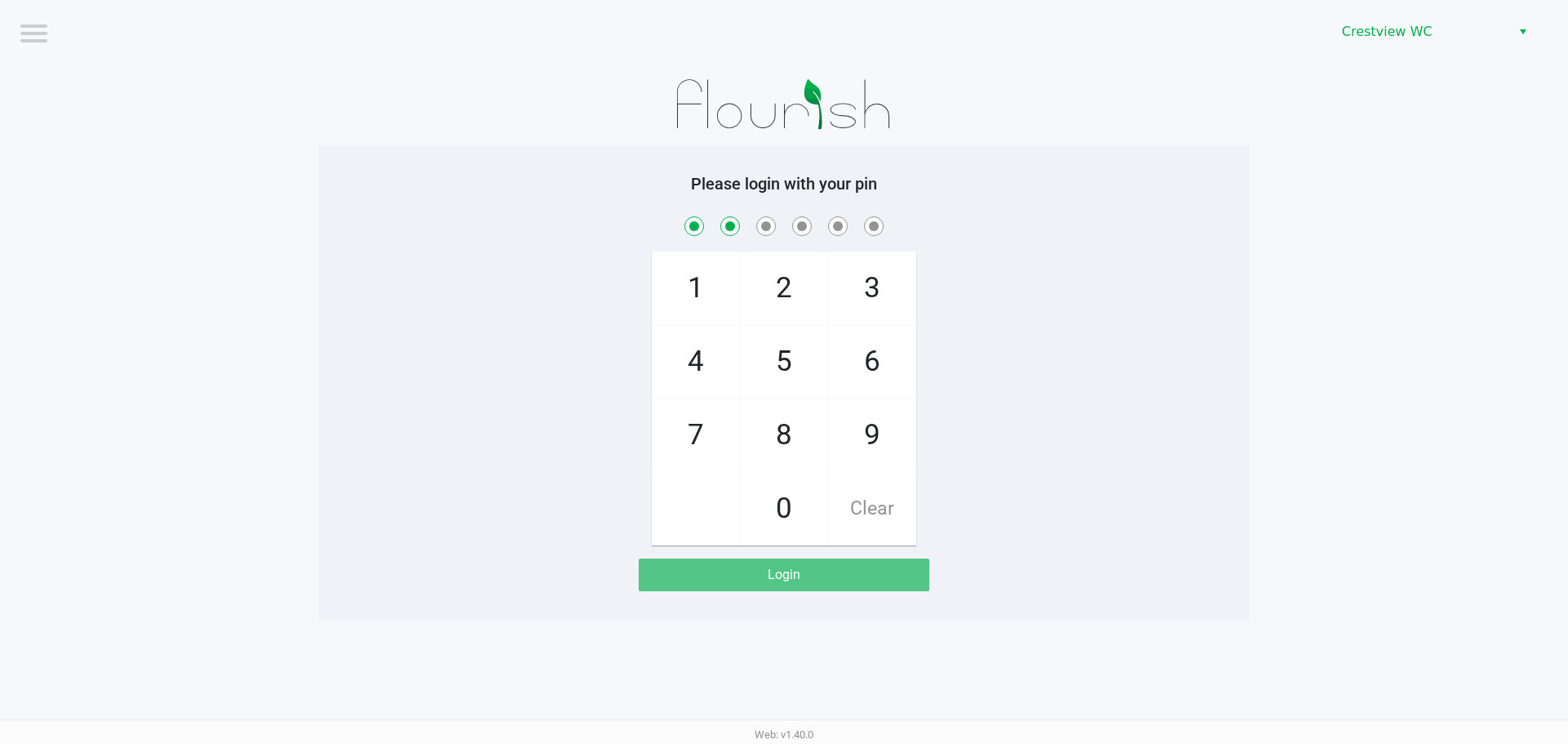
checkbox input "true"
click at [788, 277] on span "2" at bounding box center [784, 288] width 87 height 72
checkbox input "true"
click at [804, 435] on span "8" at bounding box center [784, 435] width 87 height 72
checkbox input "true"
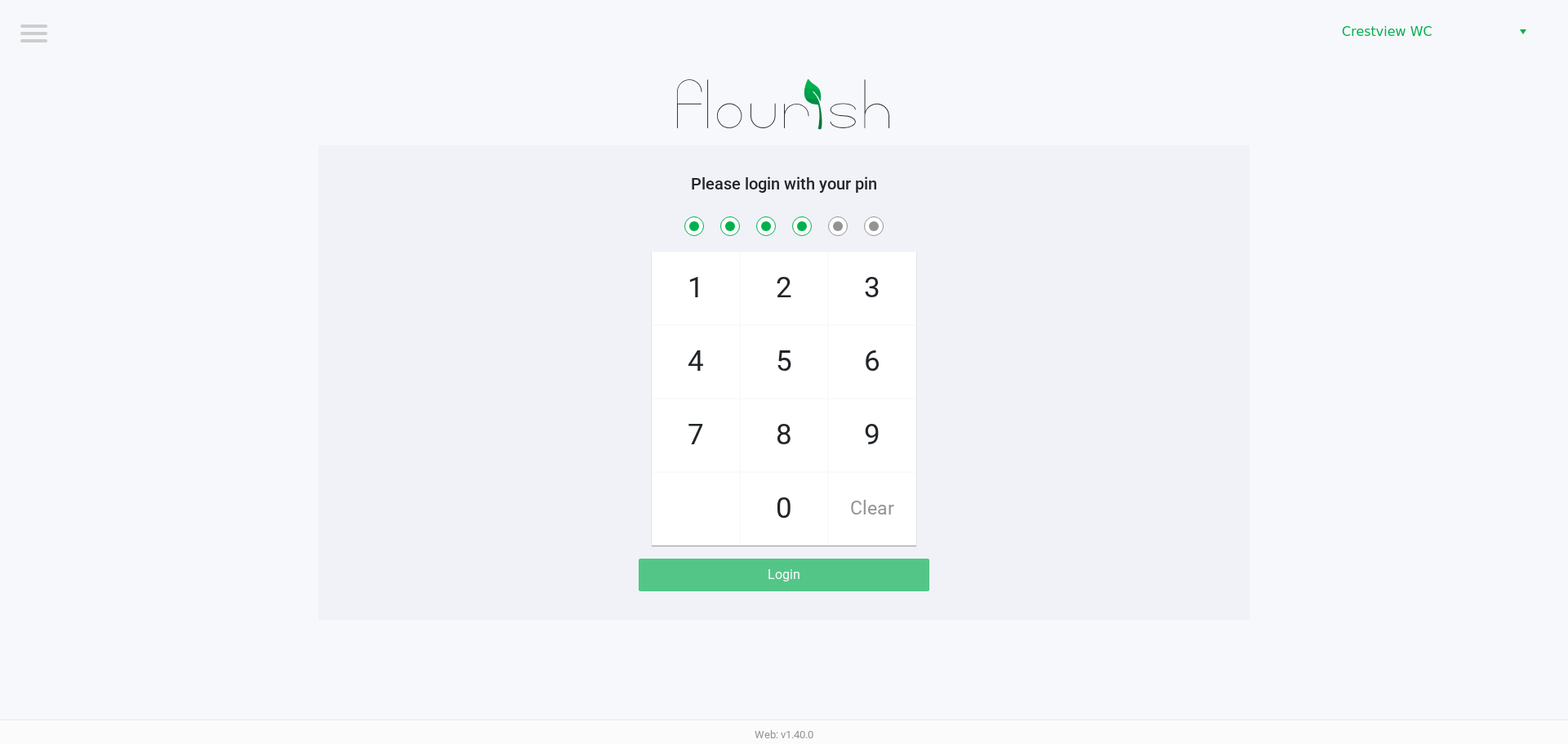
click at [776, 309] on span "2" at bounding box center [784, 288] width 87 height 72
checkbox input "true"
click at [711, 294] on span "1" at bounding box center [696, 288] width 87 height 72
checkbox input "true"
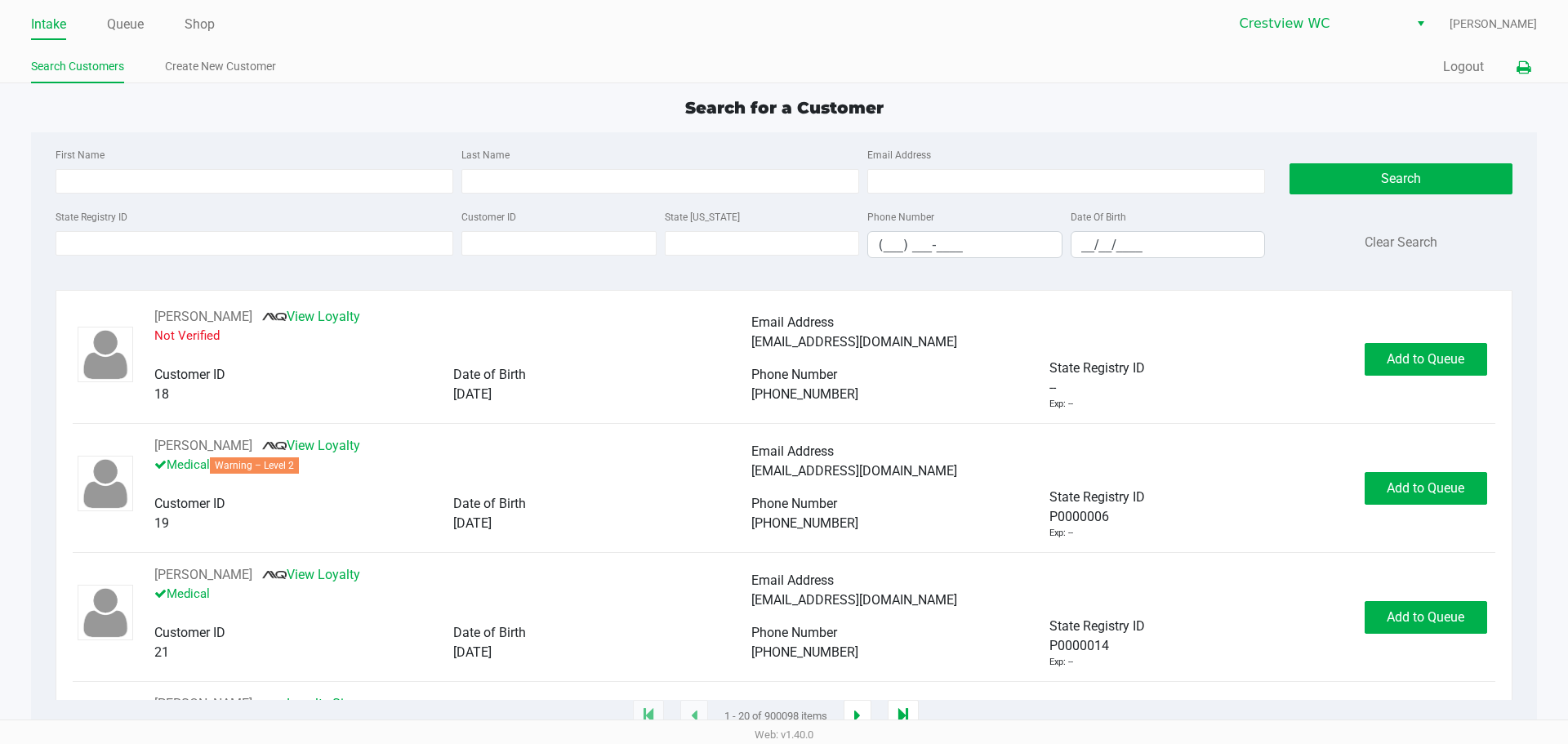
click at [1527, 63] on icon at bounding box center [1523, 67] width 14 height 12
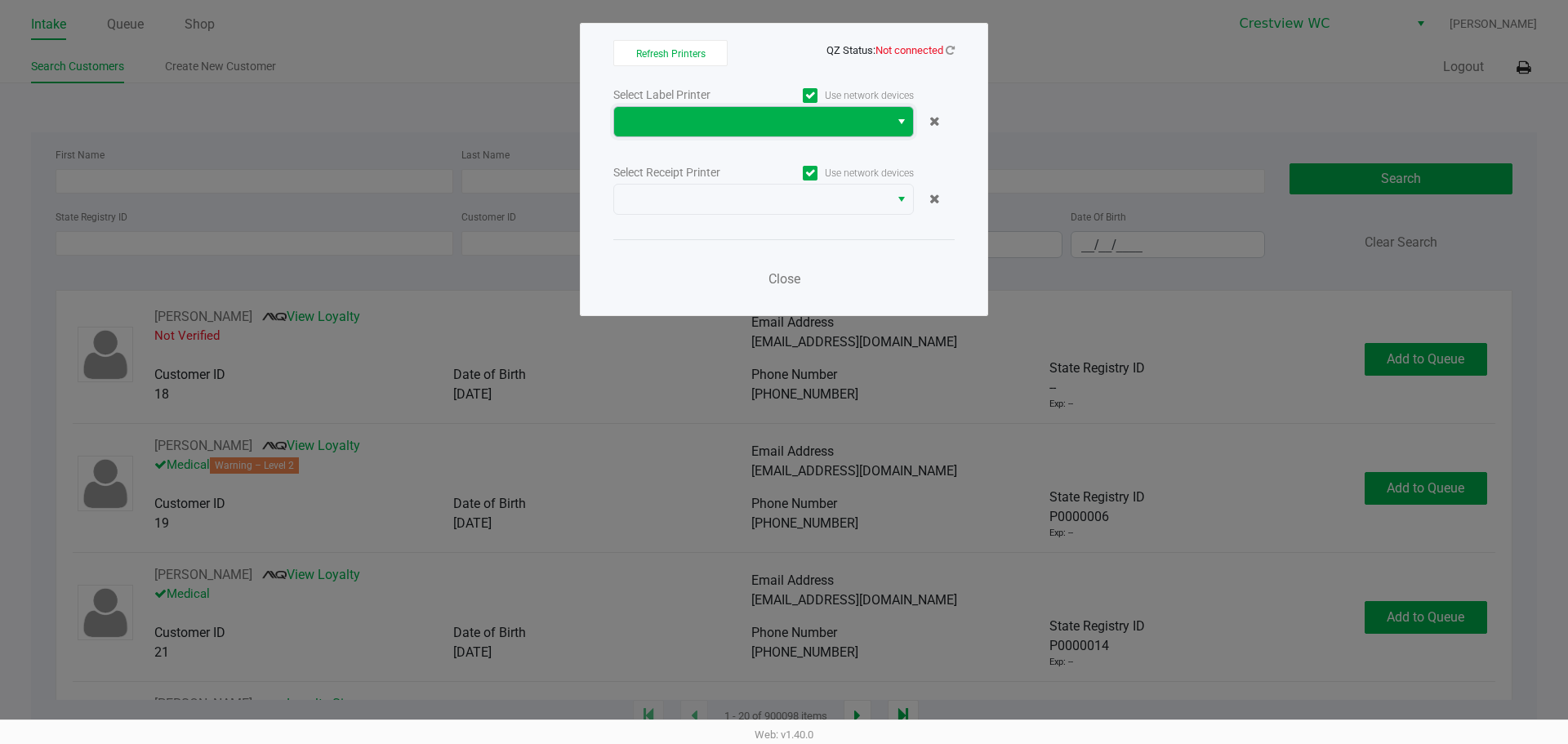
click at [850, 112] on span at bounding box center [752, 122] width 256 height 20
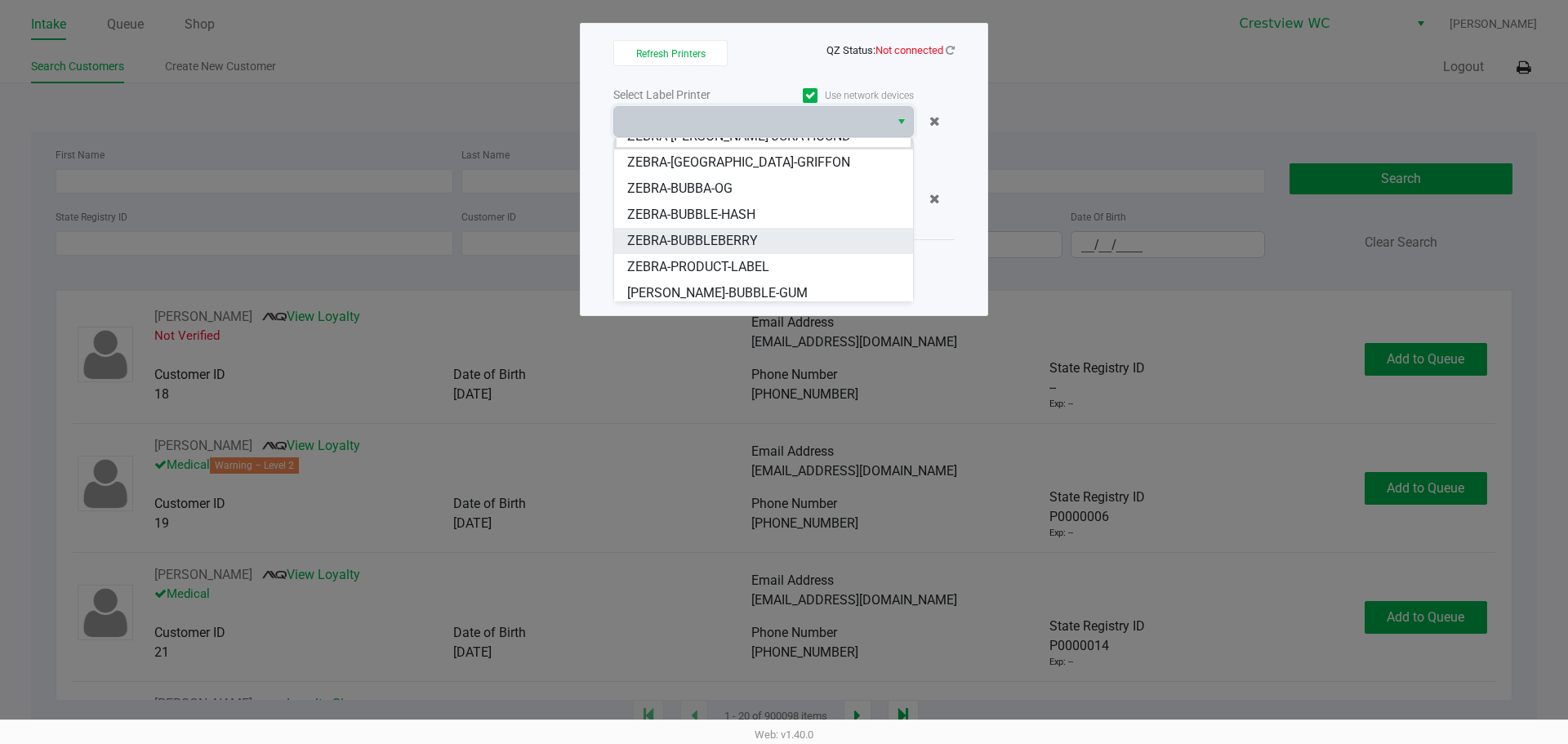
scroll to position [20, 0]
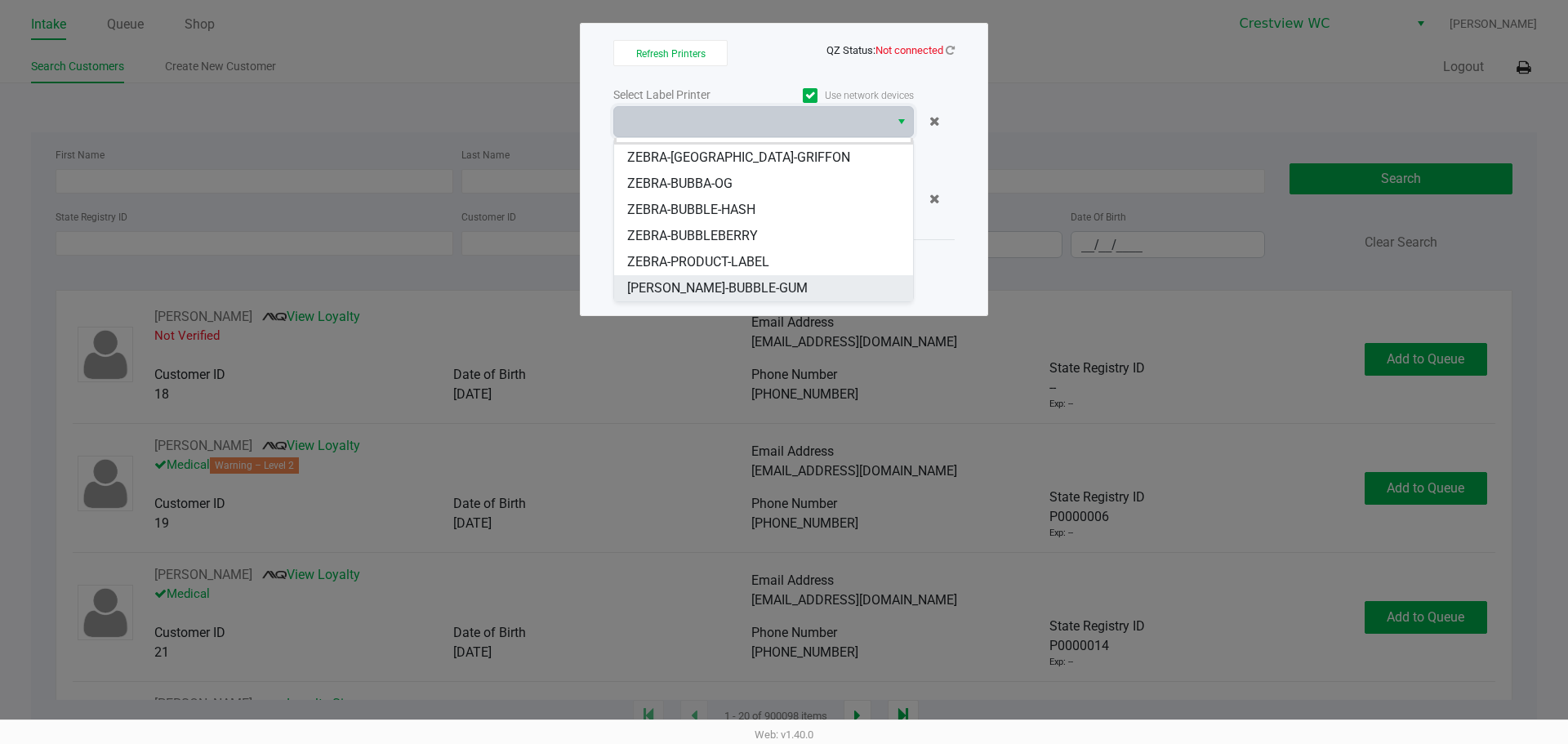
click at [767, 287] on li "ZERBA-BUBBLE-GUM" at bounding box center [763, 287] width 299 height 26
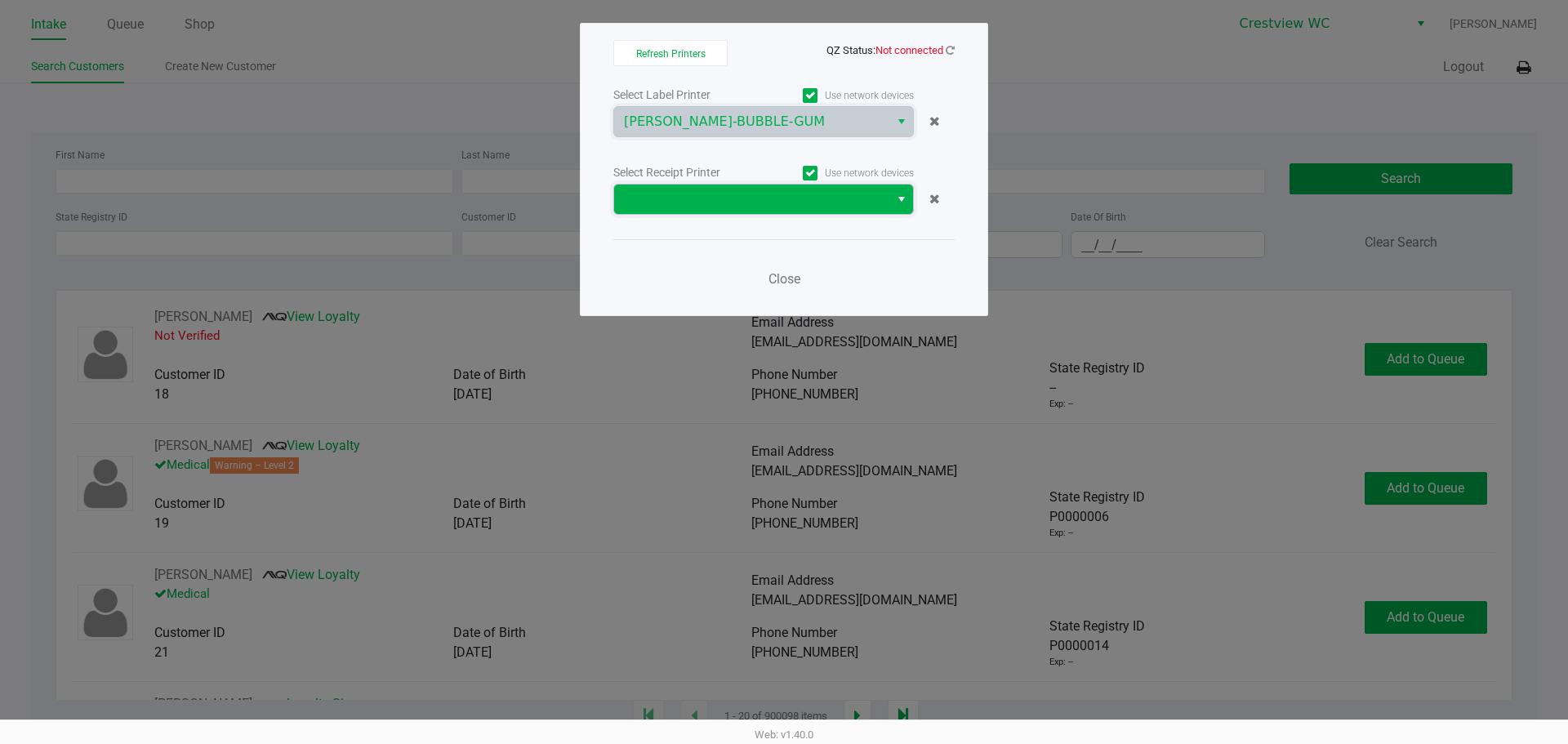
click at [782, 203] on span at bounding box center [752, 199] width 256 height 20
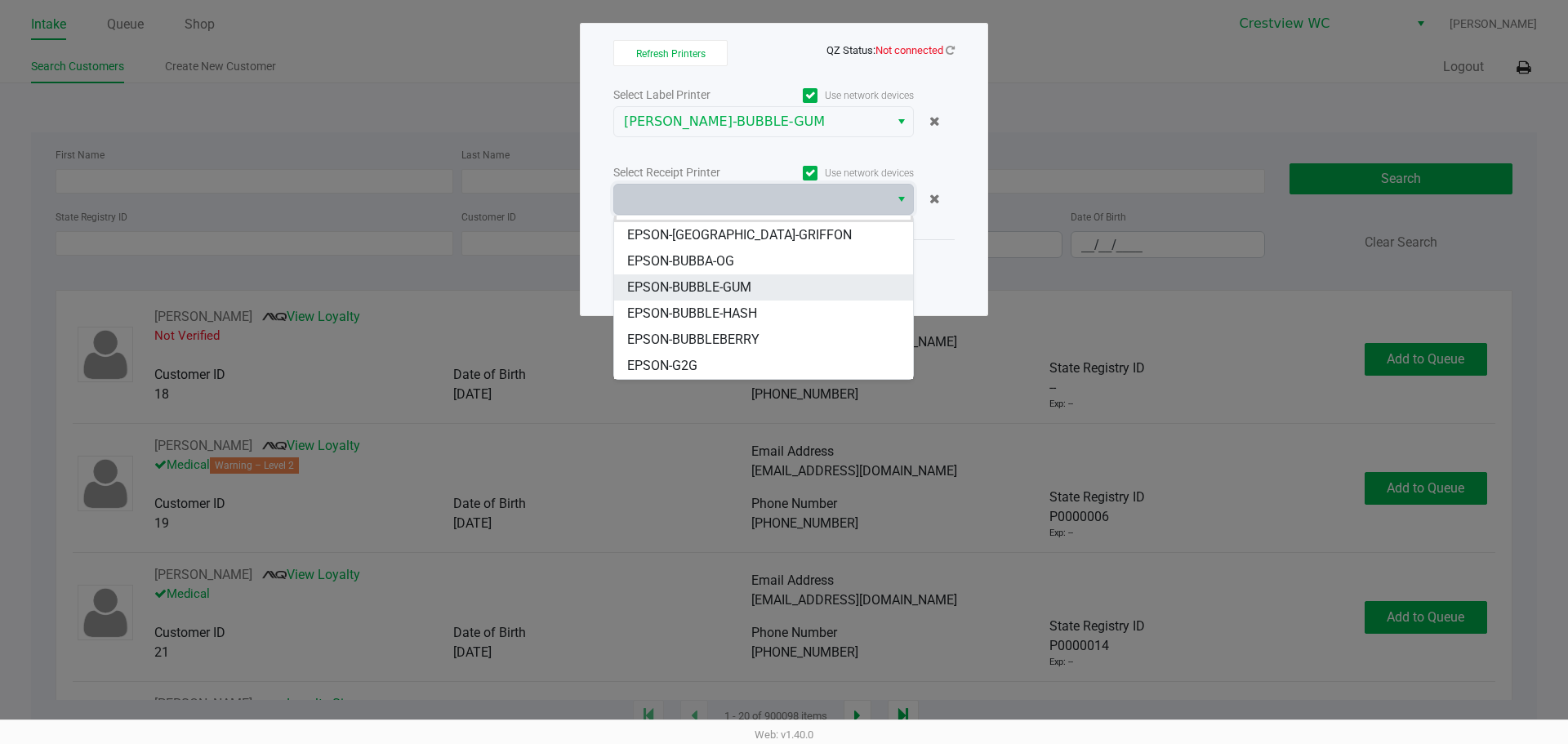
click at [757, 278] on li "EPSON-BUBBLE-GUM" at bounding box center [763, 287] width 299 height 26
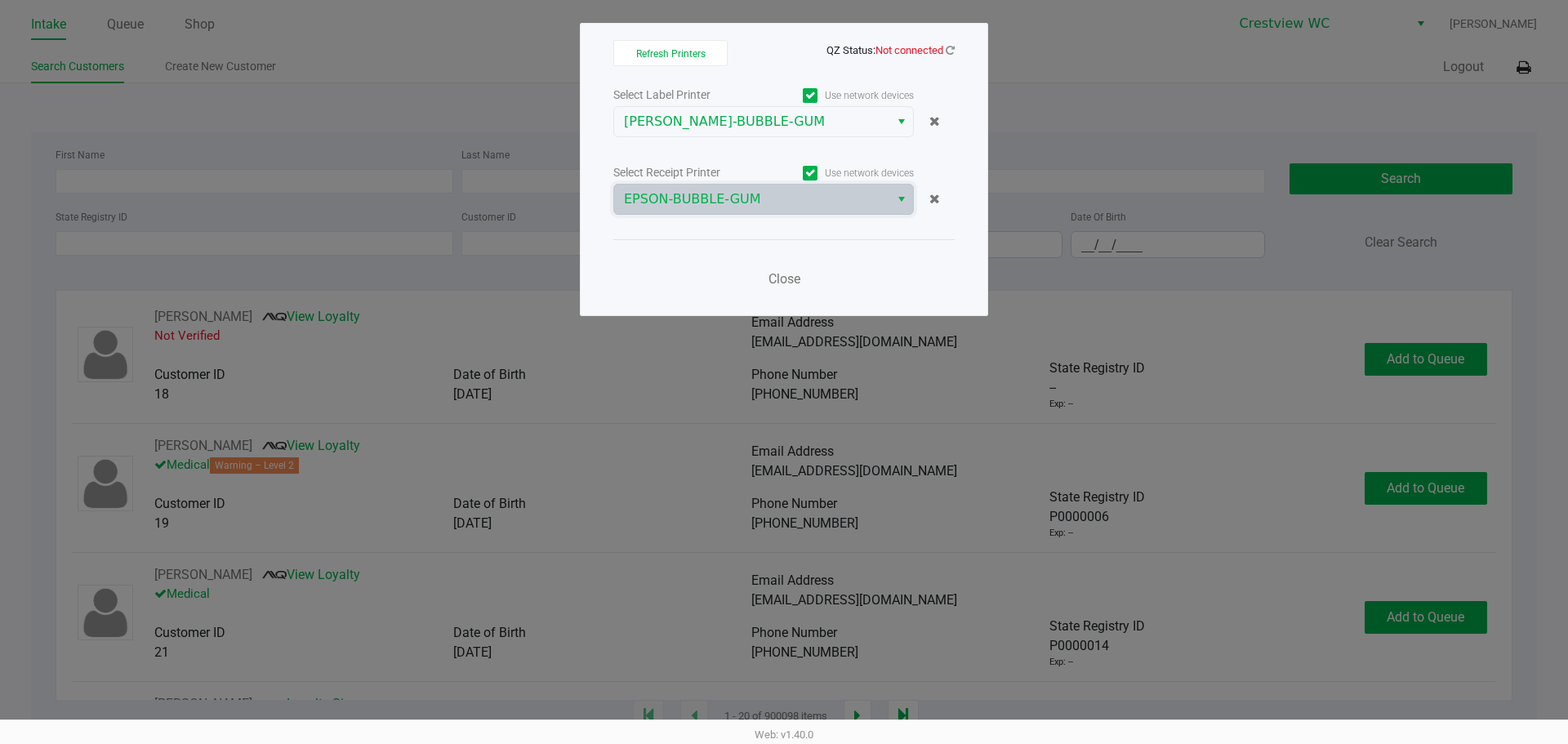
click at [946, 43] on app-qz-status "QZ Status: Not connected" at bounding box center [891, 49] width 128 height 16
click at [953, 50] on icon at bounding box center [950, 50] width 9 height 11
click at [953, 52] on icon at bounding box center [950, 50] width 9 height 11
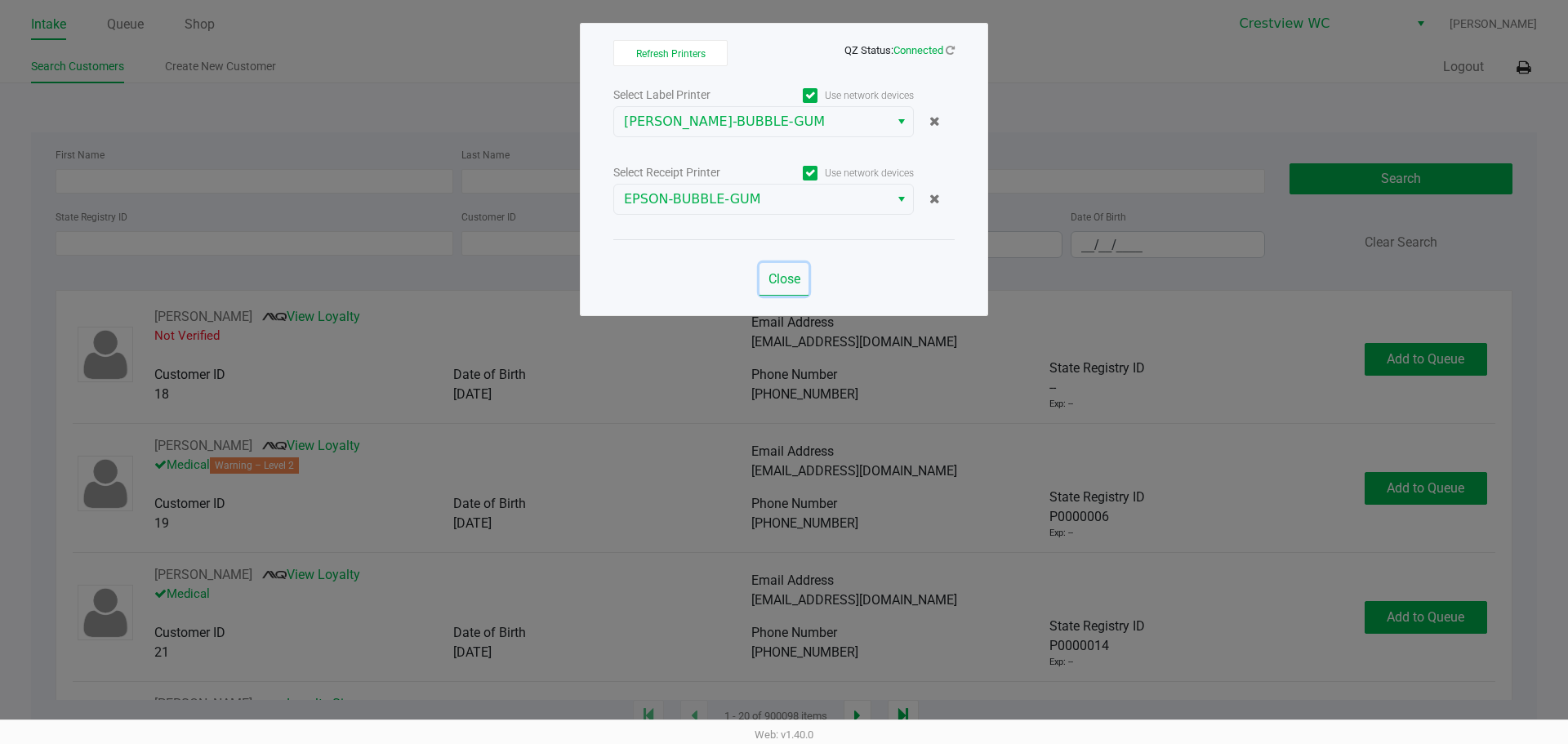
click at [798, 277] on span "Close" at bounding box center [784, 278] width 32 height 16
